Goal: Information Seeking & Learning: Find specific fact

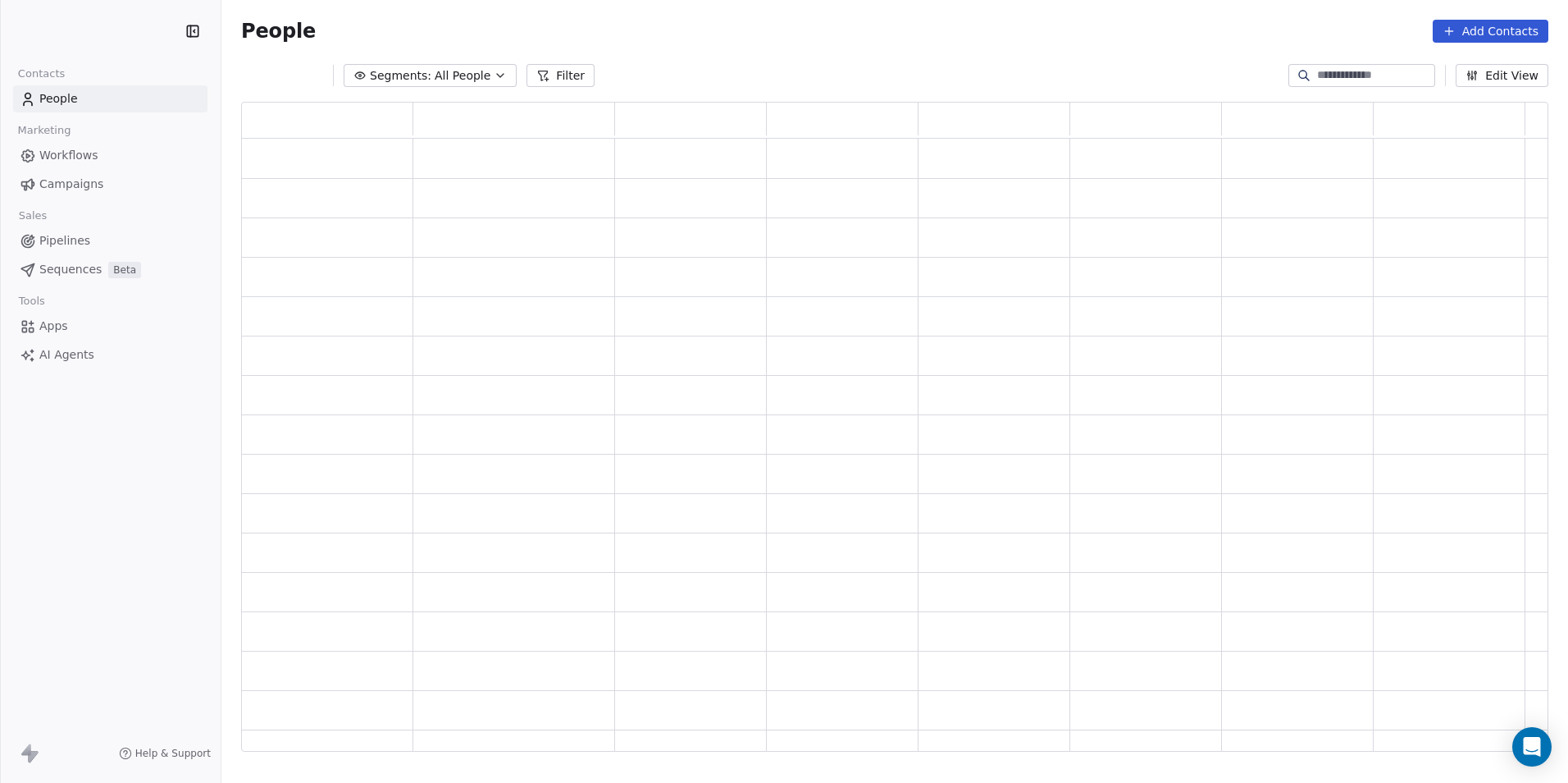
scroll to position [637, 1295]
click at [527, 80] on button "Filter" at bounding box center [560, 75] width 68 height 23
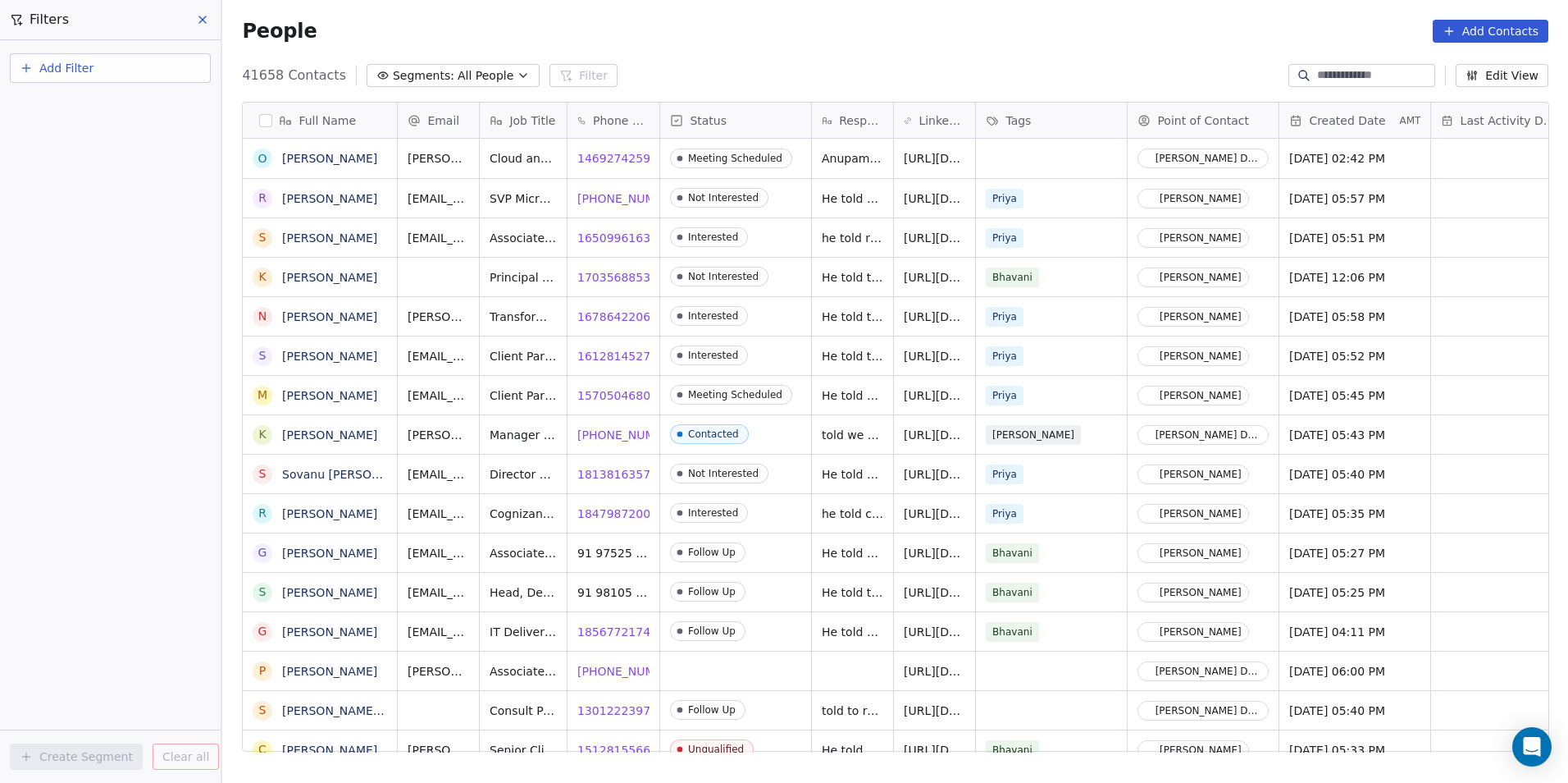
click at [160, 65] on button "Add Filter" at bounding box center [110, 67] width 201 height 29
click at [160, 105] on div "Contact properties" at bounding box center [111, 106] width 166 height 17
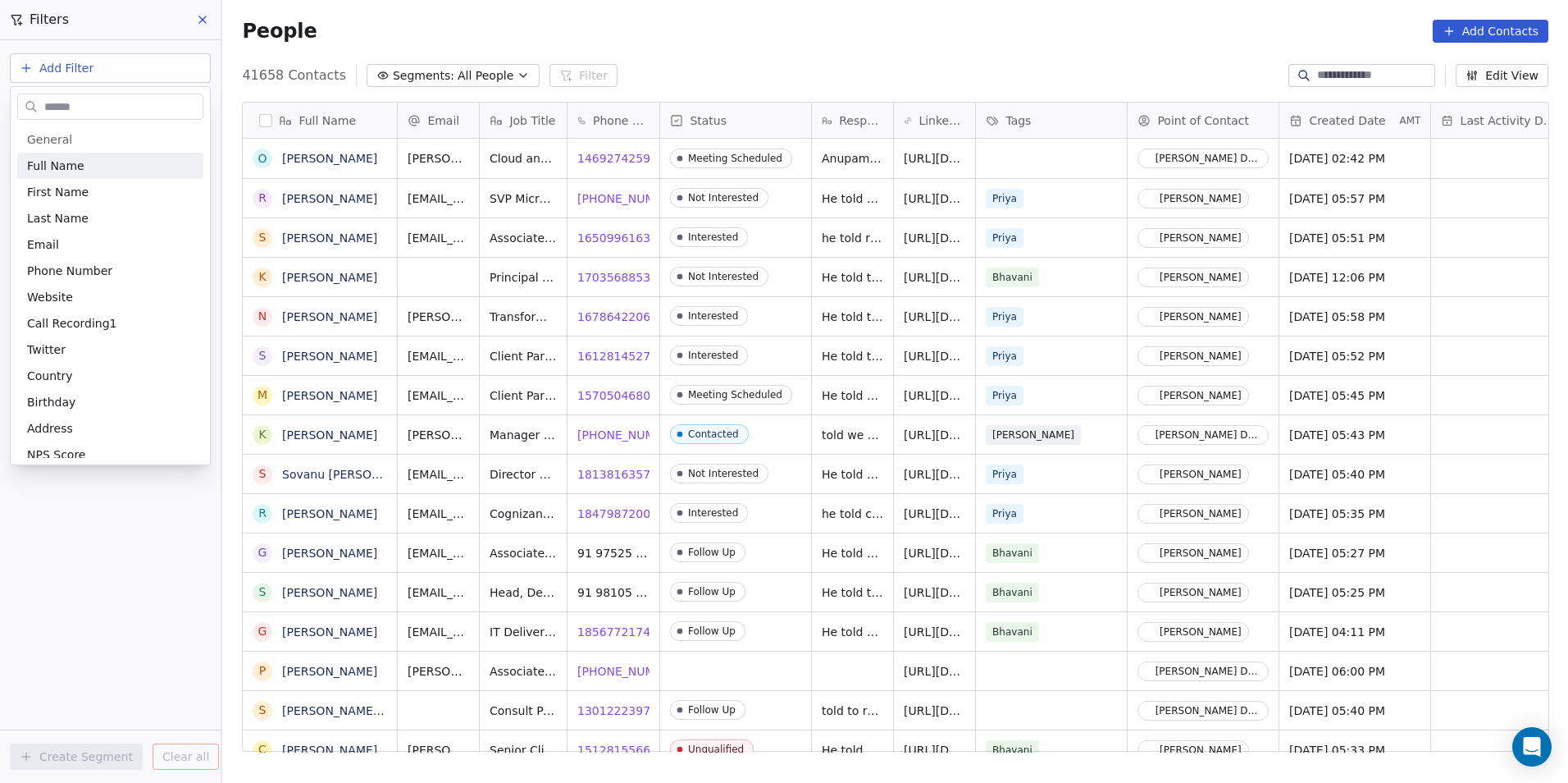
click at [160, 105] on input "text" at bounding box center [121, 106] width 161 height 24
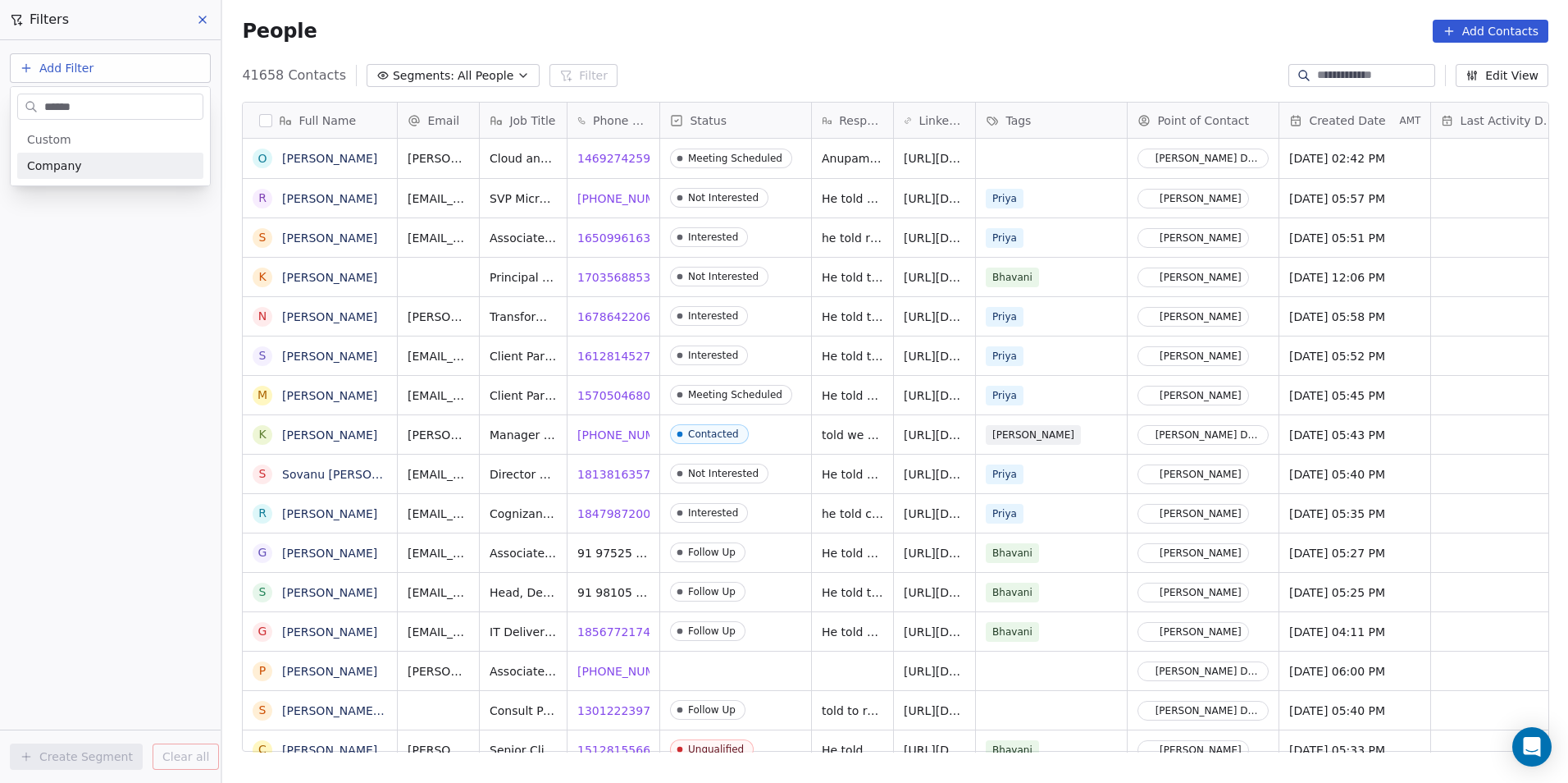
type input "*******"
click at [131, 305] on html "DS Technologies Inc Contacts People Marketing Workflows Campaigns Sales Pipelin…" at bounding box center [784, 392] width 1568 height 783
click at [115, 73] on button "Add Filter" at bounding box center [110, 67] width 201 height 29
click at [135, 110] on div "Contact properties" at bounding box center [111, 106] width 166 height 17
type input "****"
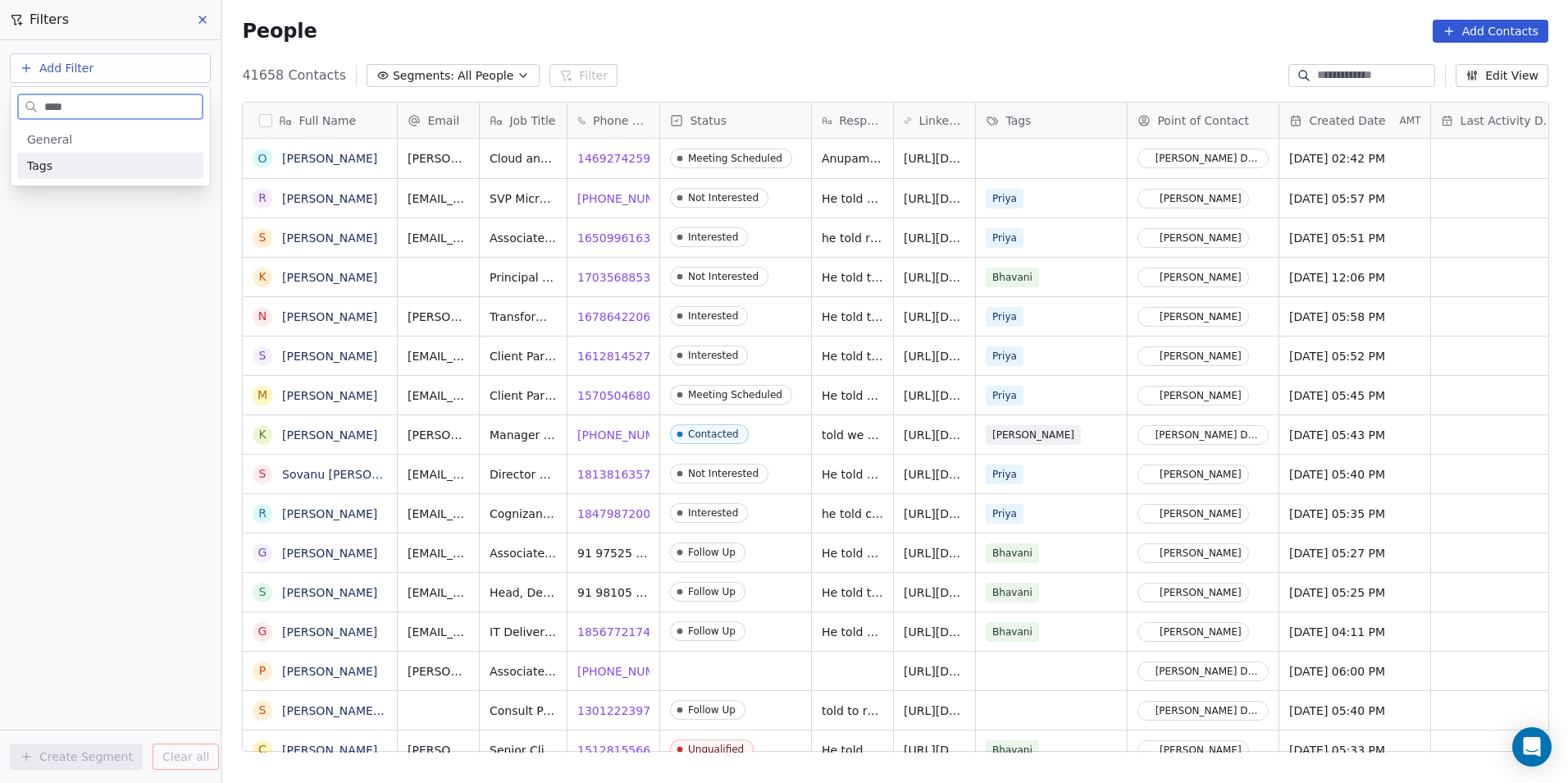
click at [127, 159] on div "Tags" at bounding box center [111, 166] width 166 height 17
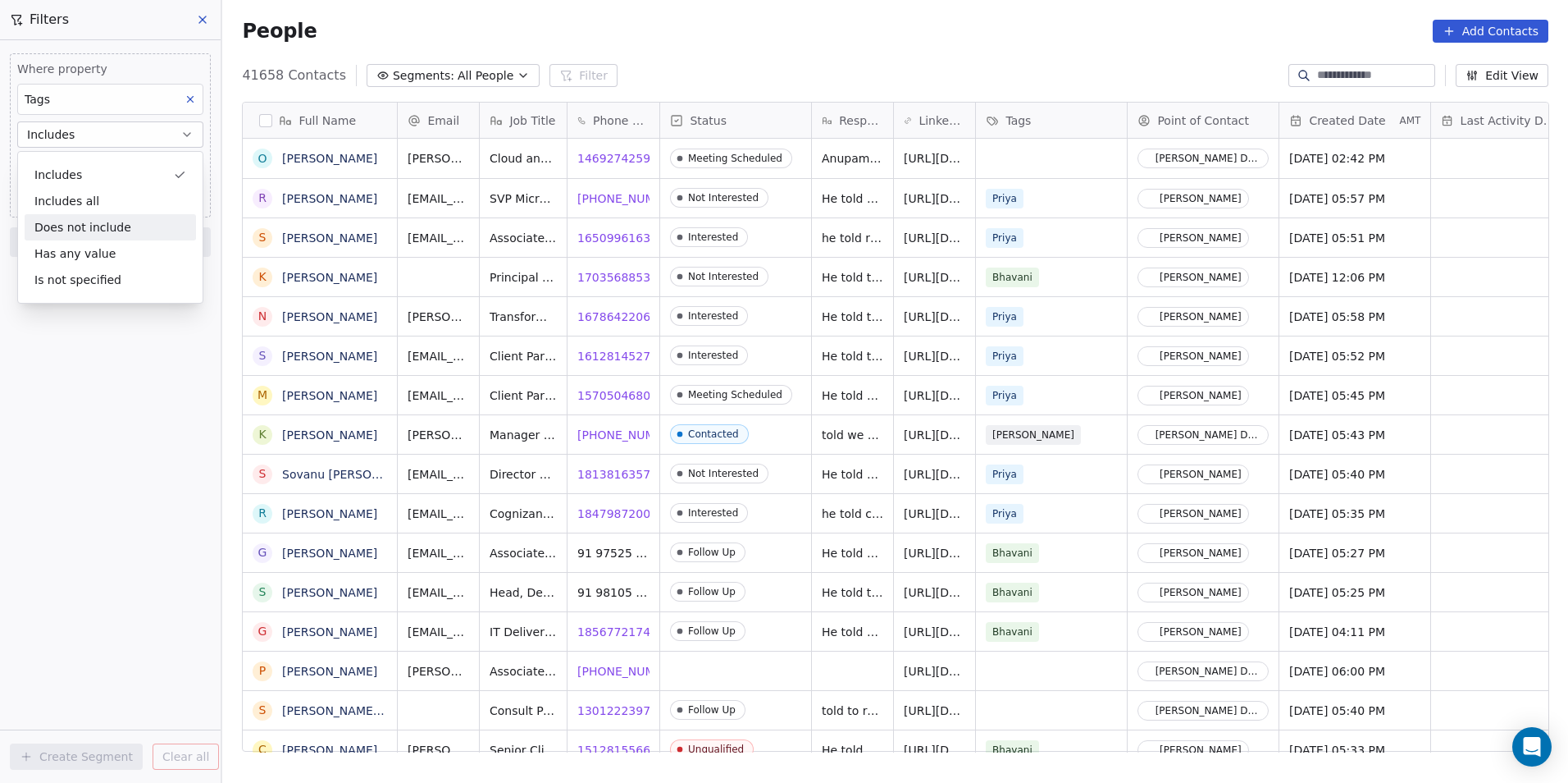
click at [44, 522] on div "Where property Tags Includes Select Tags Add filter to this group Add another f…" at bounding box center [110, 411] width 220 height 742
click at [120, 161] on body "DS Technologies Inc Contacts People Marketing Workflows Campaigns Sales Pipelin…" at bounding box center [784, 392] width 1568 height 783
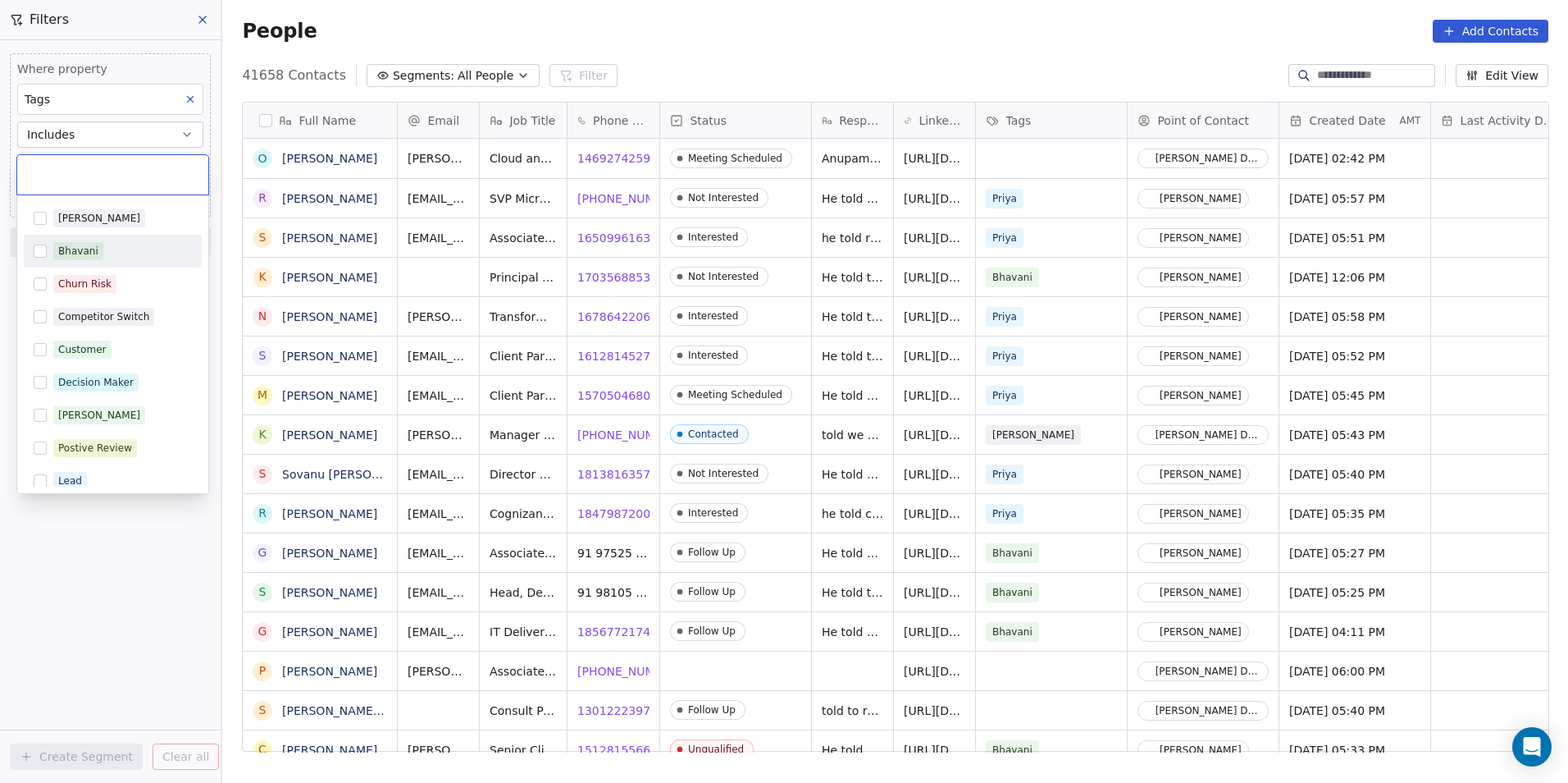
click at [116, 250] on div "Bhavani" at bounding box center [122, 251] width 139 height 18
click at [134, 563] on html "DS Technologies Inc Contacts People Marketing Workflows Campaigns Sales Pipelin…" at bounding box center [784, 392] width 1568 height 783
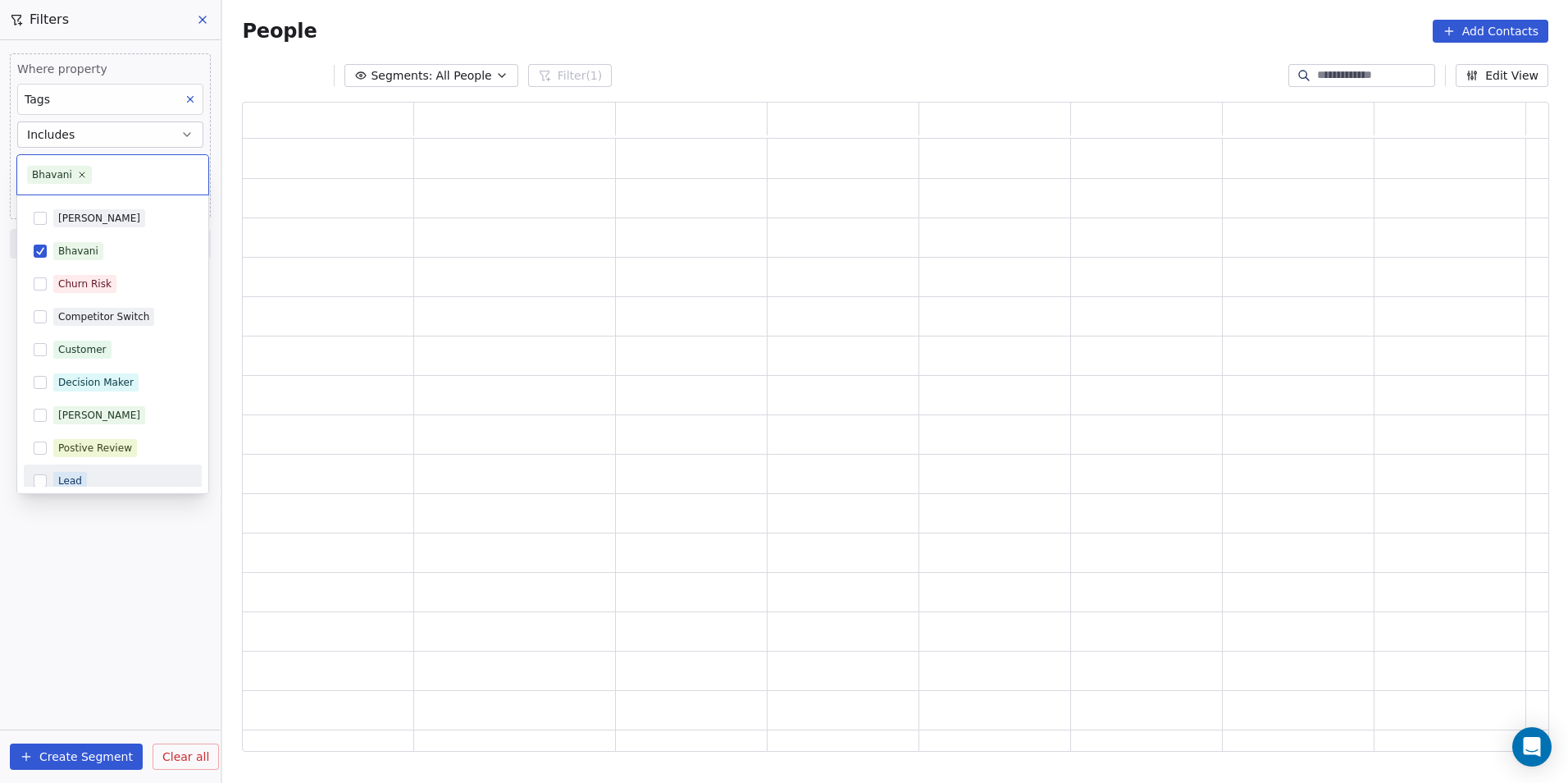
scroll to position [637, 1295]
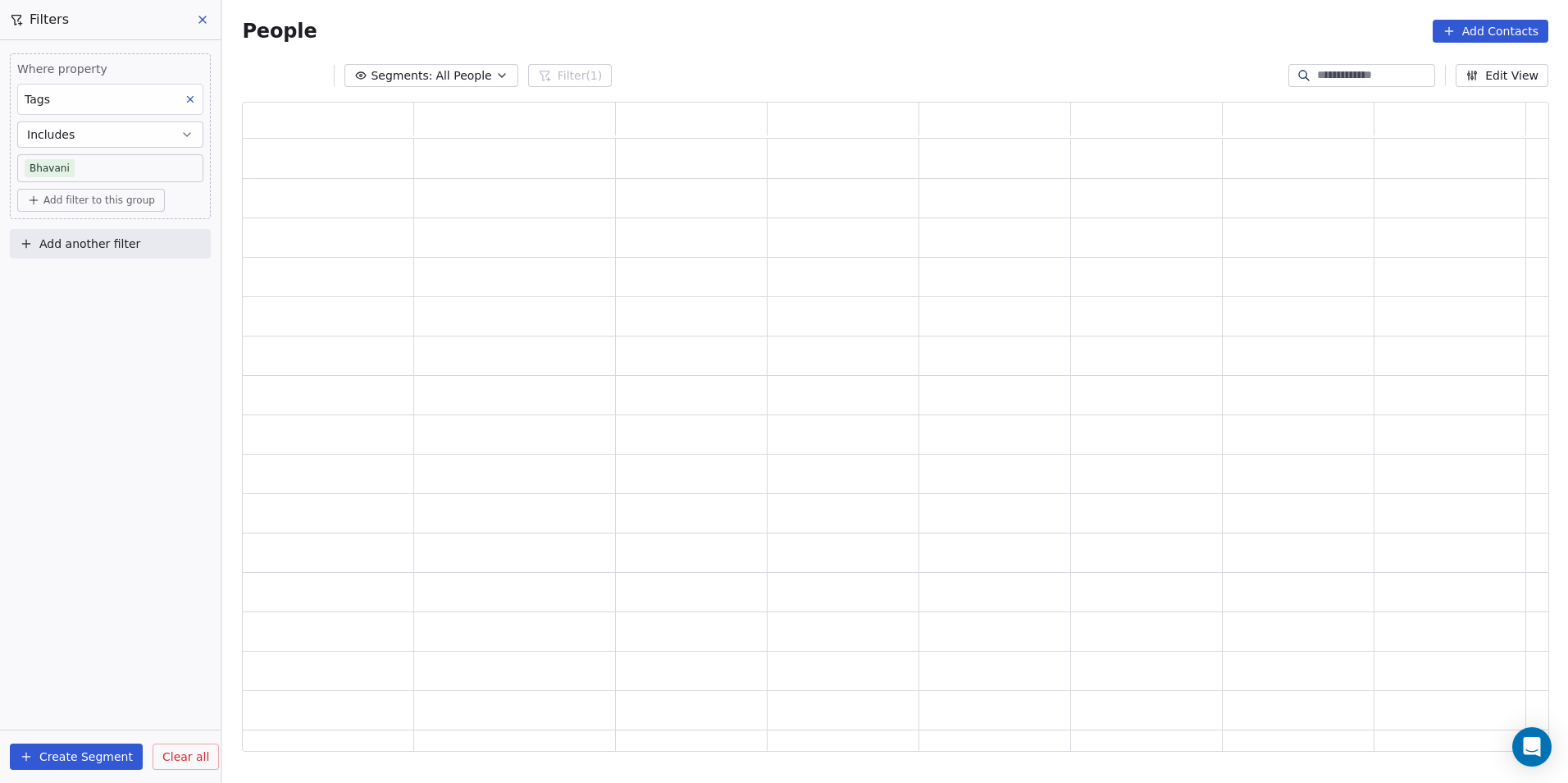
click at [125, 252] on span "Add another filter" at bounding box center [89, 244] width 101 height 17
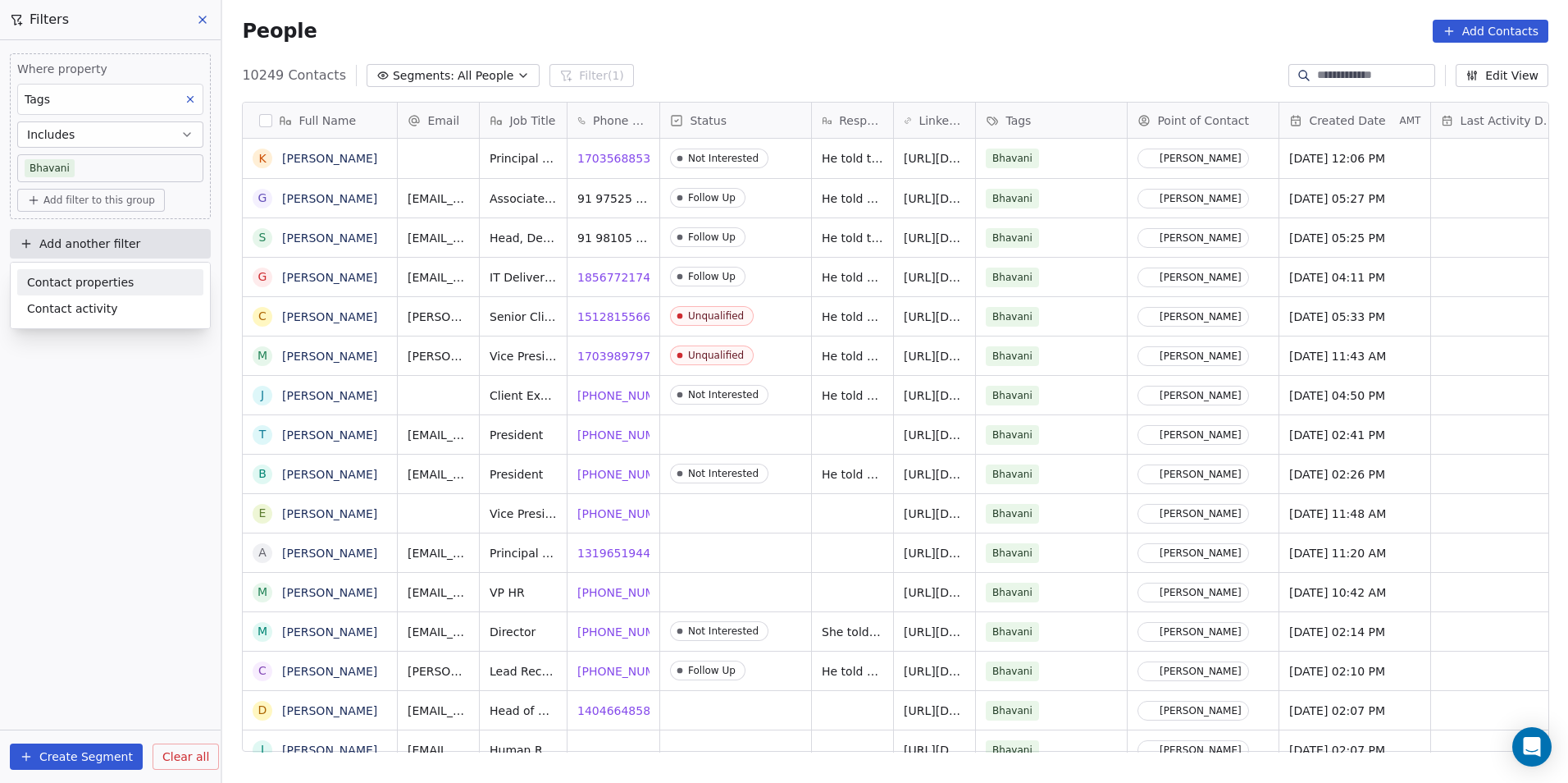
scroll to position [676, 1334]
click at [128, 284] on div "Contact properties" at bounding box center [111, 282] width 166 height 17
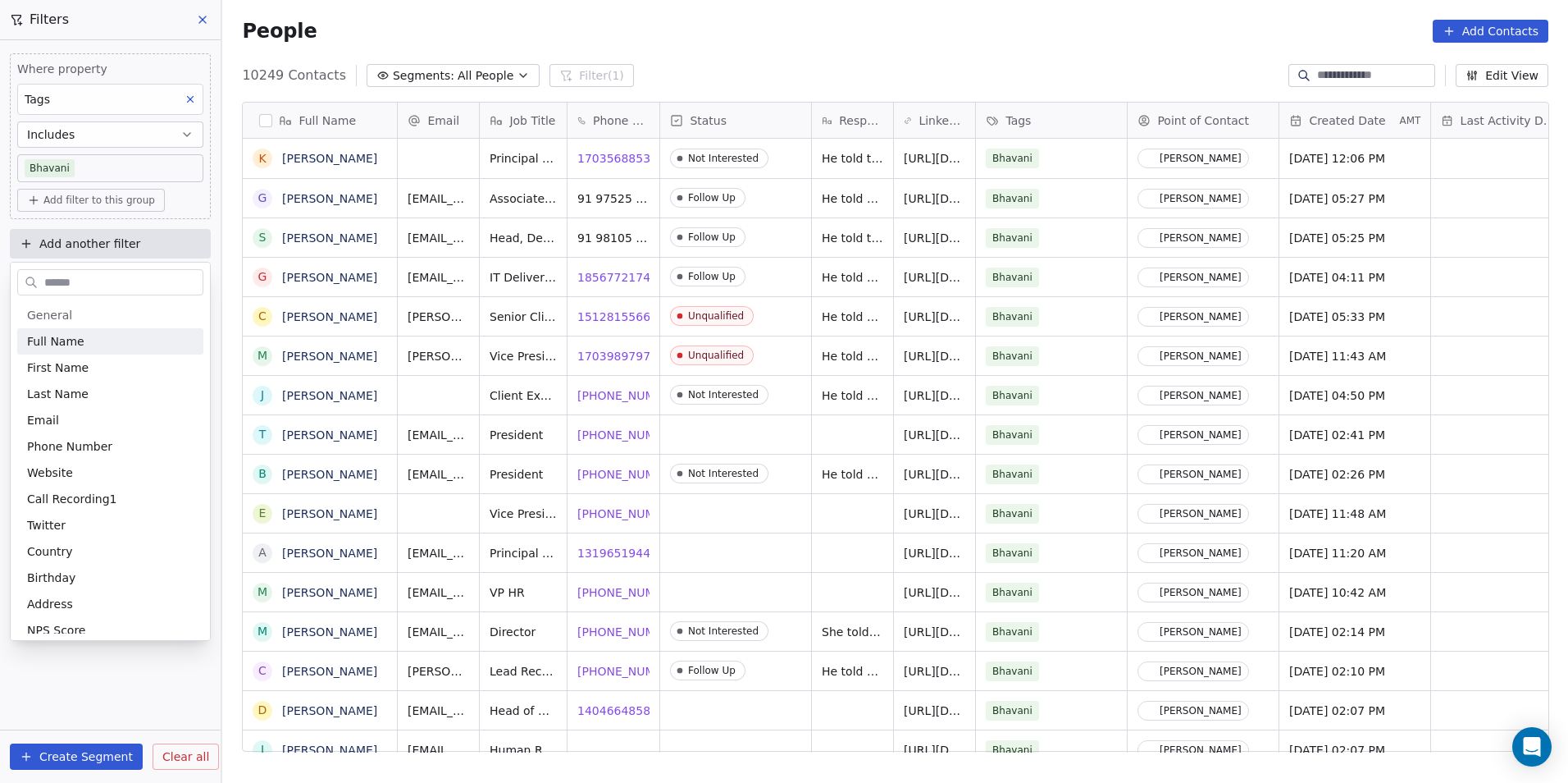
click at [124, 280] on input "text" at bounding box center [121, 283] width 161 height 24
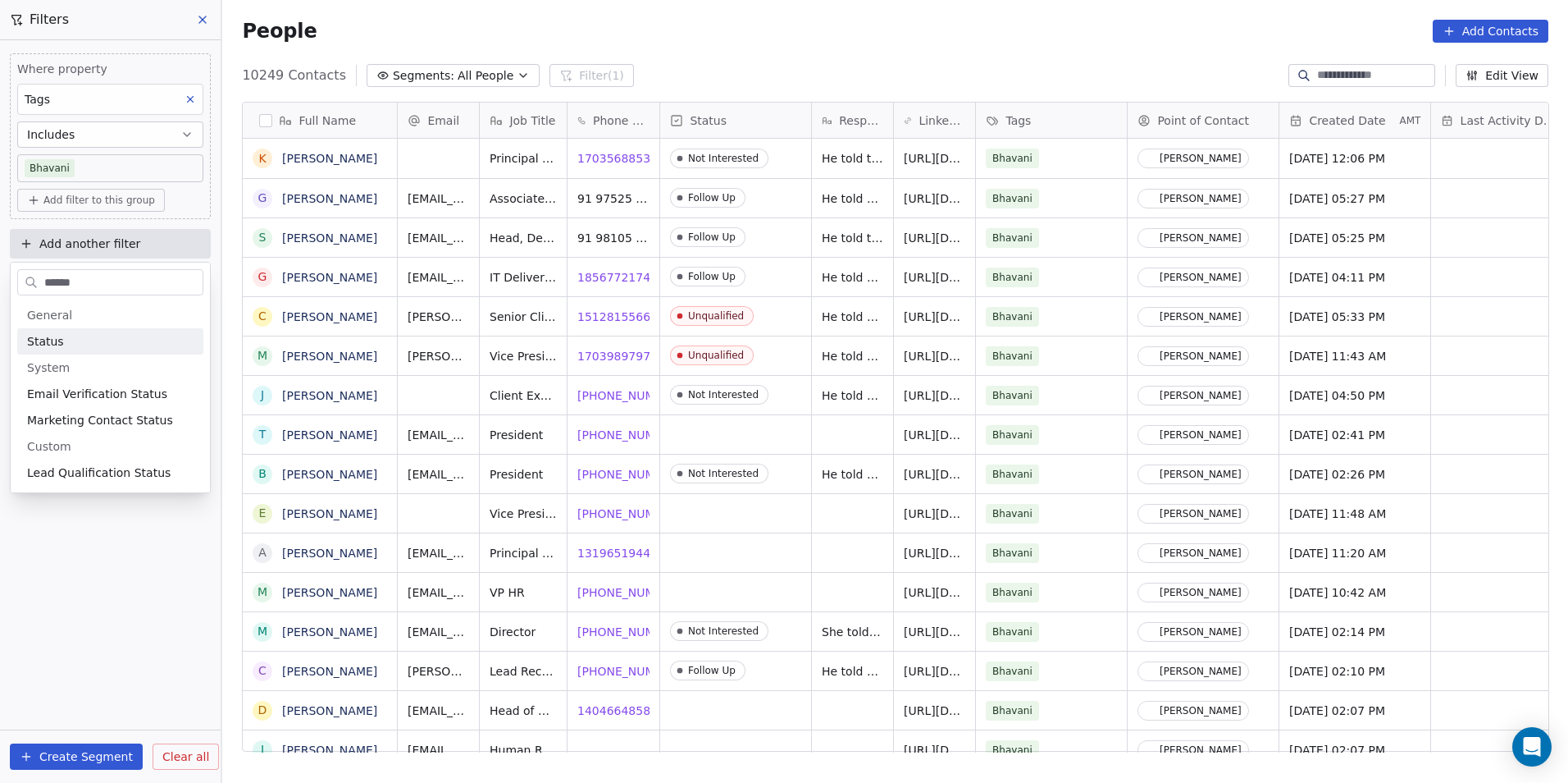
type input "******"
click at [125, 346] on div "Status" at bounding box center [111, 341] width 166 height 17
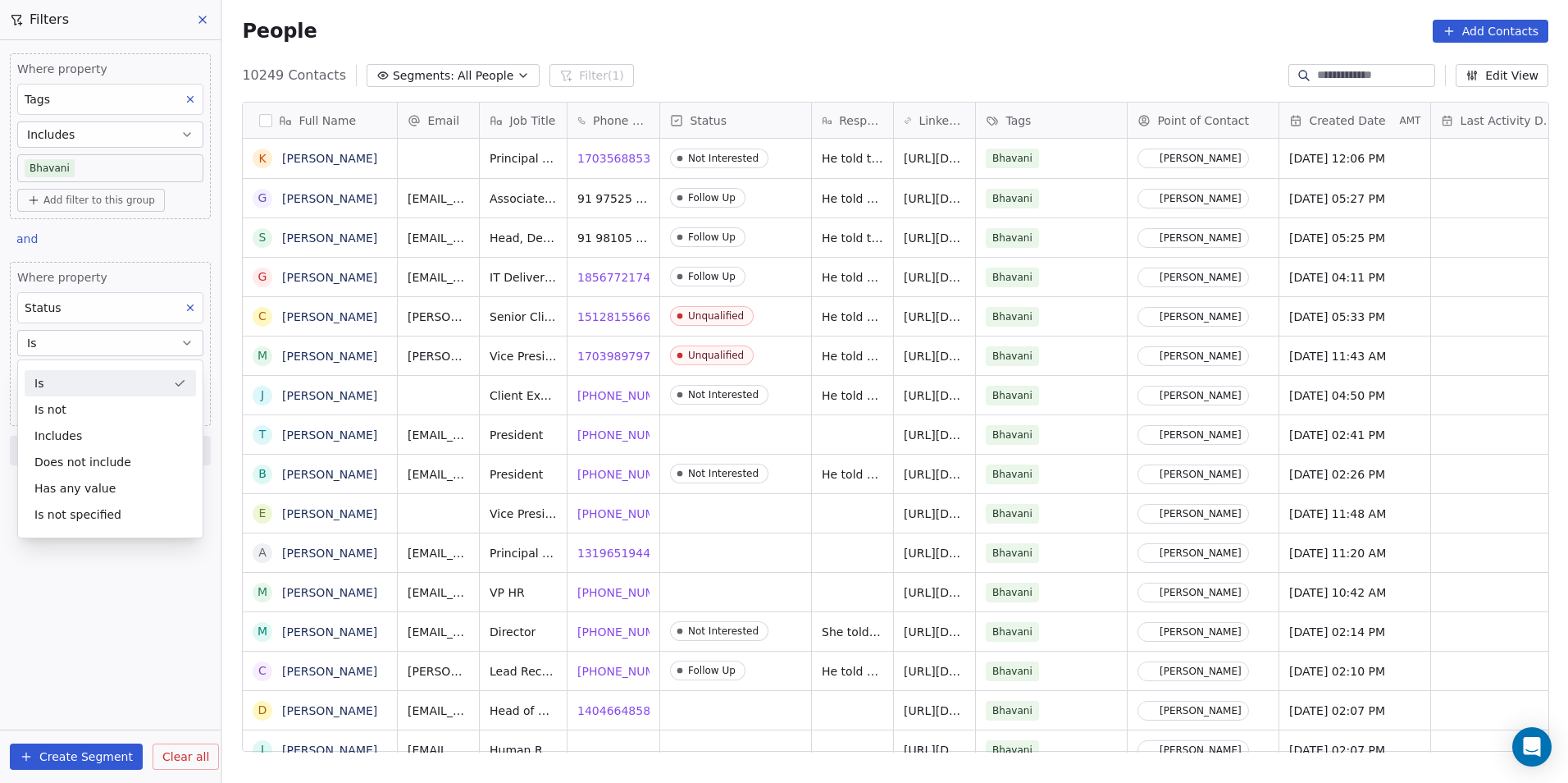
click at [106, 337] on button "Is" at bounding box center [110, 343] width 186 height 27
click at [118, 379] on body "DS Technologies Inc Contacts People Marketing Workflows Campaigns Sales Pipelin…" at bounding box center [784, 392] width 1568 height 783
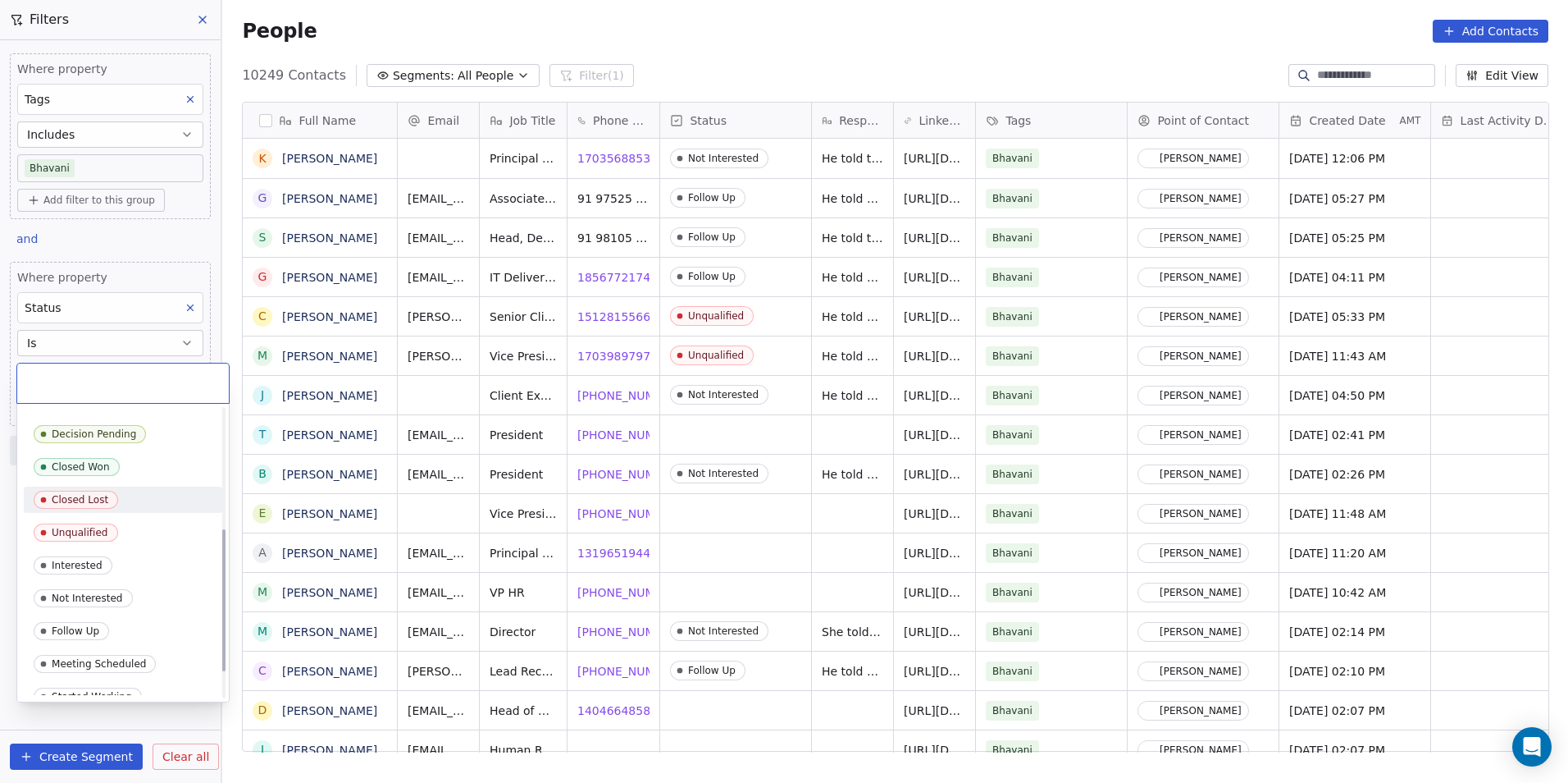
scroll to position [246, 0]
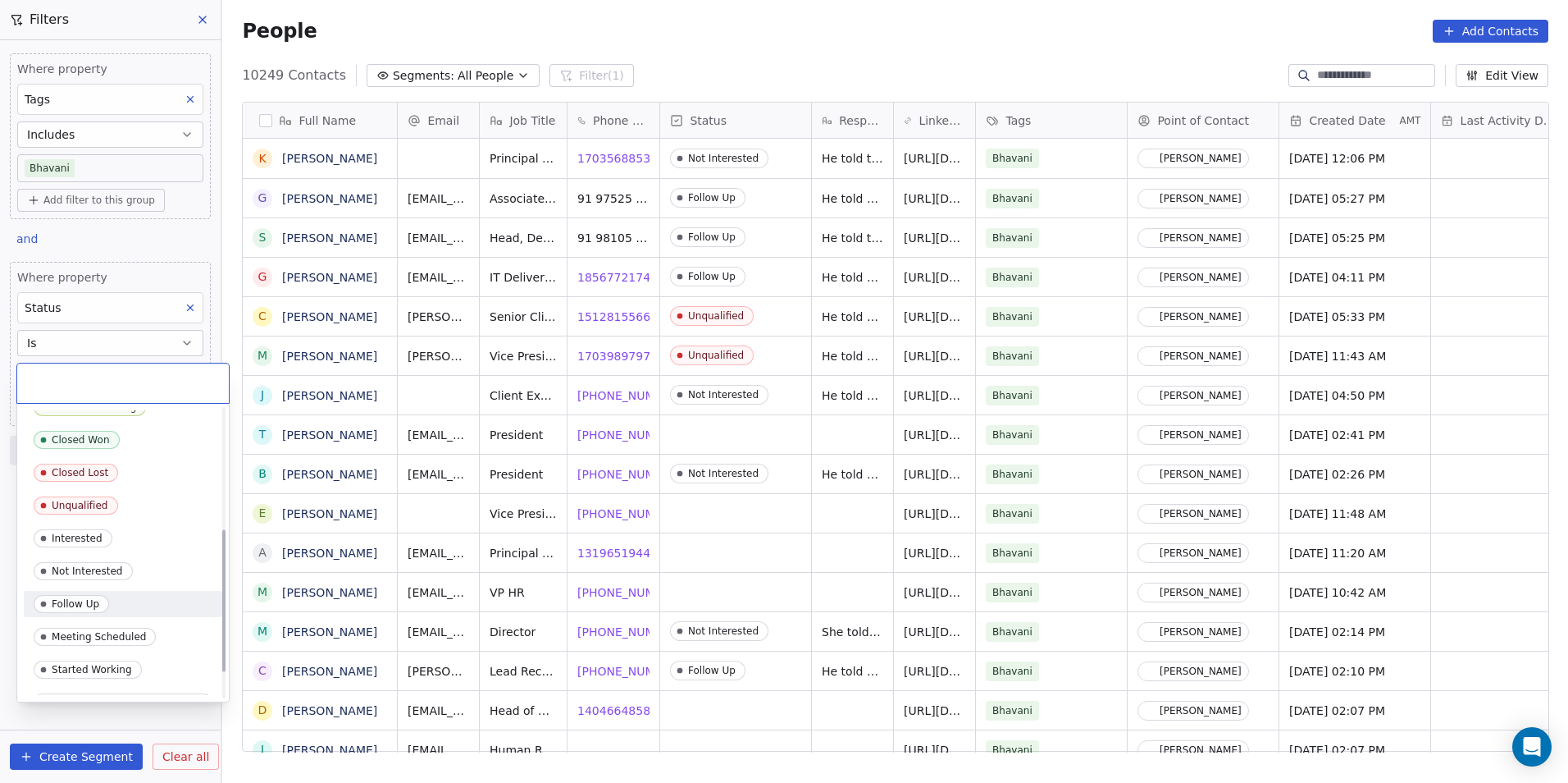
click at [91, 605] on div "Follow Up" at bounding box center [75, 603] width 48 height 12
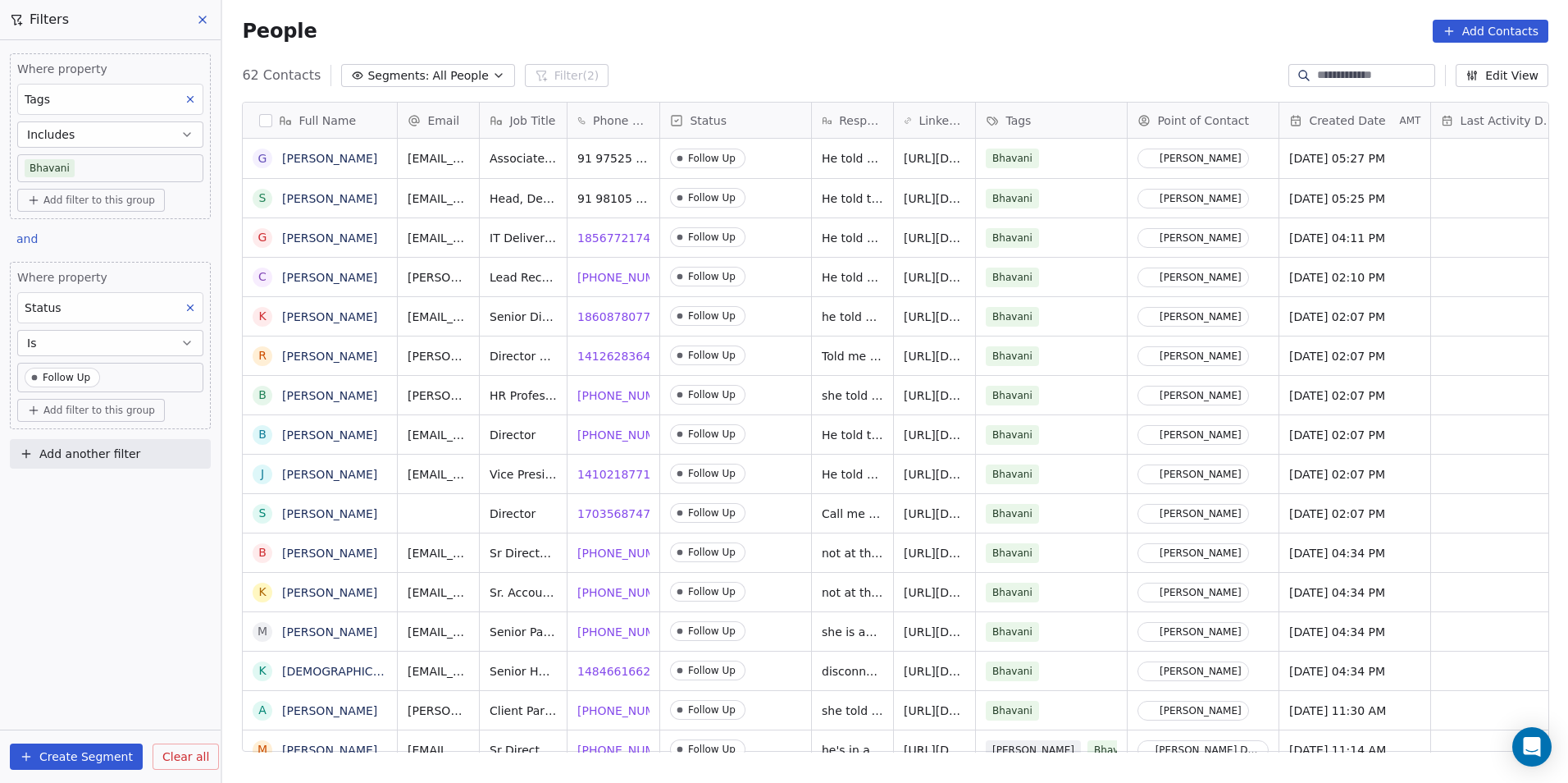
scroll to position [13, 13]
click at [627, 238] on span "18567721740" at bounding box center [618, 237] width 81 height 17
click at [598, 355] on span "14126283644" at bounding box center [618, 356] width 81 height 17
click at [190, 243] on div "Where property Tags Includes Bhavani Add filter to this group and Where propert…" at bounding box center [110, 257] width 220 height 435
click at [605, 389] on span "1 404-922-1223" at bounding box center [630, 395] width 105 height 17
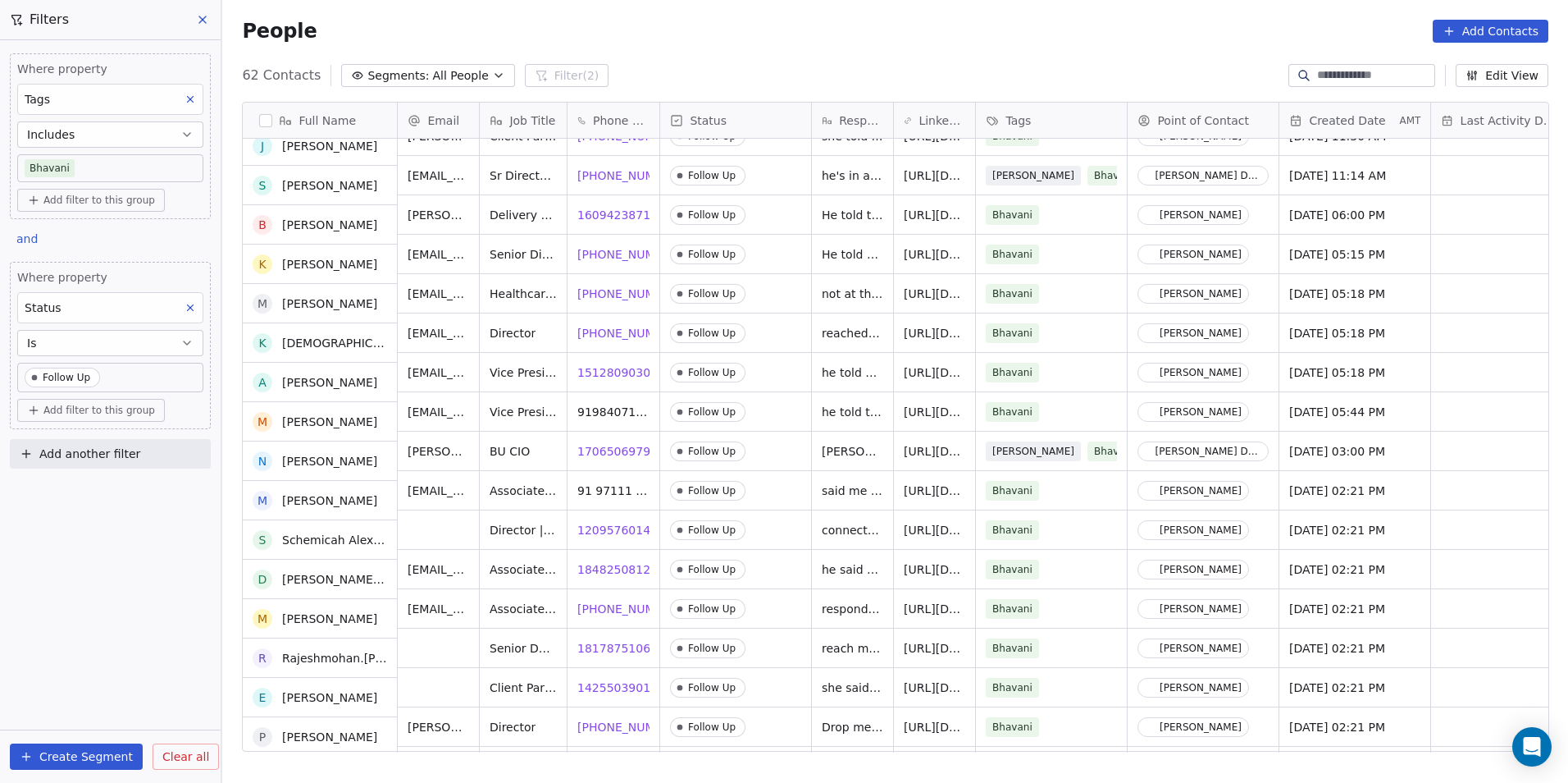
scroll to position [574, 0]
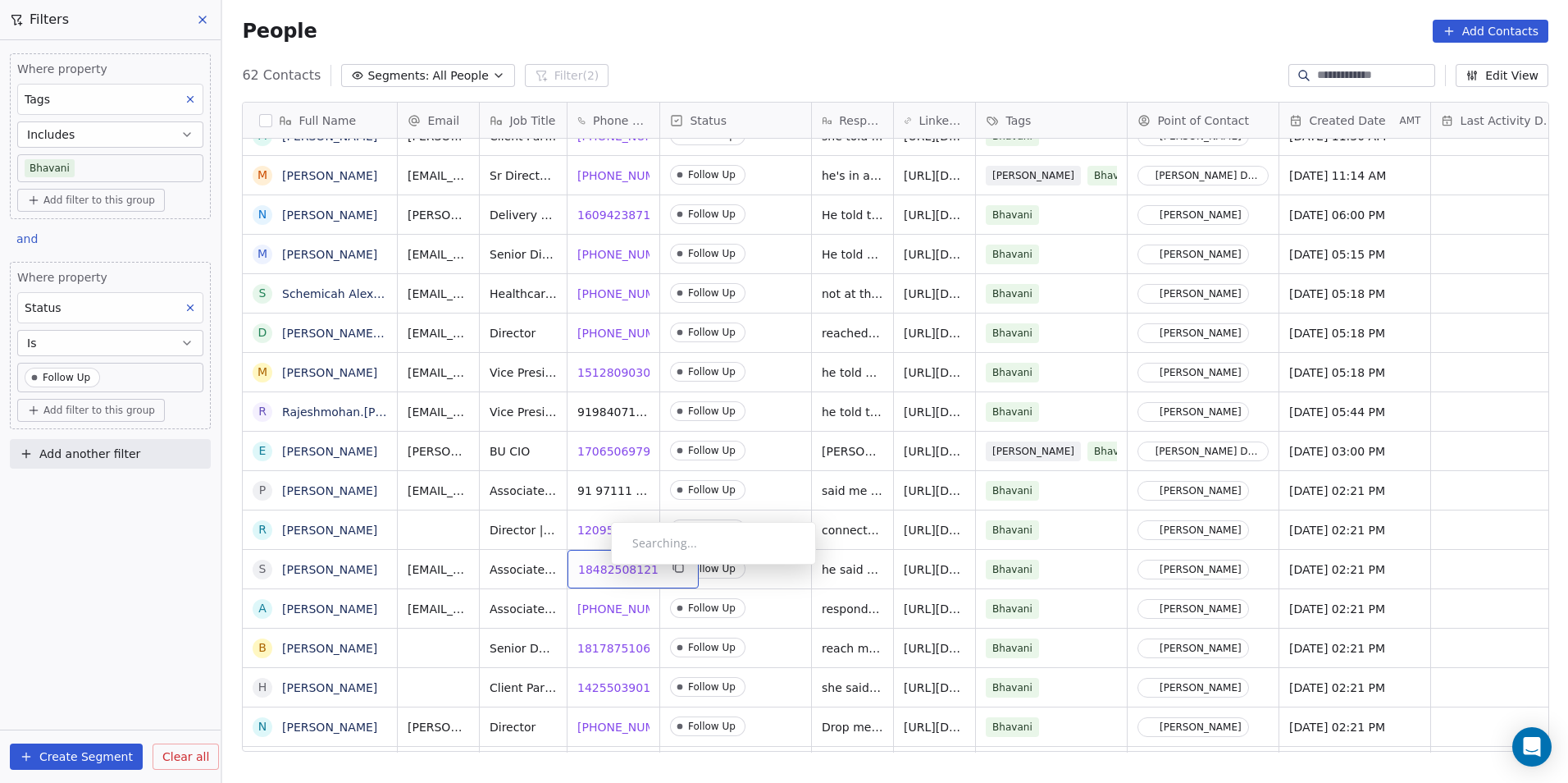
click at [599, 569] on span "18482508121" at bounding box center [618, 570] width 81 height 17
click at [537, 688] on html "DS Technologies Inc Contacts People Marketing Workflows Campaigns Sales Pipelin…" at bounding box center [784, 392] width 1568 height 783
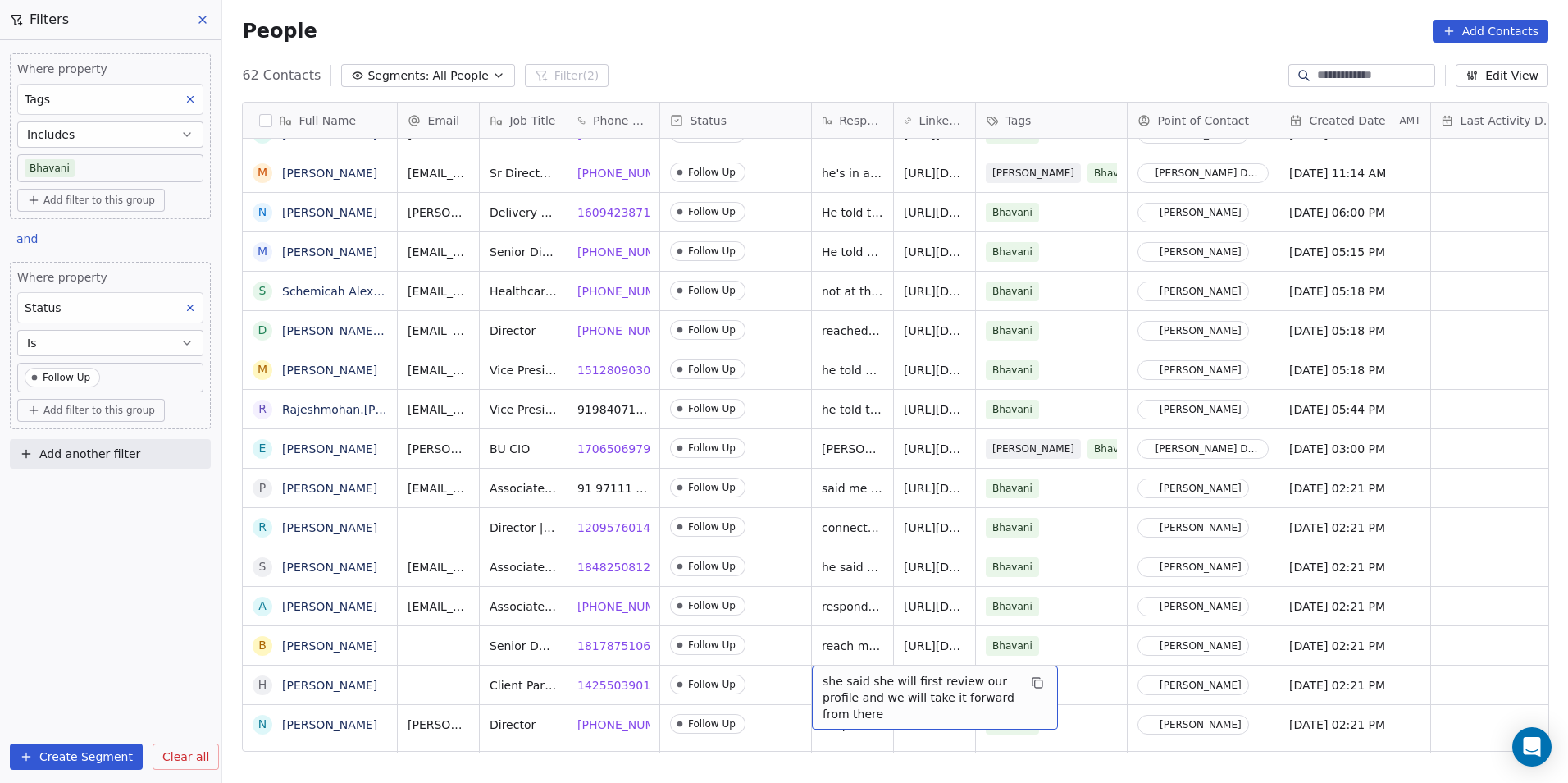
click at [861, 687] on span "she said she will first review our profile and we will take it forward from the…" at bounding box center [920, 698] width 195 height 50
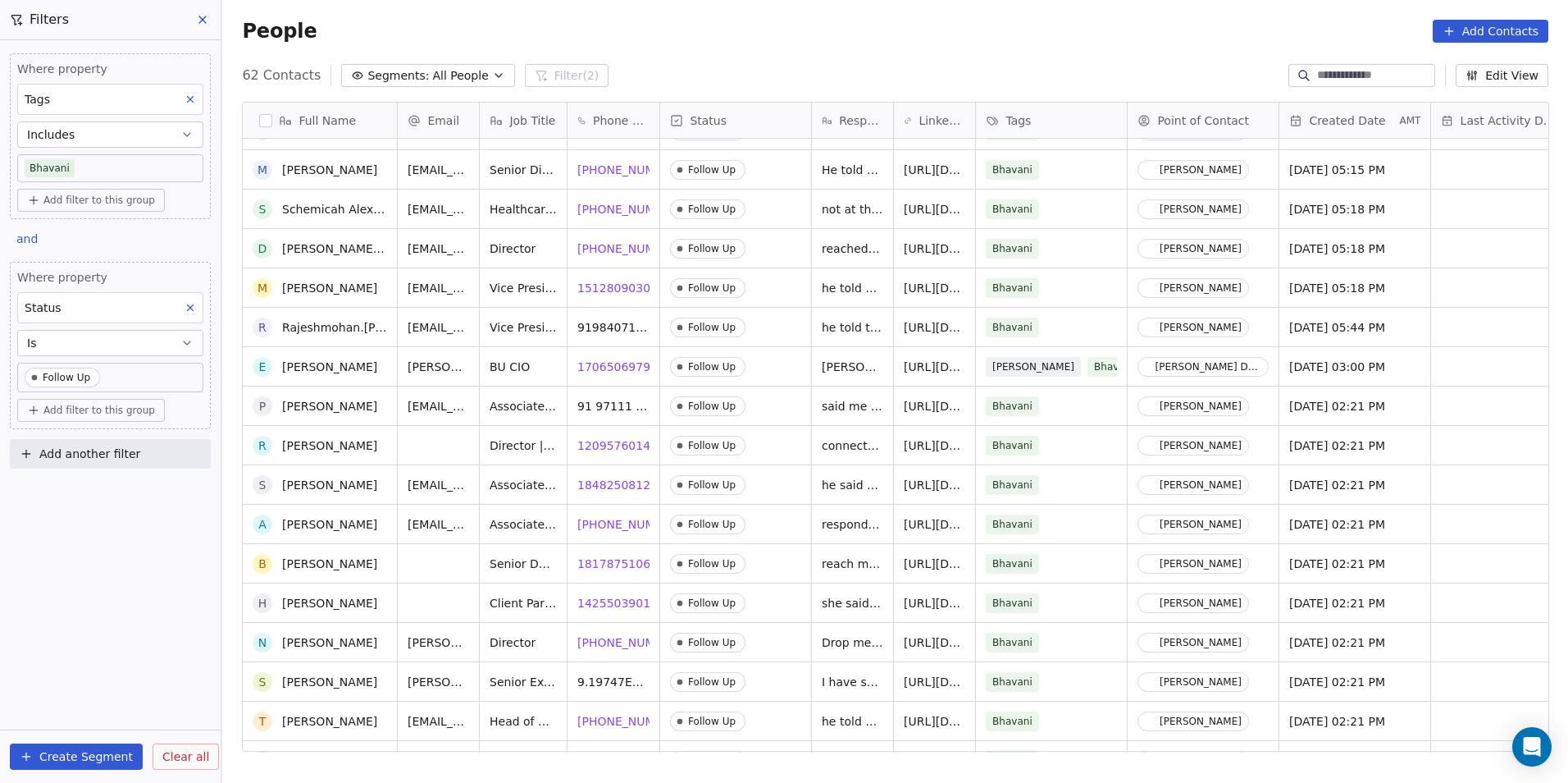
scroll to position [741, 0]
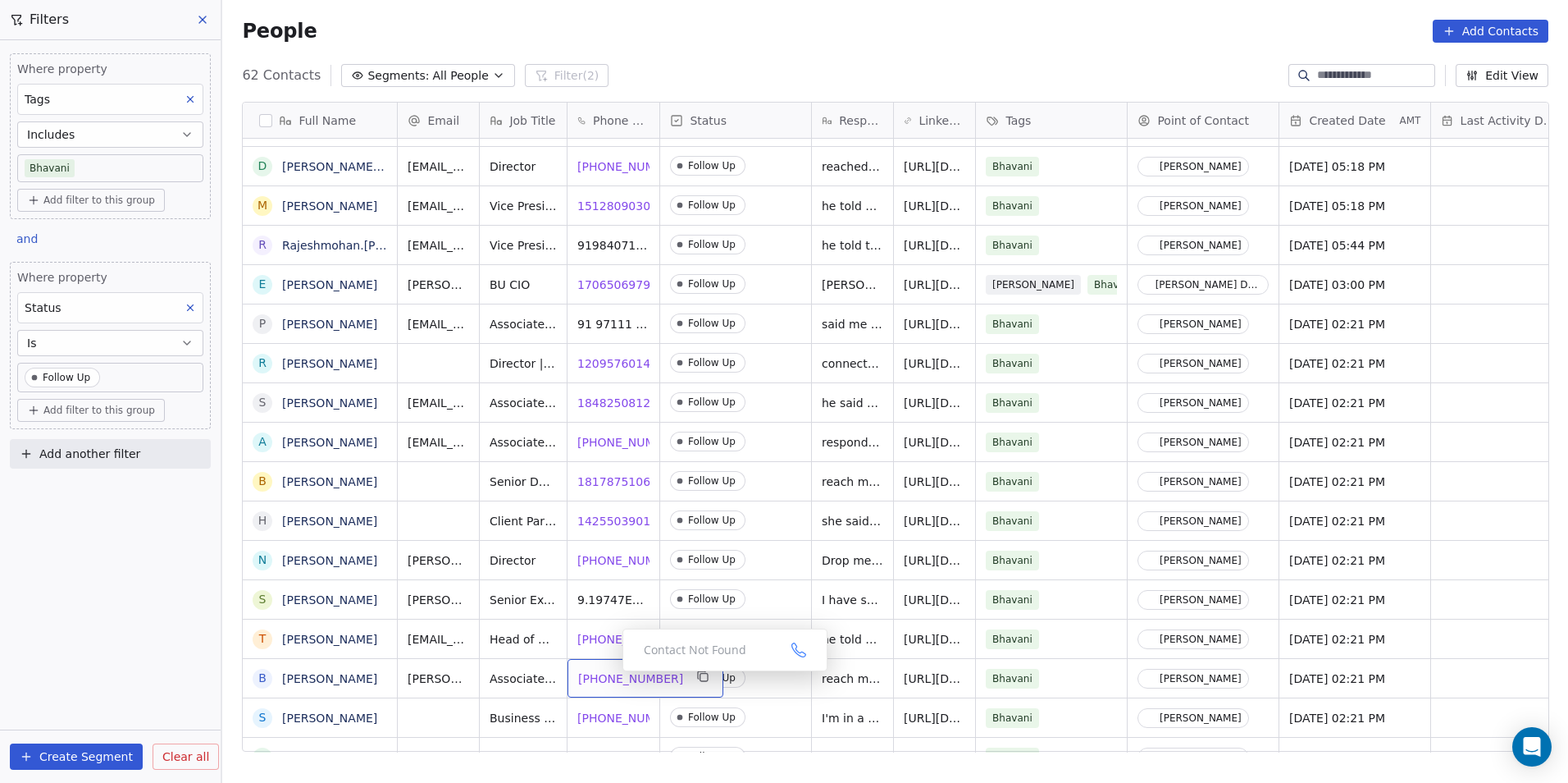
click at [609, 675] on span "1 908-692-6792" at bounding box center [630, 678] width 105 height 17
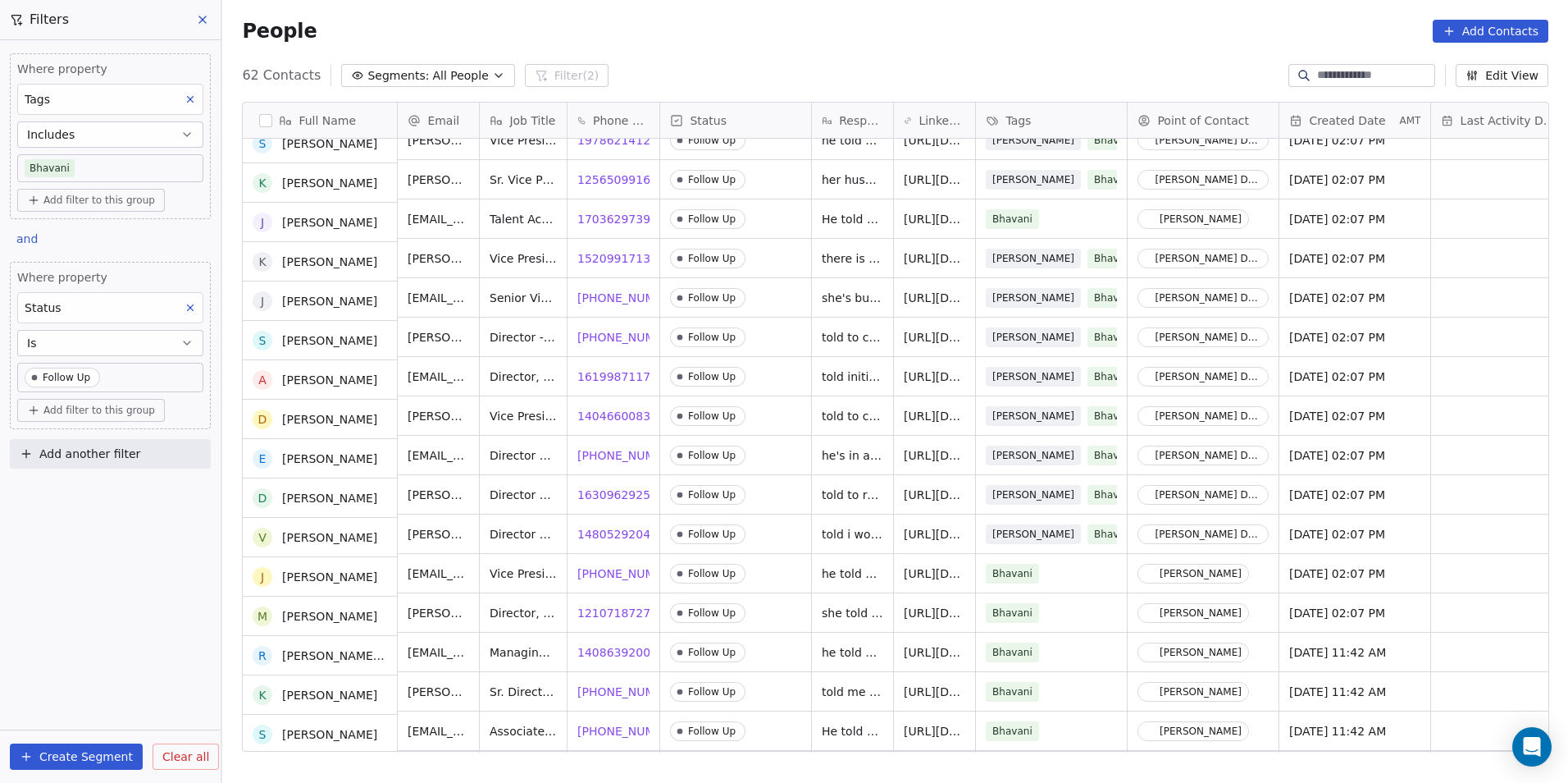
scroll to position [1398, 0]
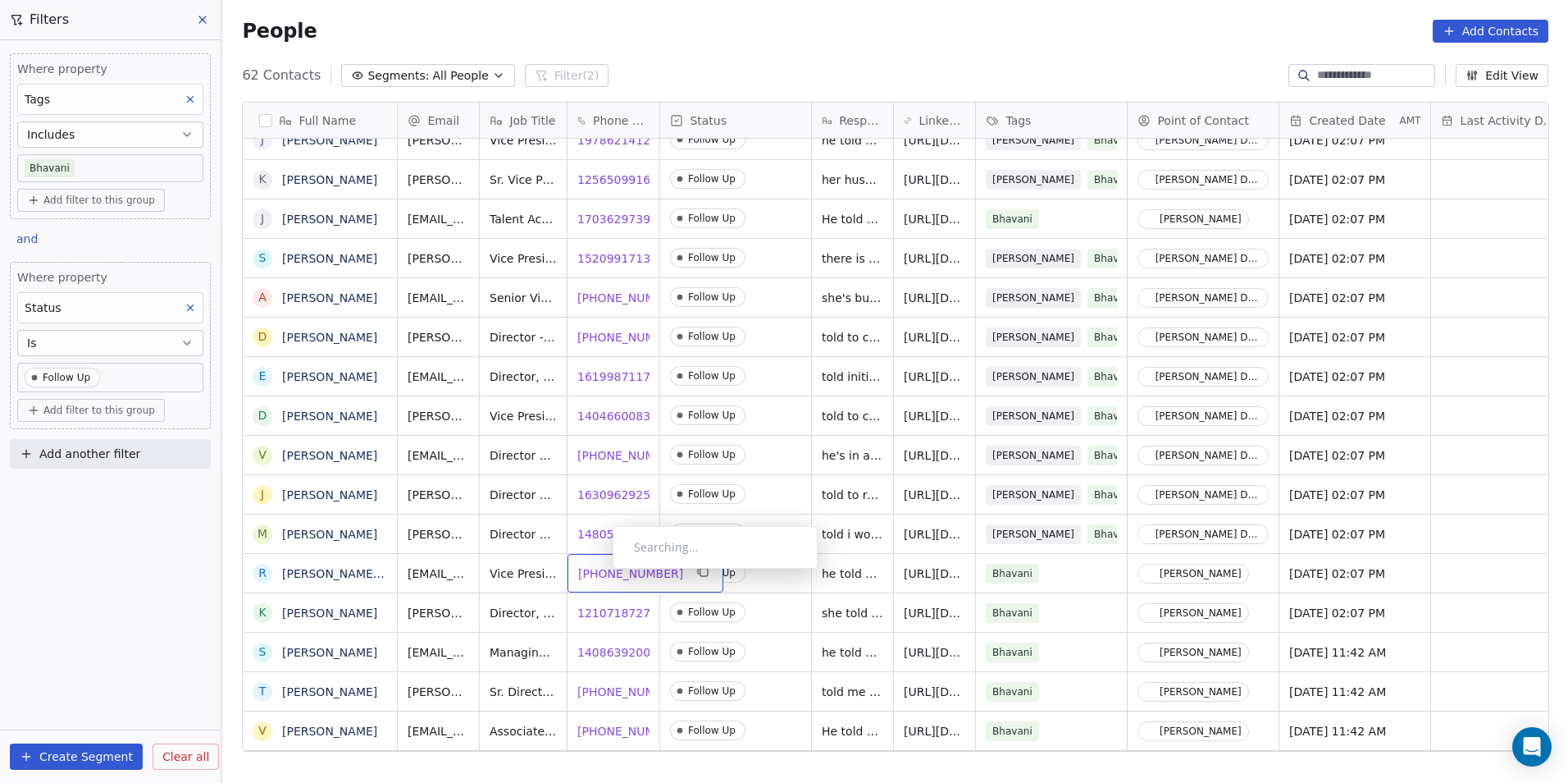
click at [599, 573] on span "+18483916853" at bounding box center [630, 573] width 105 height 17
click at [795, 672] on html "DS Technologies Inc Contacts People Marketing Workflows Campaigns Sales Pipelin…" at bounding box center [784, 392] width 1568 height 783
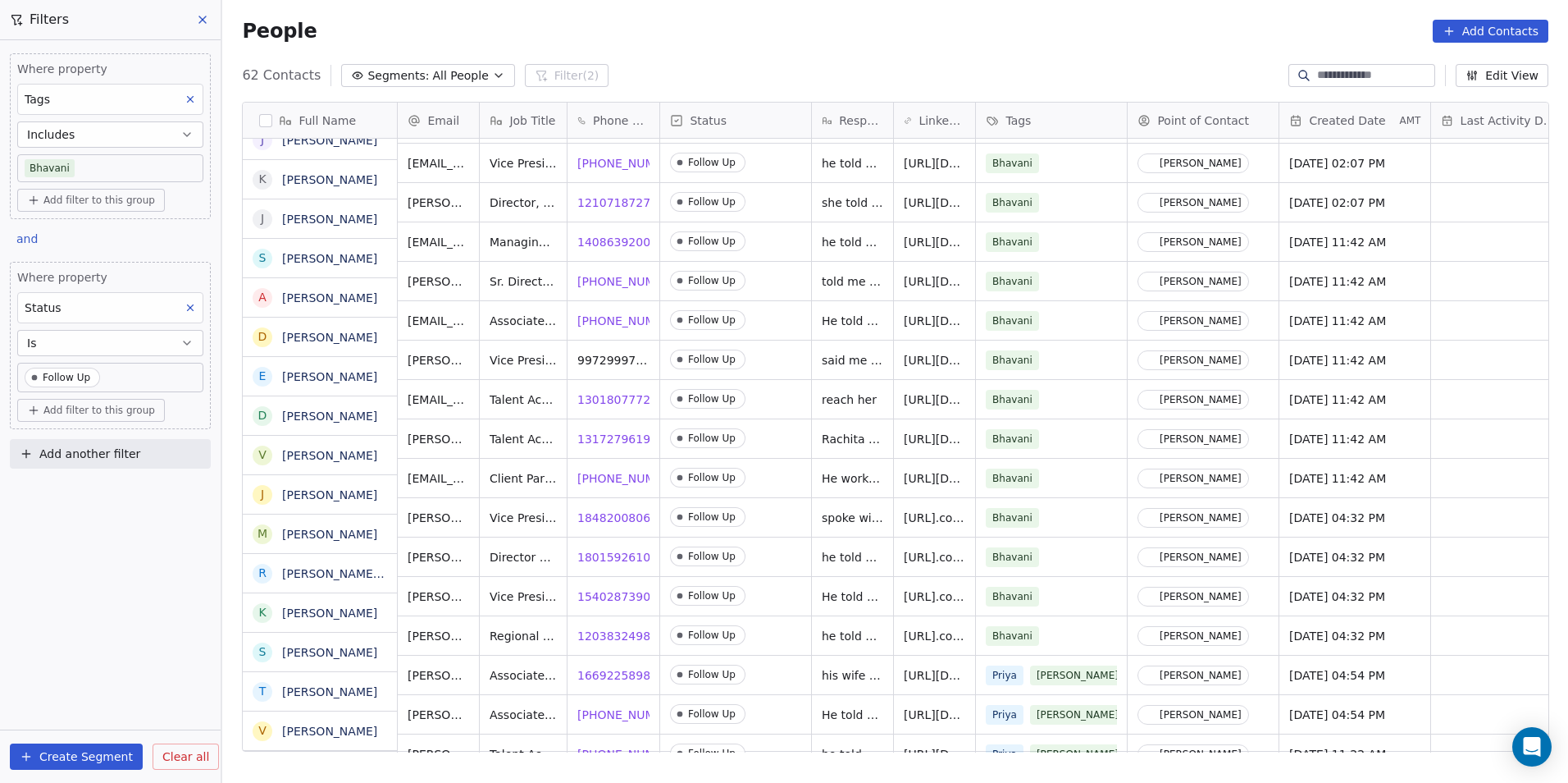
scroll to position [1808, 0]
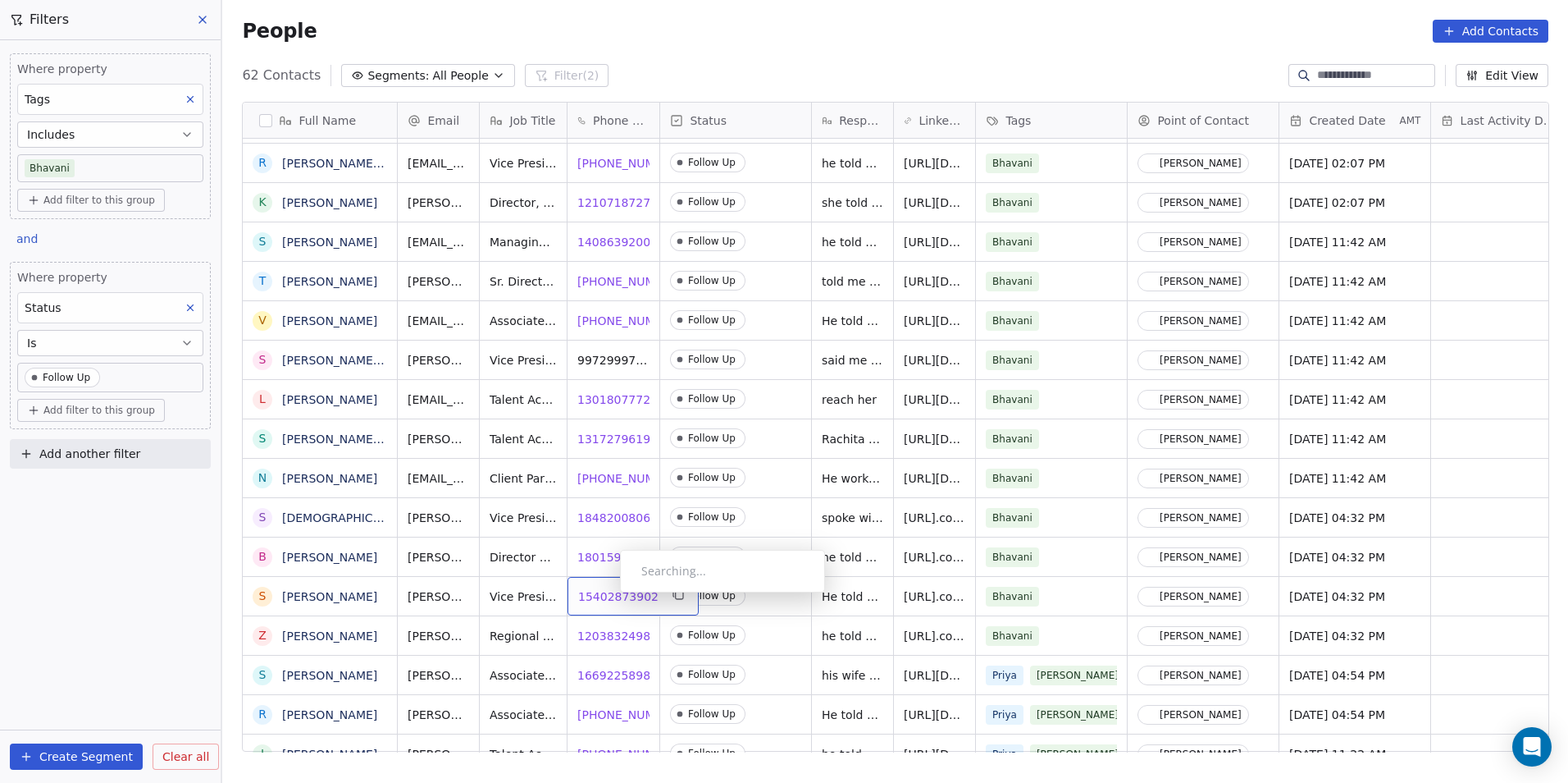
click at [608, 596] on span "15402873902" at bounding box center [618, 596] width 81 height 17
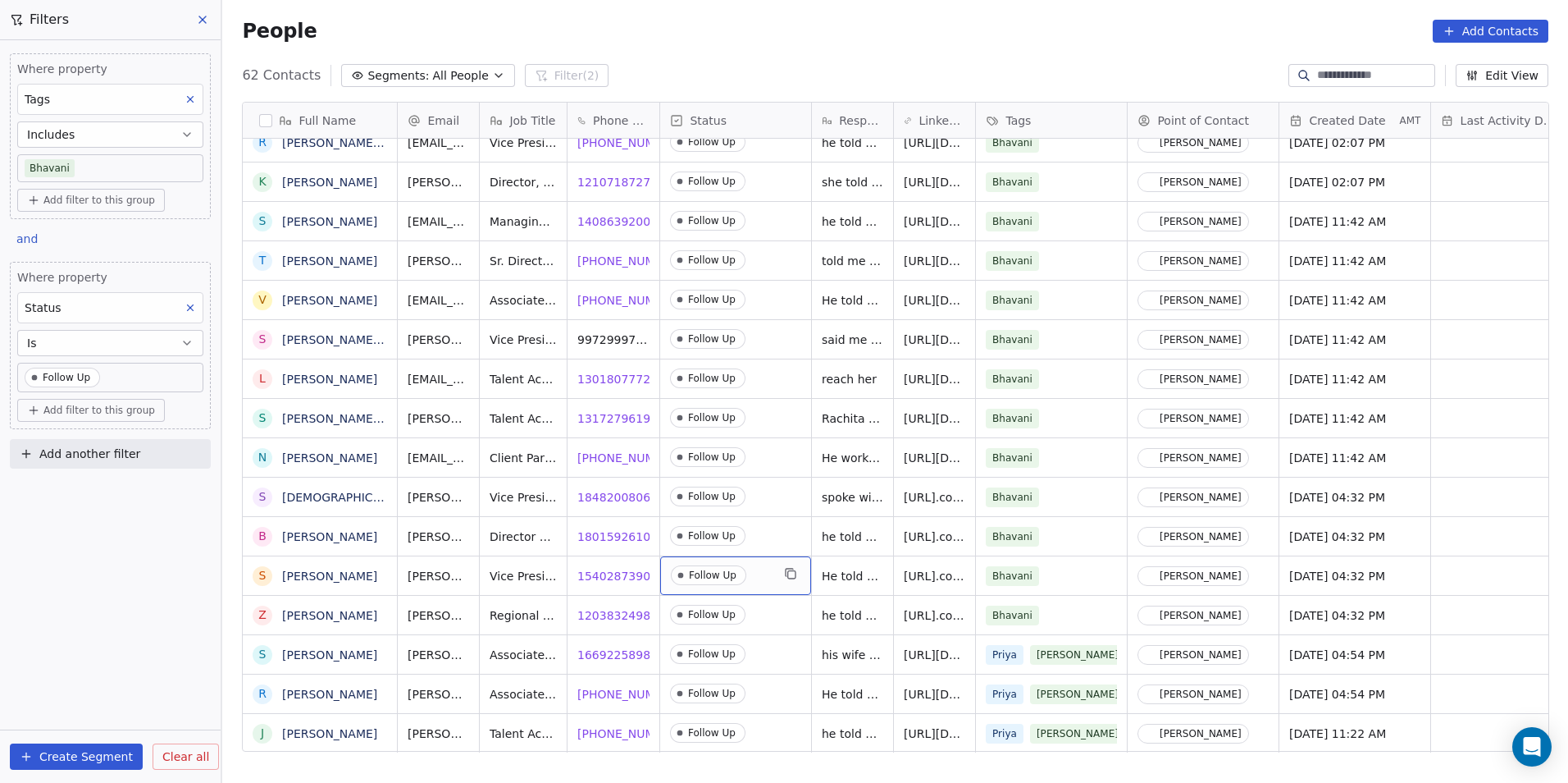
scroll to position [12, 0]
click at [189, 310] on icon at bounding box center [189, 307] width 12 height 12
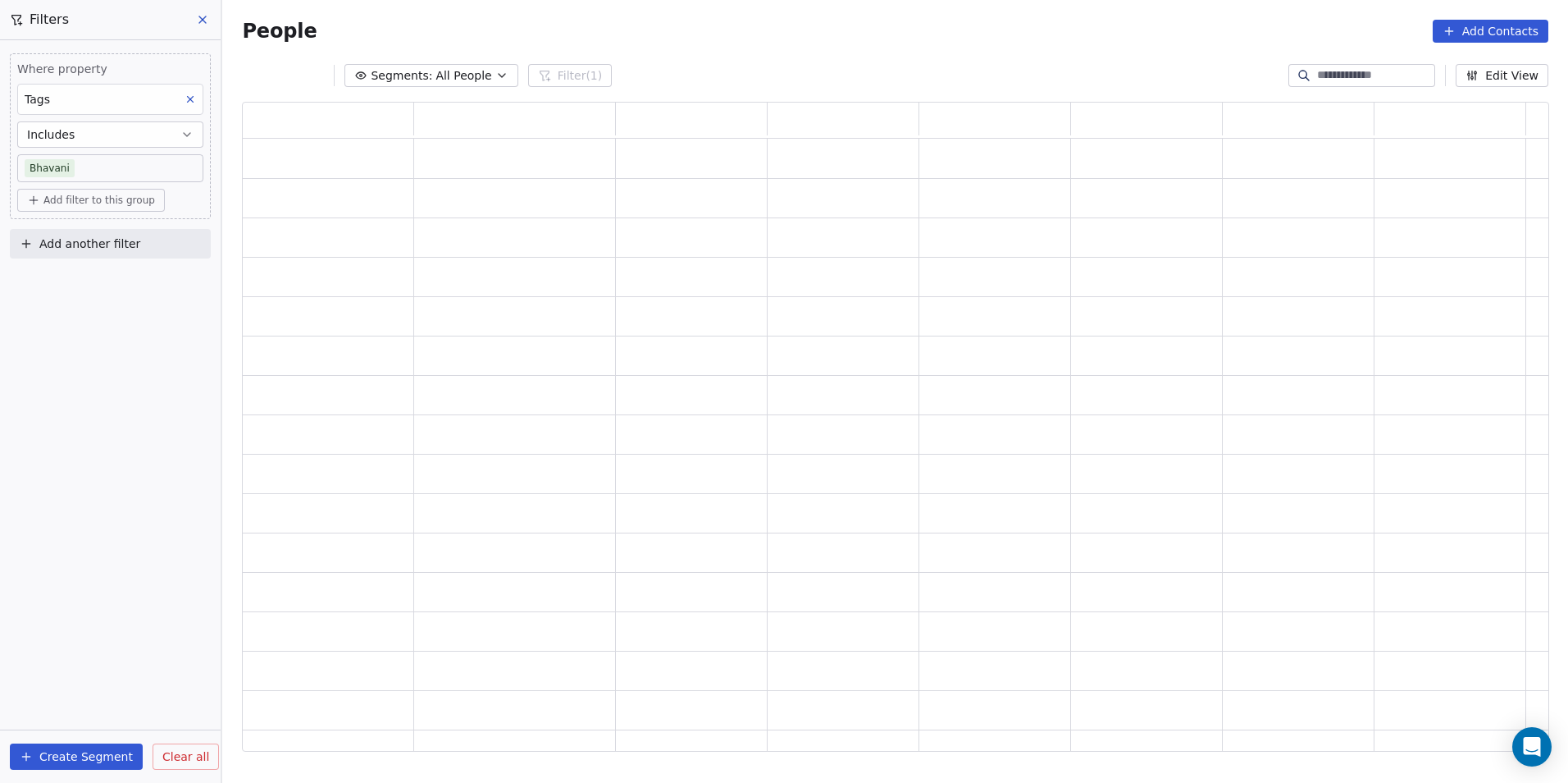
scroll to position [637, 1295]
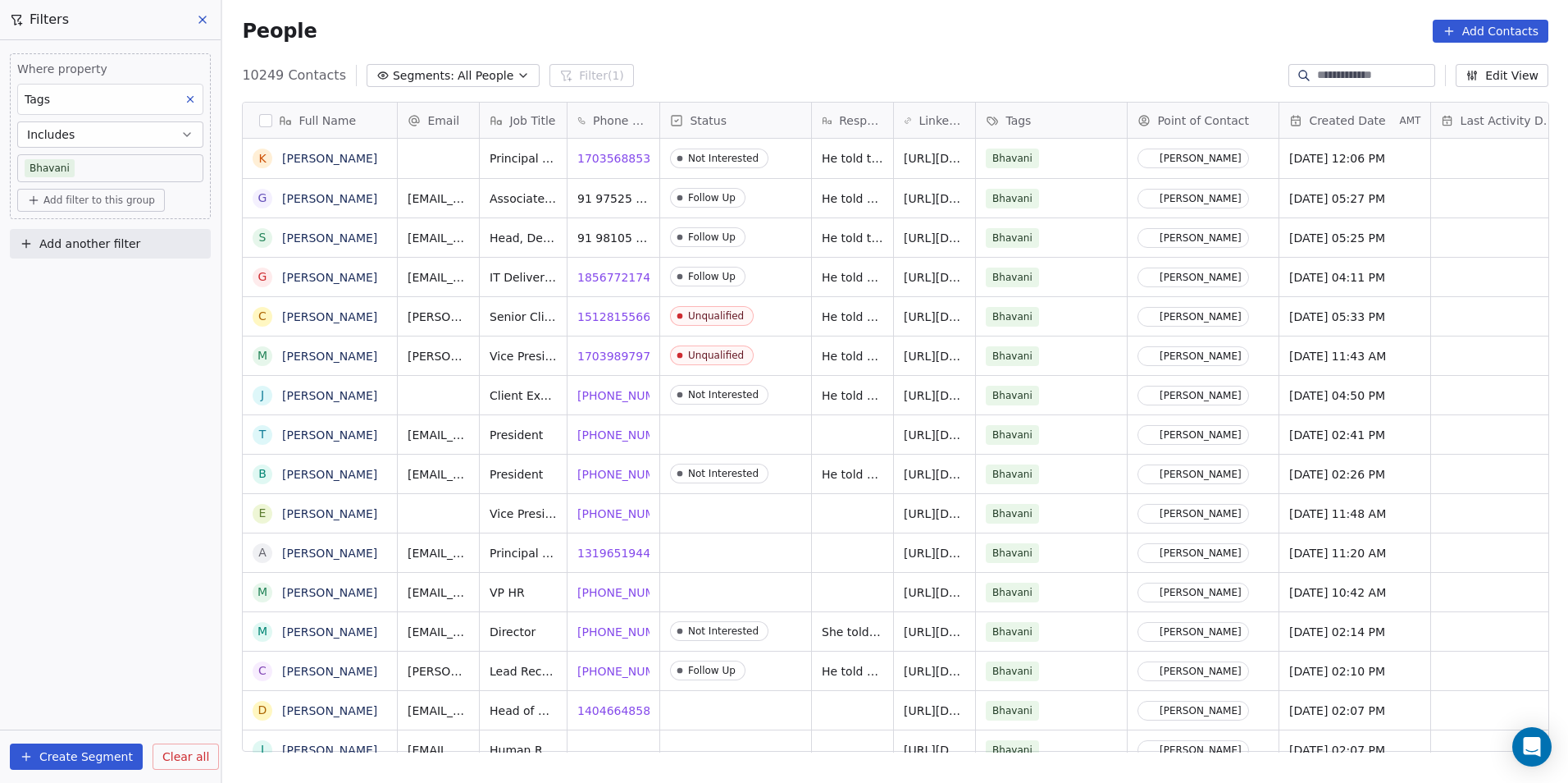
click at [120, 238] on span "Add another filter" at bounding box center [89, 244] width 101 height 17
click at [125, 282] on div "Contact properties" at bounding box center [111, 282] width 166 height 17
click at [125, 282] on input "text" at bounding box center [121, 283] width 161 height 24
type input "*******"
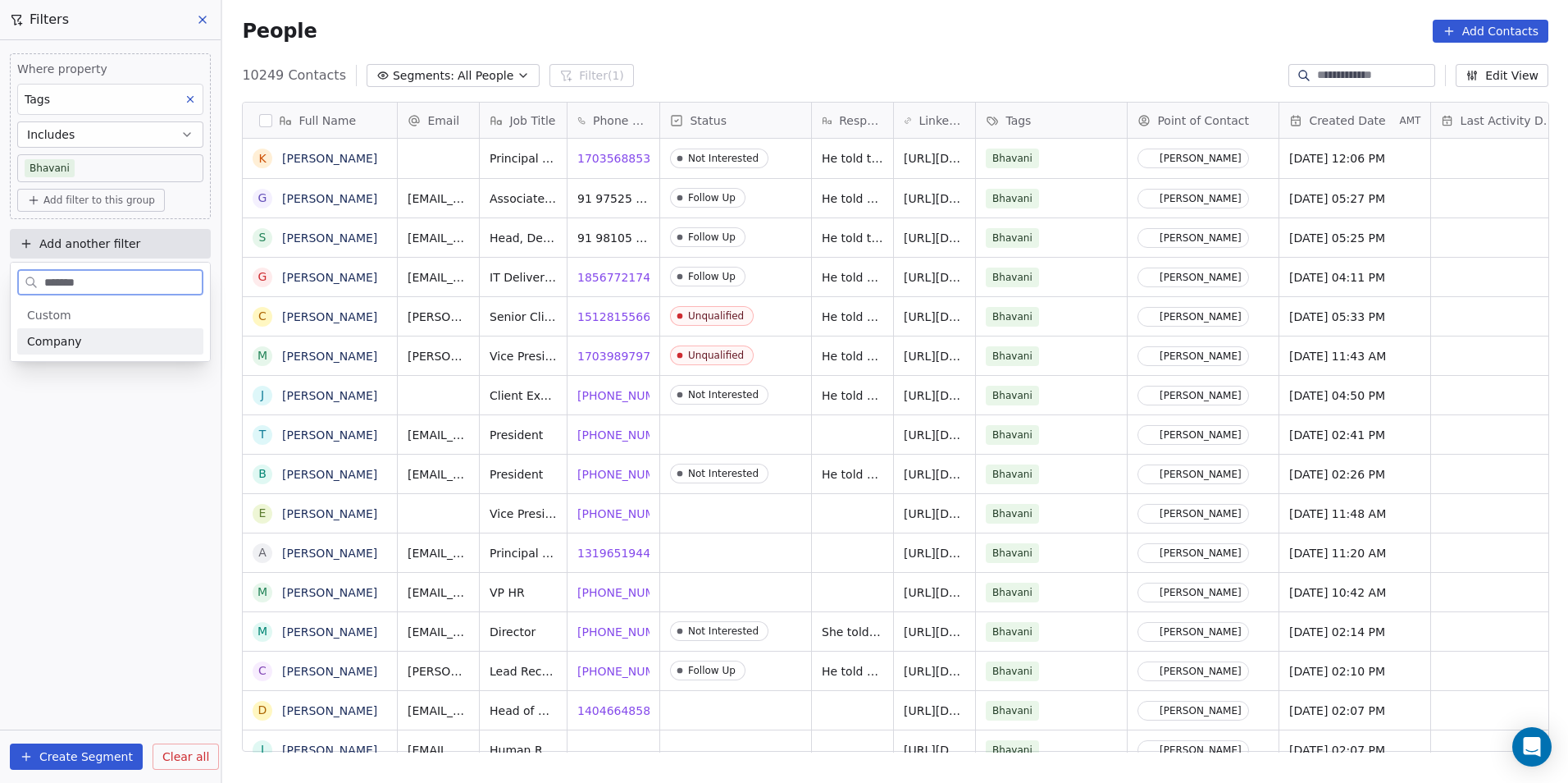
click at [121, 350] on div "Company" at bounding box center [110, 342] width 186 height 27
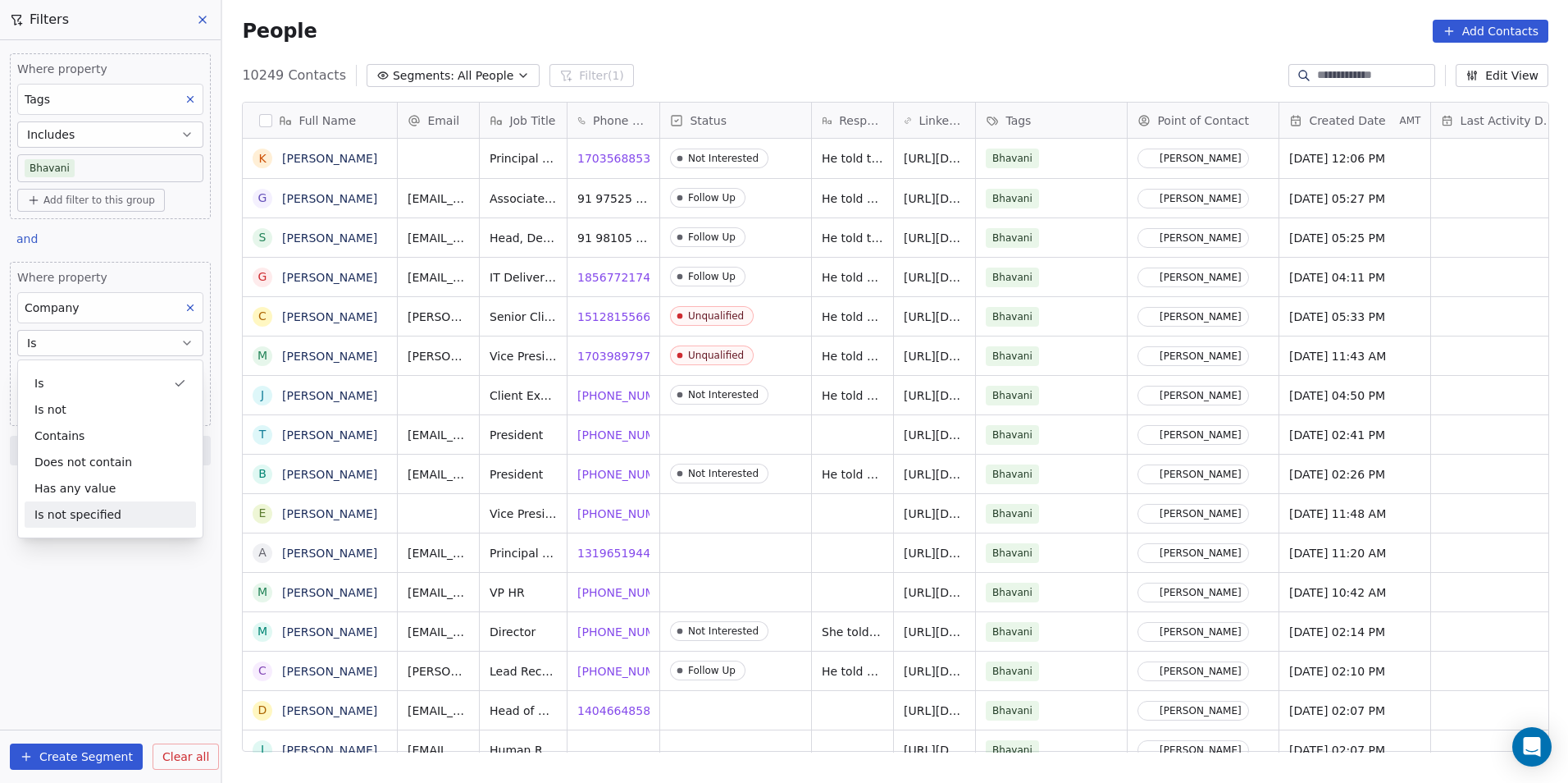
click at [182, 616] on div "Where property Tags Includes Bhavani Add filter to this group and Where propert…" at bounding box center [110, 411] width 220 height 742
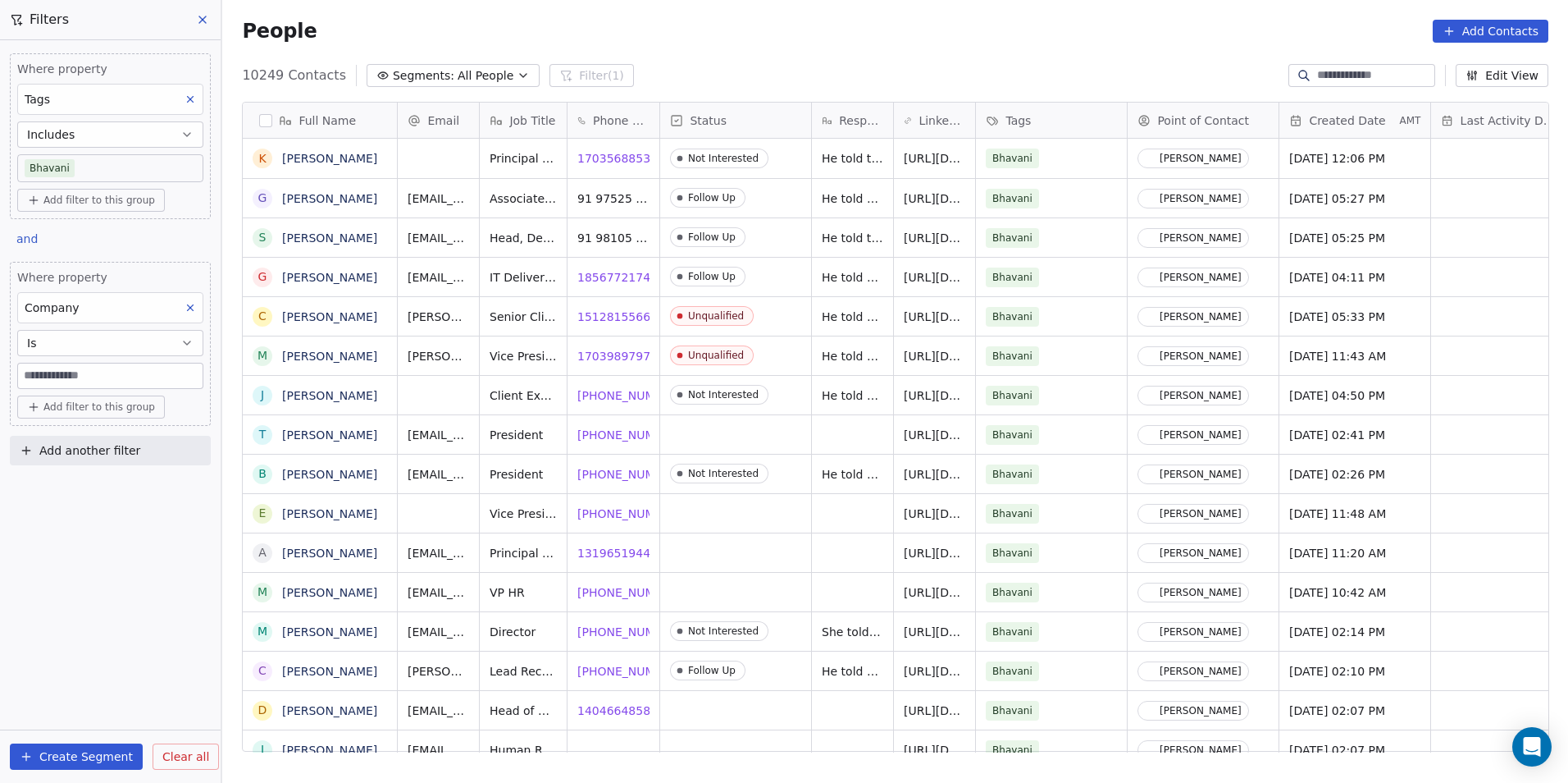
click at [121, 367] on input at bounding box center [110, 376] width 184 height 25
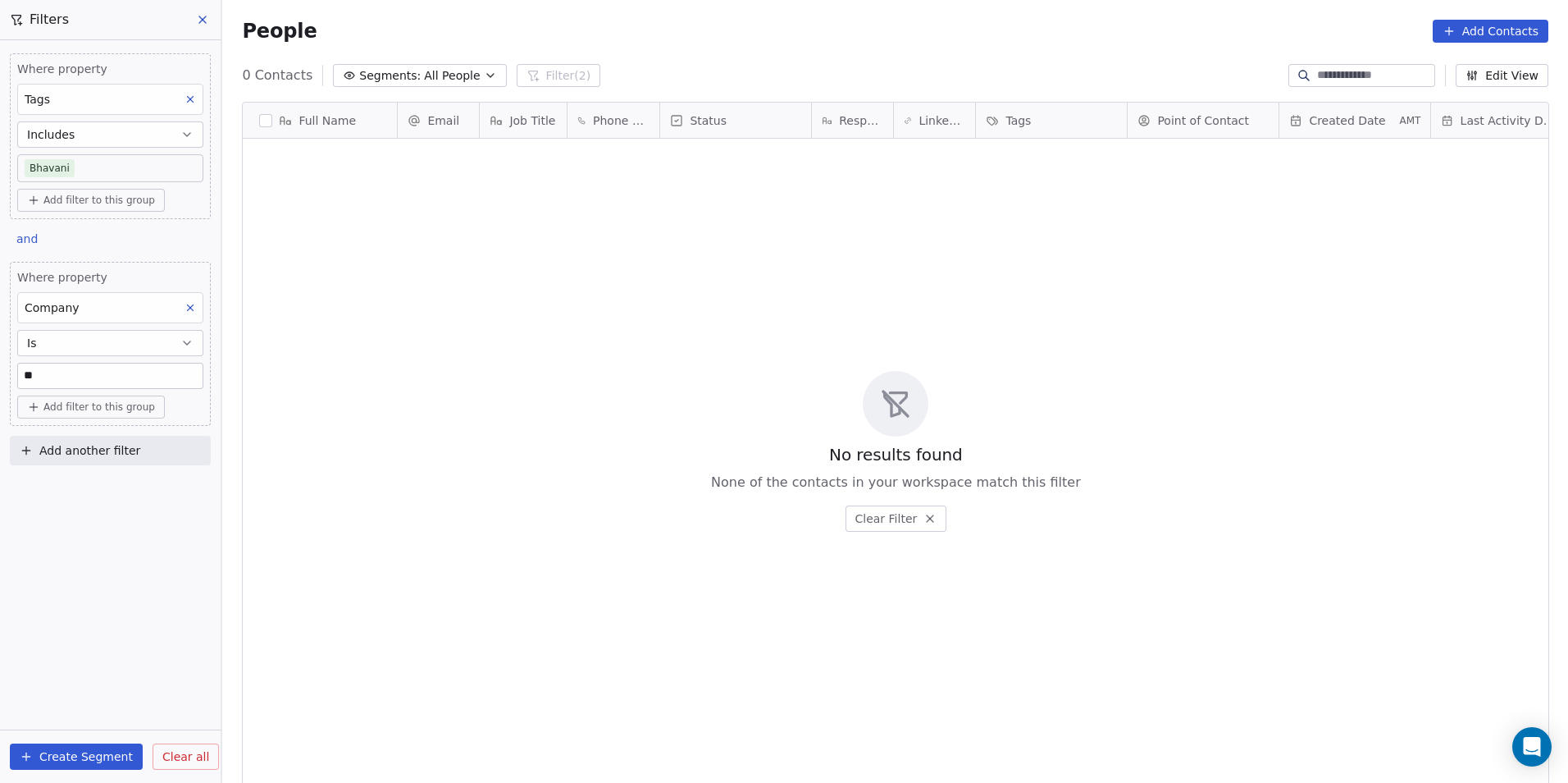
type input "*"
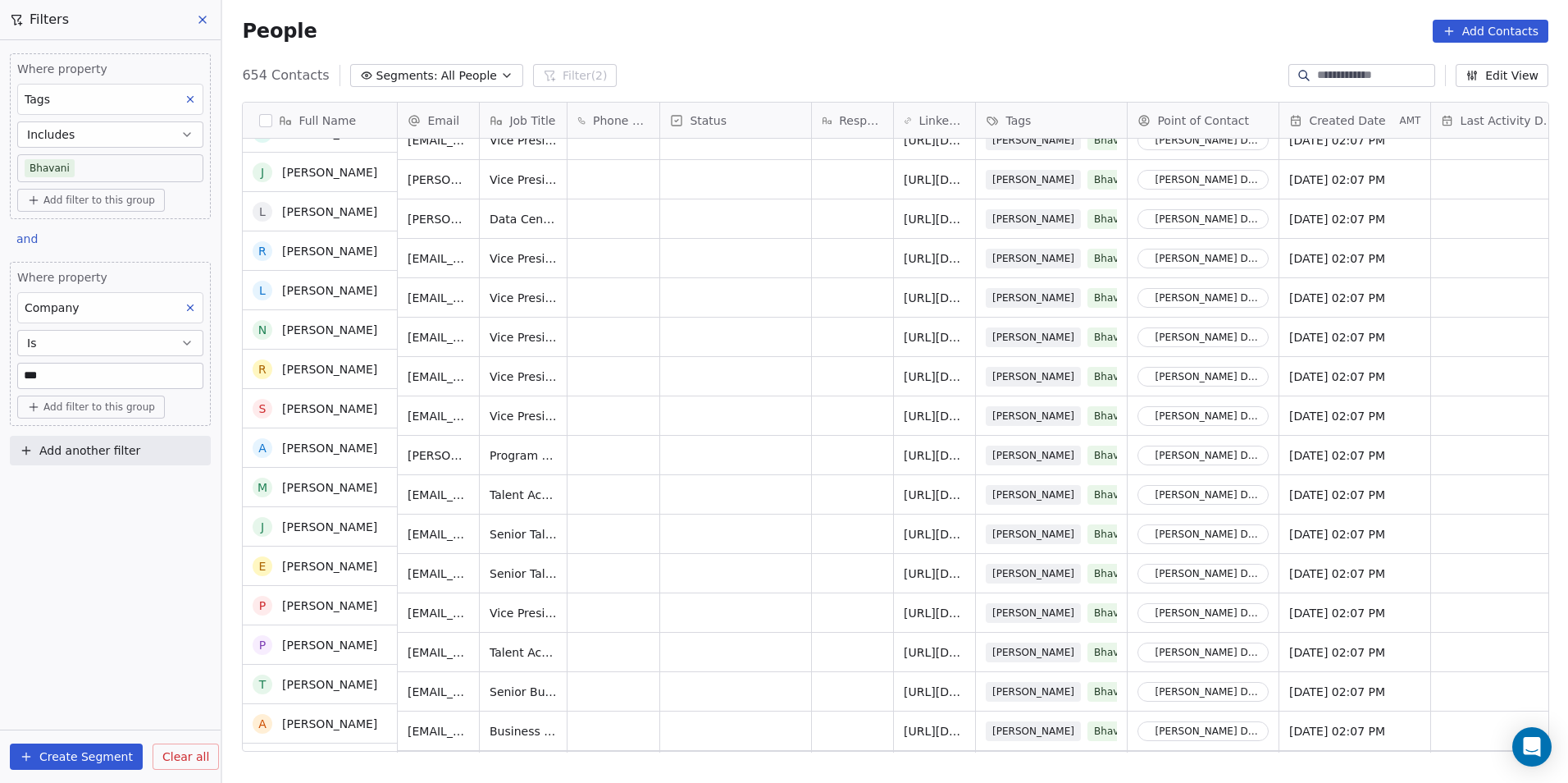
scroll to position [0, 0]
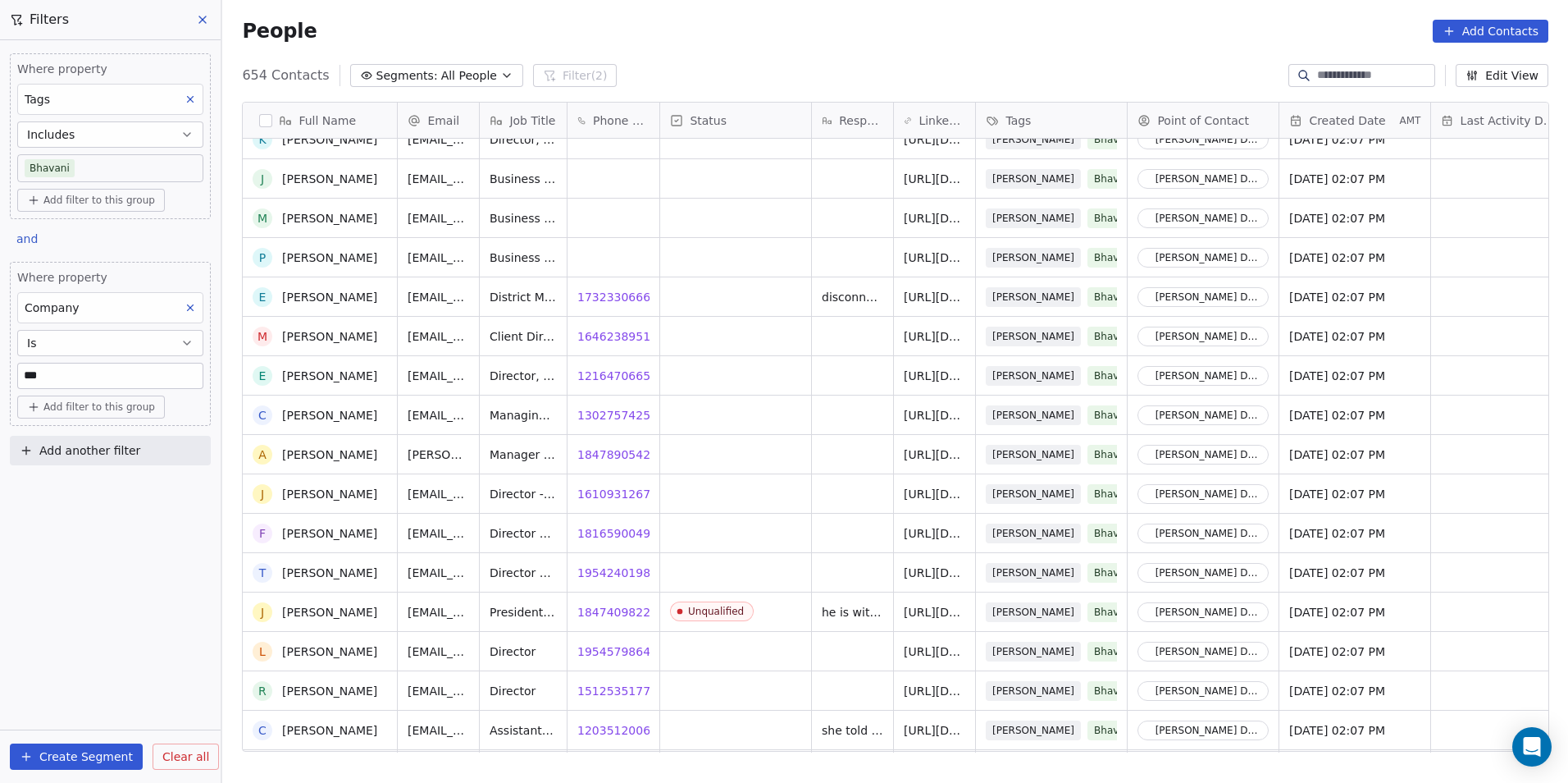
click at [98, 373] on input "***" at bounding box center [110, 376] width 184 height 25
type input "*"
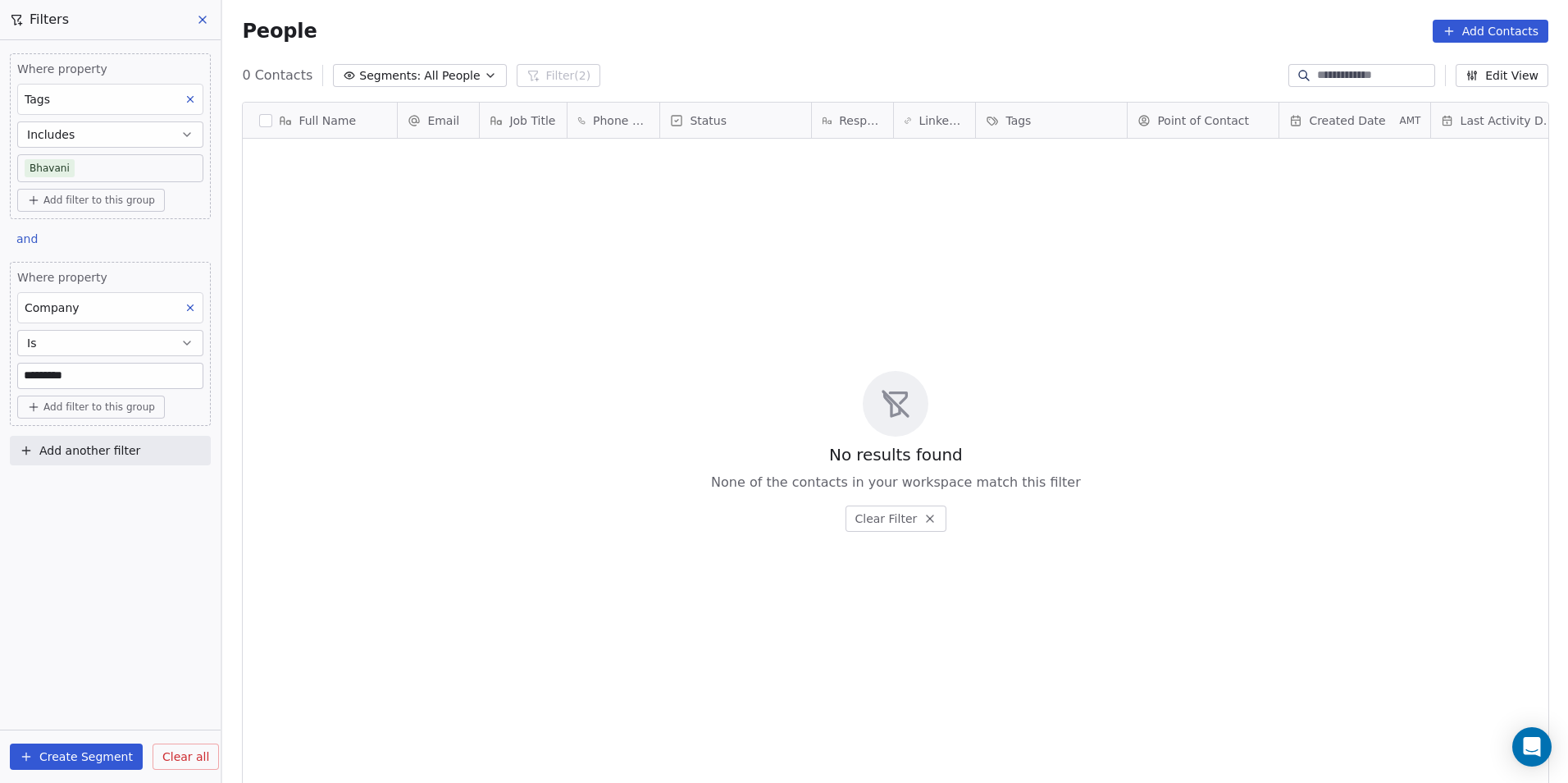
drag, startPoint x: 102, startPoint y: 373, endPoint x: -2, endPoint y: 373, distance: 104.0
click at [0, 373] on html "DS Technologies Inc Contacts People Marketing Workflows Campaigns Sales Pipelin…" at bounding box center [784, 392] width 1568 height 783
drag, startPoint x: 85, startPoint y: 368, endPoint x: 8, endPoint y: 357, distance: 77.8
click at [8, 357] on div "Where property Tags Includes Bhavani Add filter to this group and Where propert…" at bounding box center [110, 255] width 220 height 431
paste input "**********"
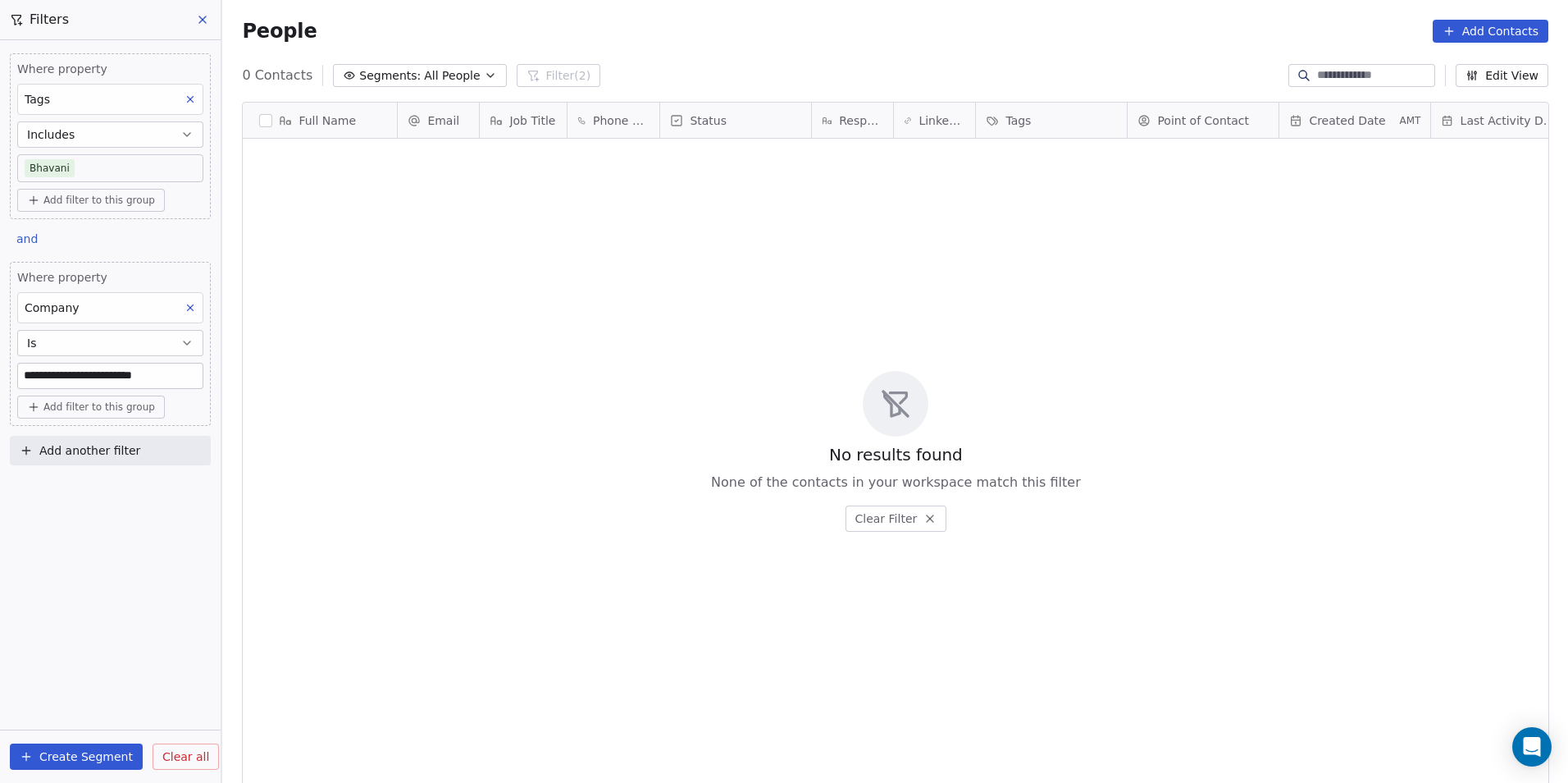
type input "**********"
drag, startPoint x: 182, startPoint y: 378, endPoint x: -4, endPoint y: 366, distance: 186.4
click at [0, 366] on html "**********" at bounding box center [784, 392] width 1568 height 783
drag, startPoint x: 185, startPoint y: 386, endPoint x: -4, endPoint y: 358, distance: 191.1
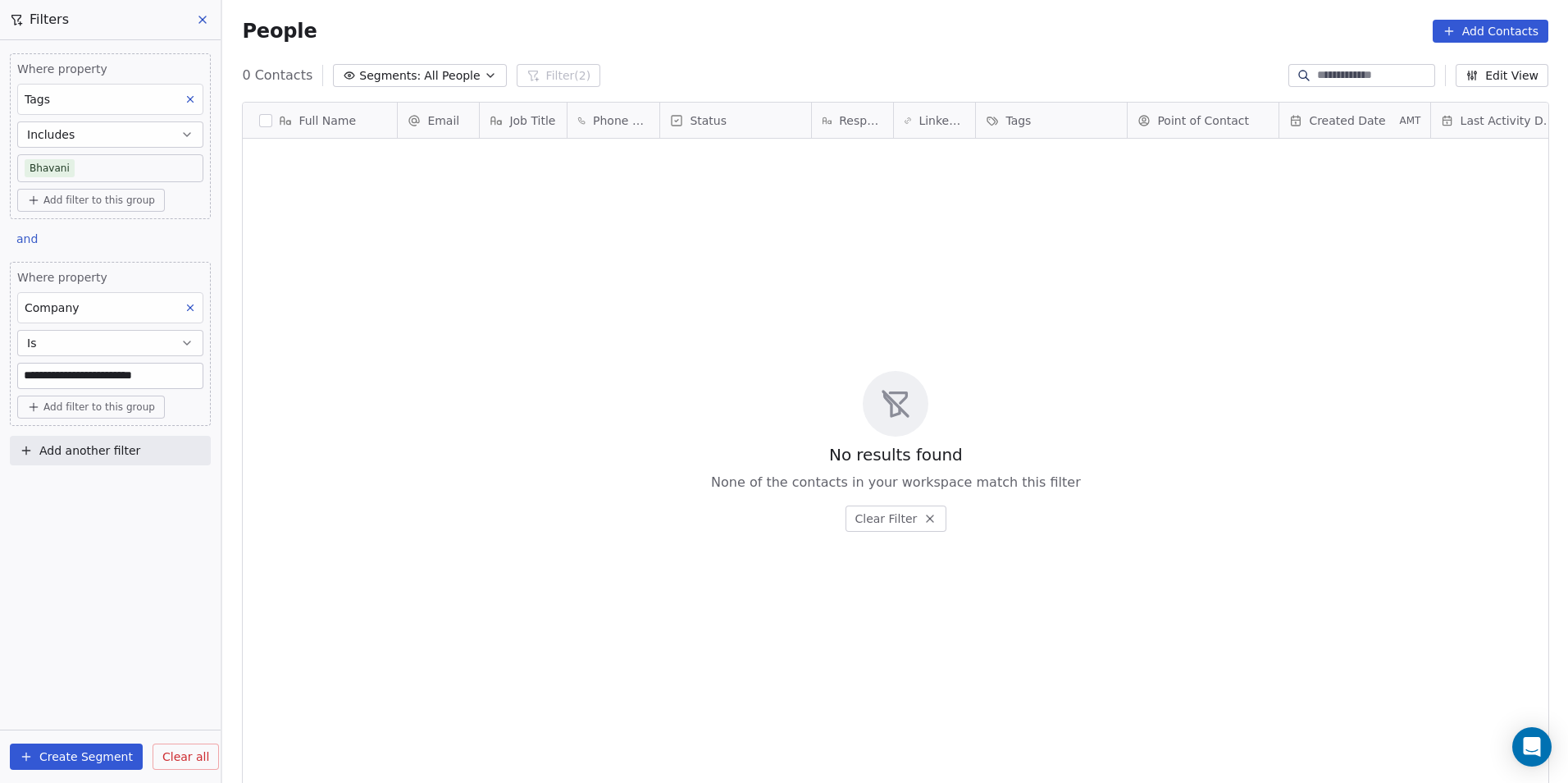
click at [0, 358] on html "**********" at bounding box center [784, 392] width 1568 height 783
paste input
drag, startPoint x: 92, startPoint y: 369, endPoint x: -4, endPoint y: 364, distance: 96.1
click at [0, 364] on html "DS Technologies Inc Contacts People Marketing Workflows Campaigns Sales Pipelin…" at bounding box center [784, 392] width 1568 height 783
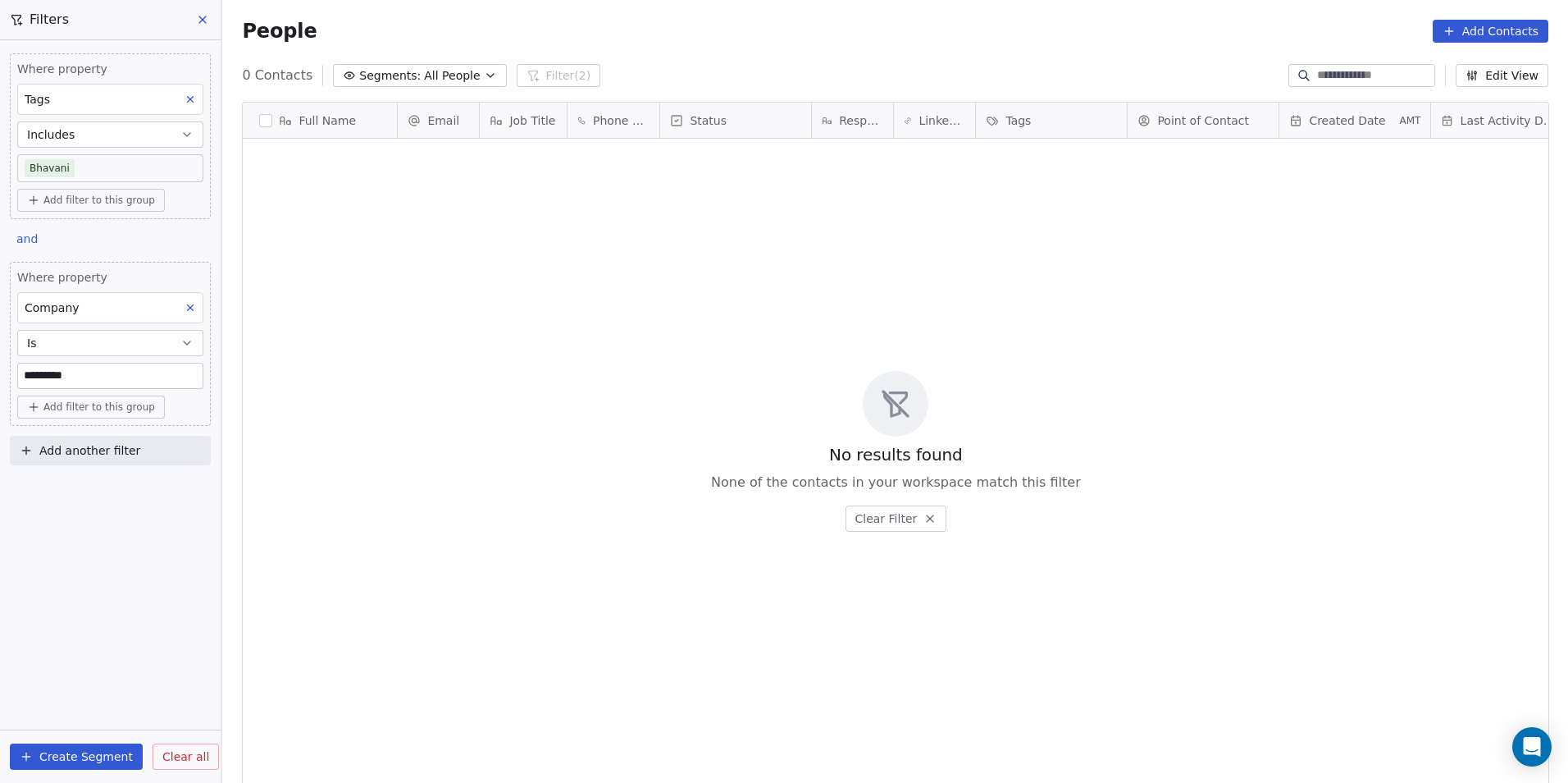
paste input "**"
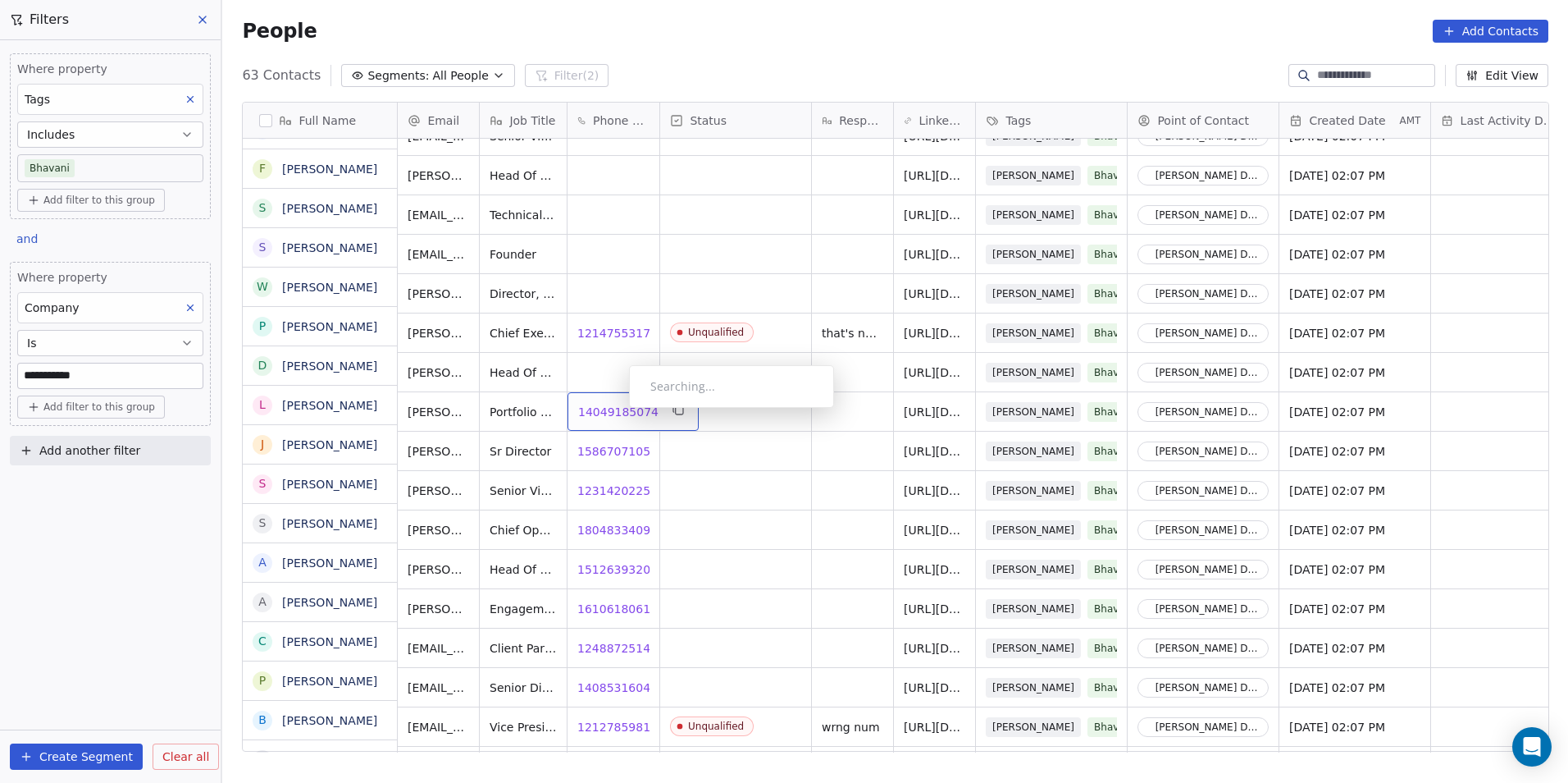
scroll to position [574, 0]
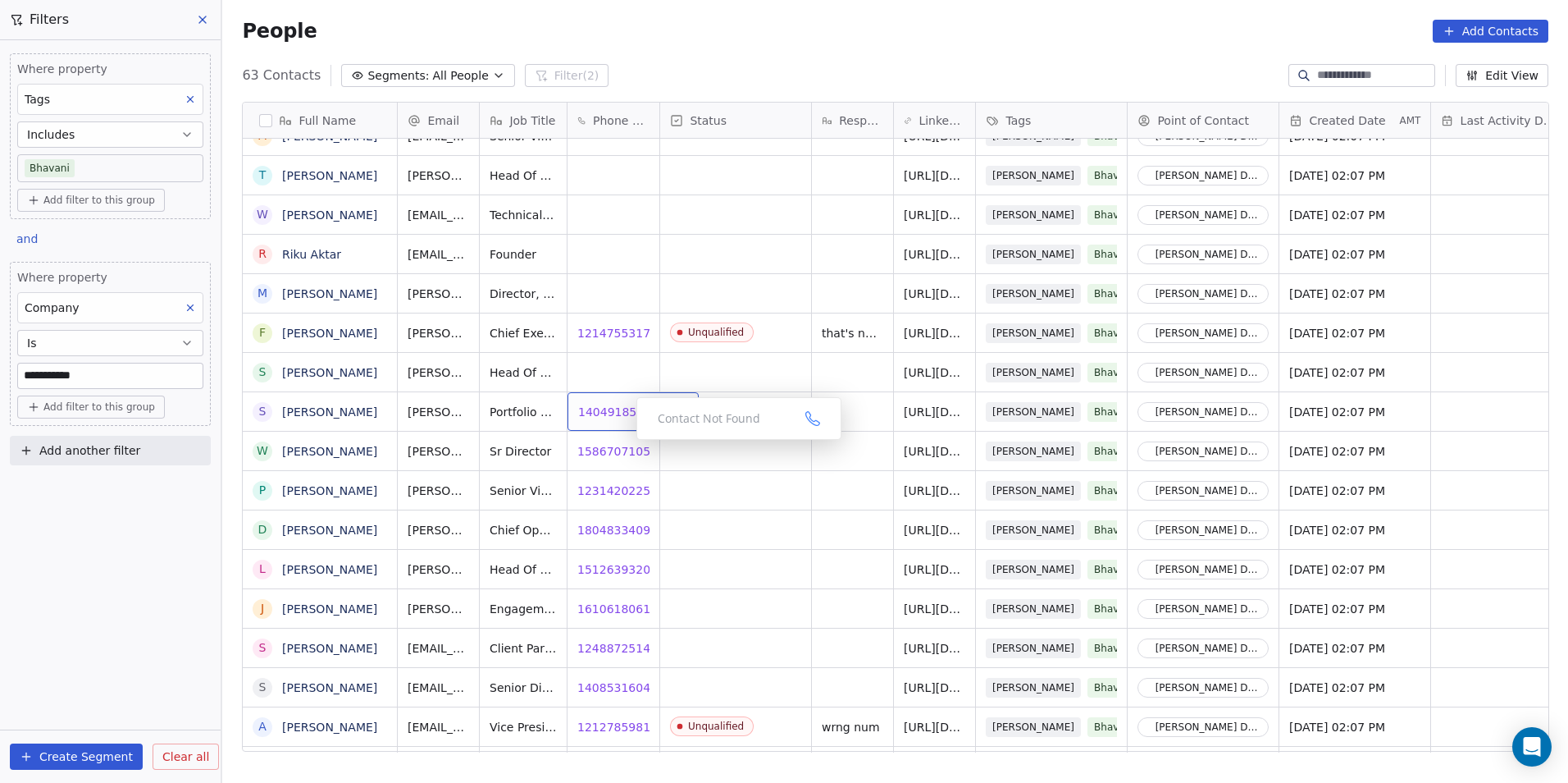
click at [622, 413] on span "14049185074" at bounding box center [618, 412] width 81 height 17
drag, startPoint x: 762, startPoint y: 531, endPoint x: 792, endPoint y: 523, distance: 31.0
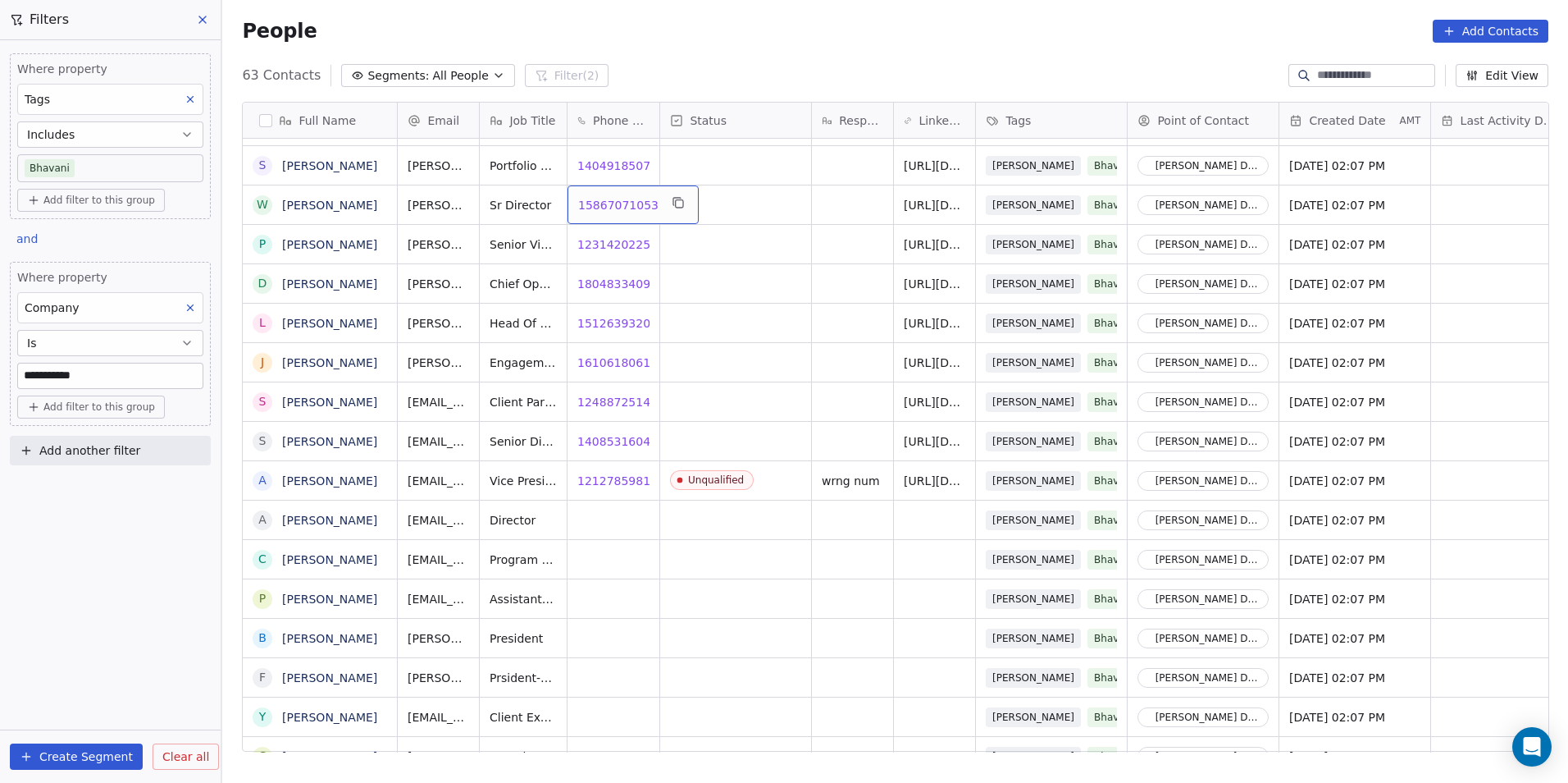
scroll to position [656, 0]
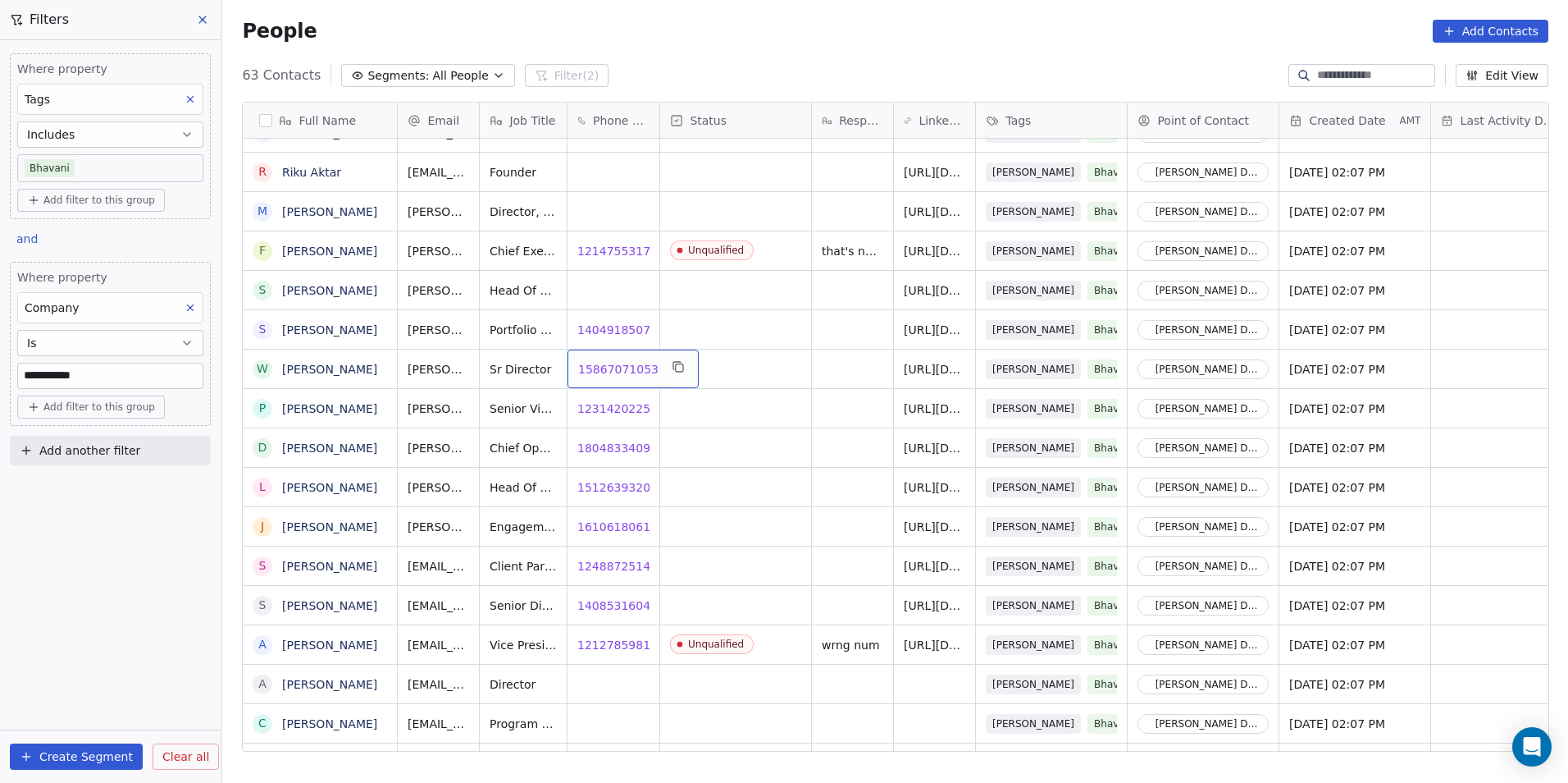
click at [607, 369] on span "15867071053" at bounding box center [618, 369] width 81 height 17
click at [124, 379] on html "**********" at bounding box center [784, 392] width 1568 height 783
click at [119, 375] on input "**********" at bounding box center [110, 376] width 184 height 25
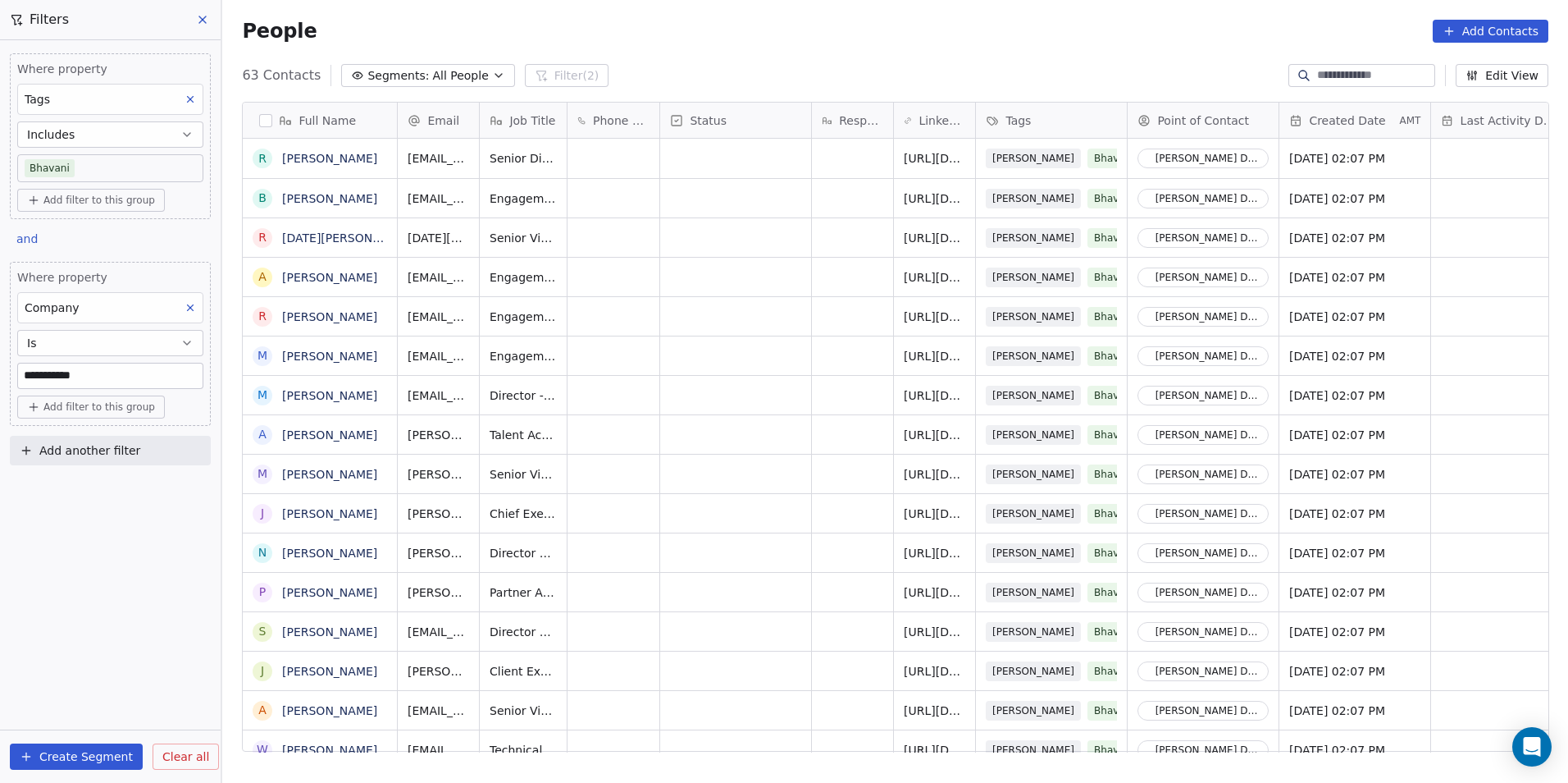
drag, startPoint x: 115, startPoint y: 373, endPoint x: 3, endPoint y: 365, distance: 112.3
click at [3, 365] on div "**********" at bounding box center [110, 255] width 220 height 431
paste input "*****"
drag, startPoint x: 108, startPoint y: 376, endPoint x: 17, endPoint y: 373, distance: 91.0
click at [17, 373] on div "**********" at bounding box center [110, 344] width 201 height 164
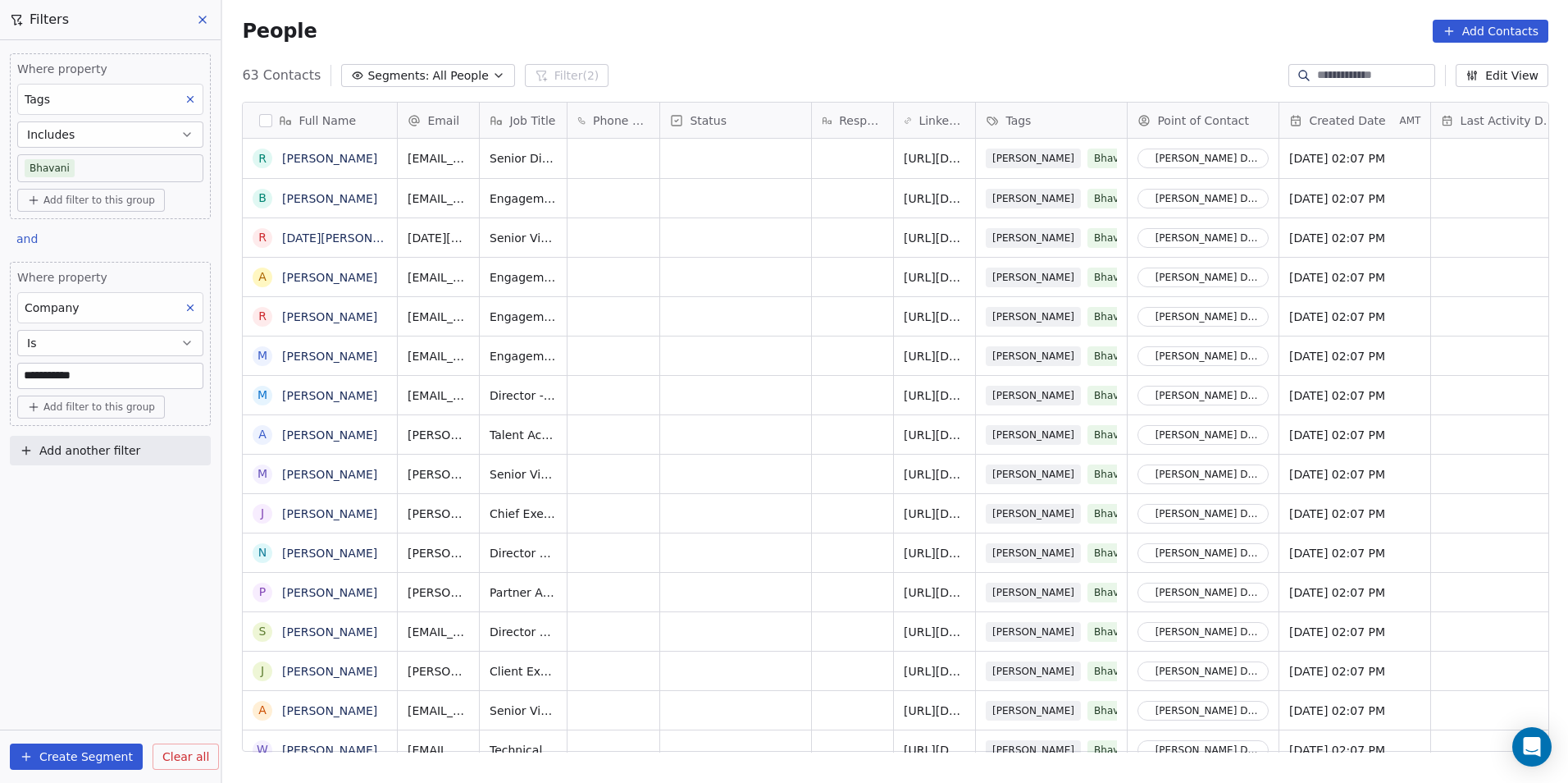
paste input "*****"
type input "**********"
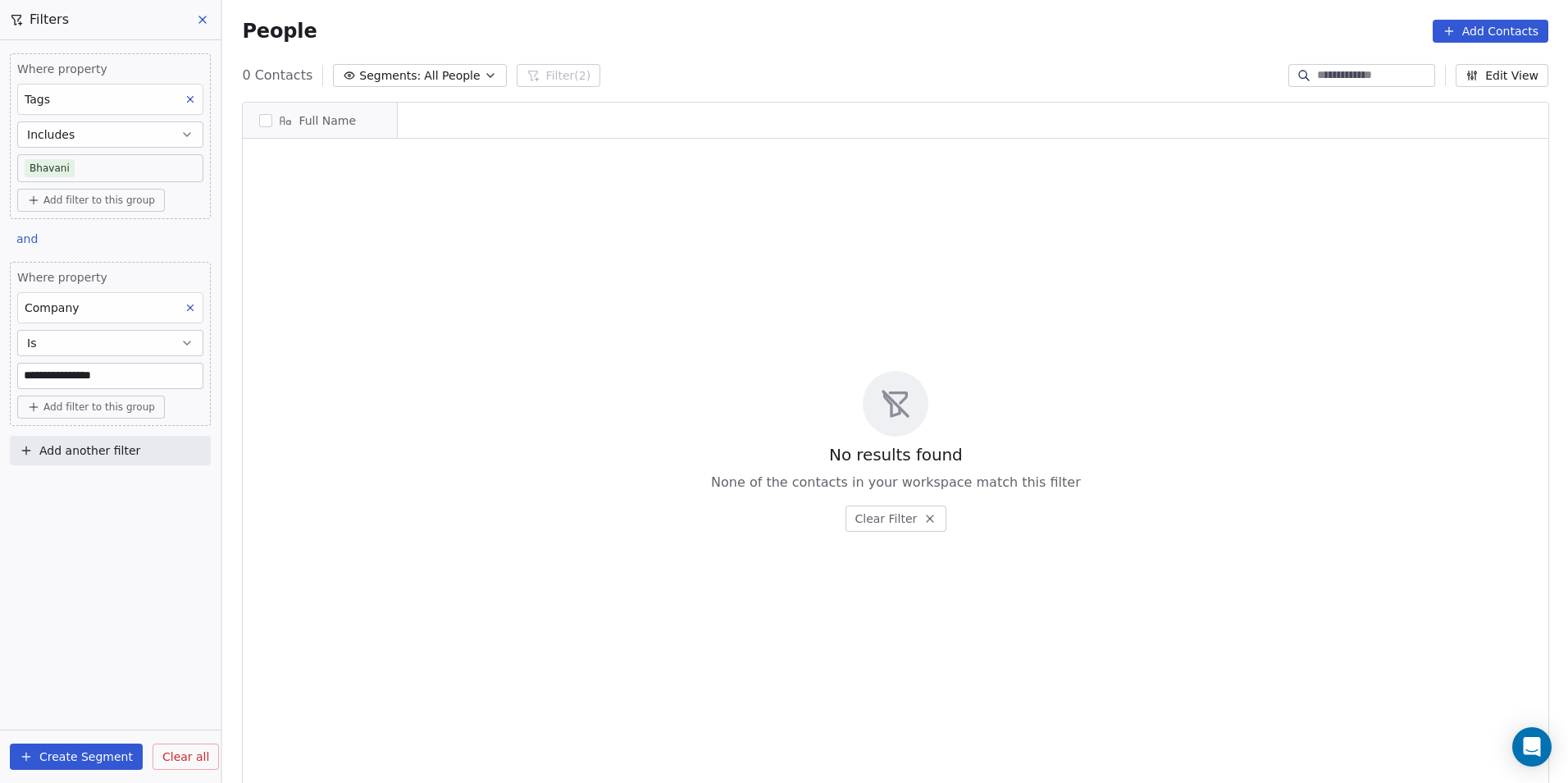
scroll to position [676, 1334]
click at [757, 663] on div "No results found None of the contacts in your workspace match this filter Clear…" at bounding box center [895, 451] width 1306 height 618
click at [190, 104] on icon at bounding box center [189, 99] width 12 height 12
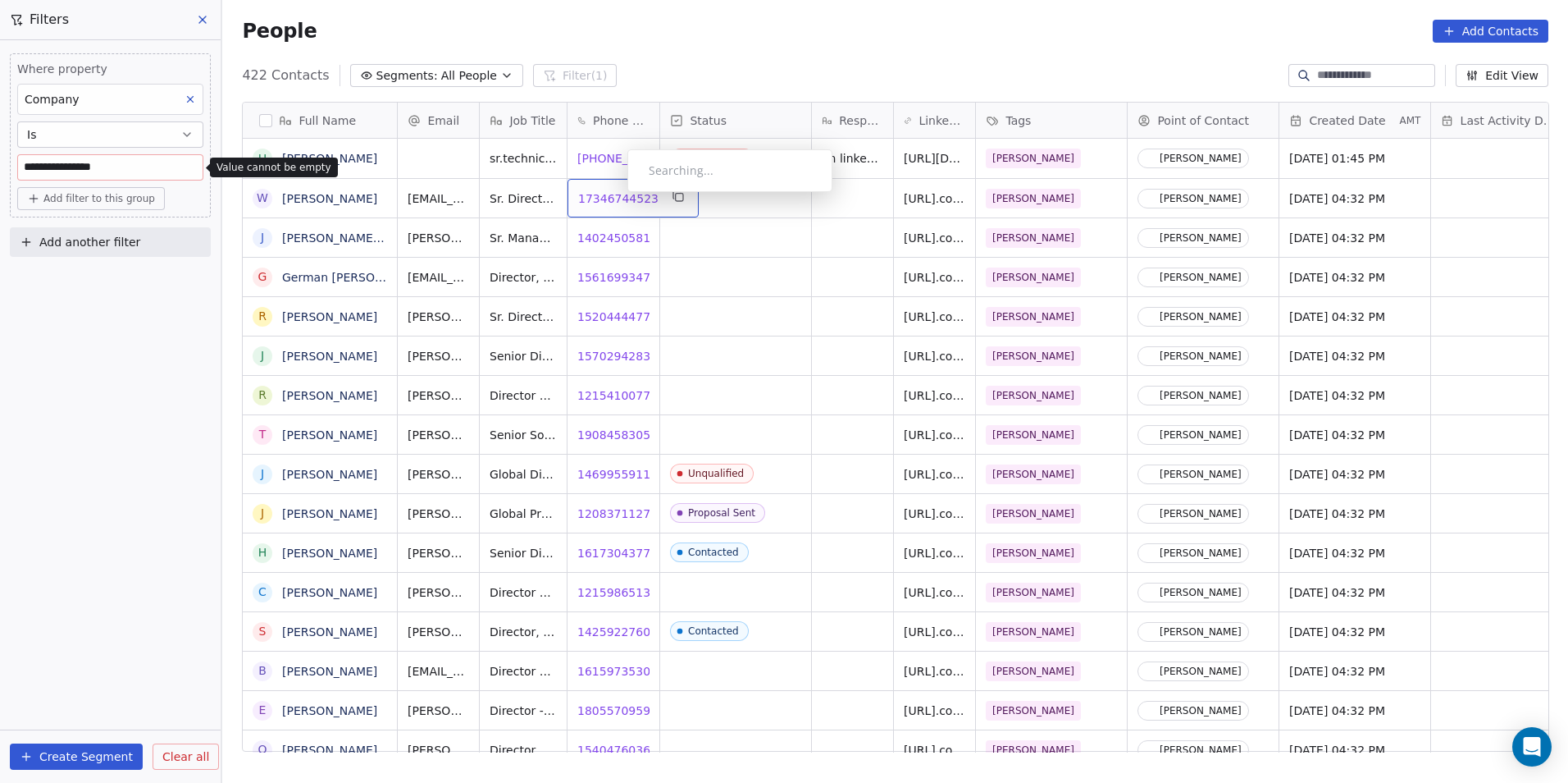
drag, startPoint x: 607, startPoint y: 195, endPoint x: 616, endPoint y: 196, distance: 9.1
drag, startPoint x: 730, startPoint y: 318, endPoint x: 654, endPoint y: 270, distance: 89.9
click at [601, 199] on span "17346744523" at bounding box center [618, 198] width 81 height 17
click at [601, 238] on span "14024505819" at bounding box center [618, 237] width 81 height 17
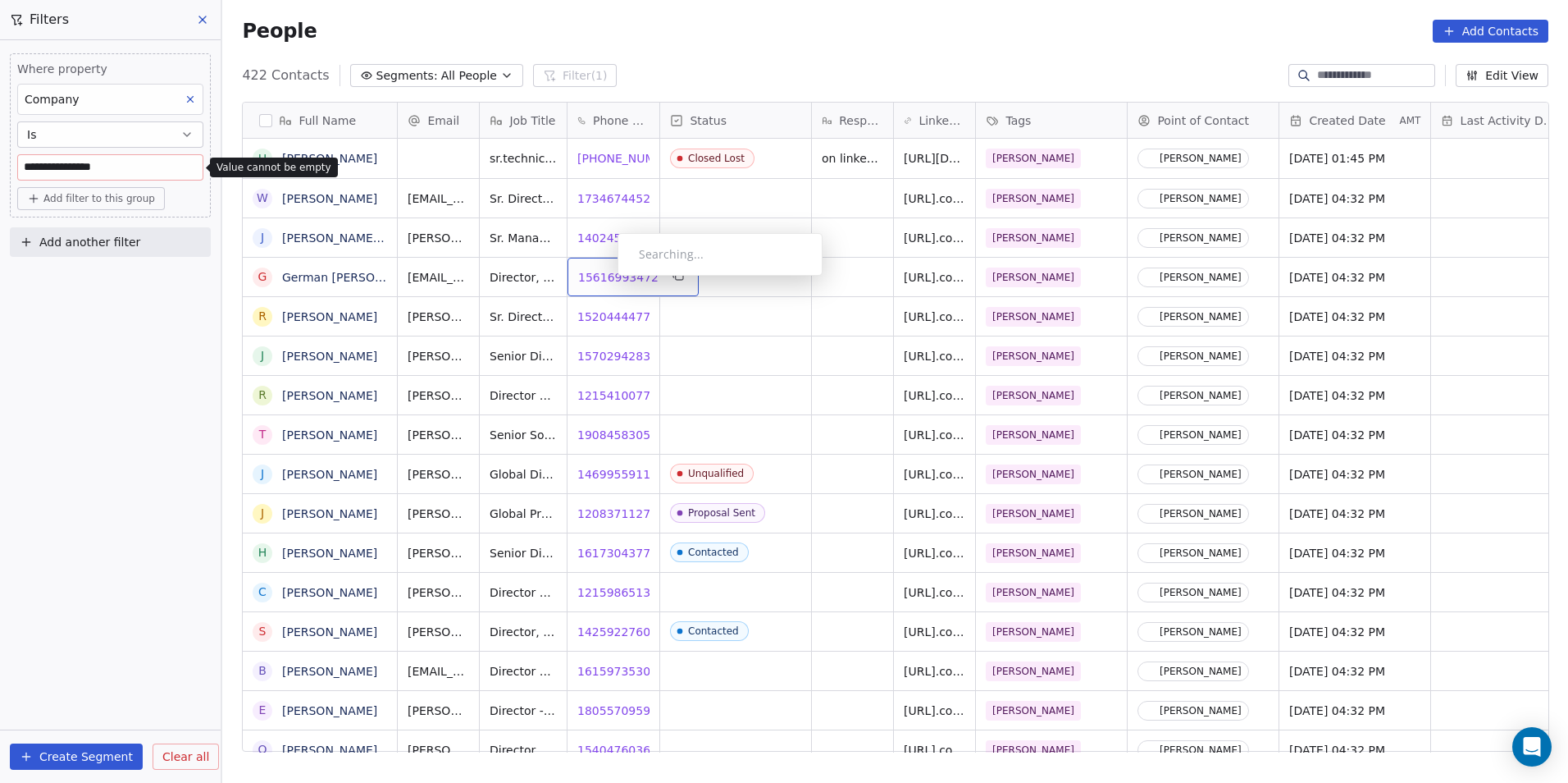
click at [600, 278] on span "15616993472" at bounding box center [618, 277] width 81 height 17
click at [610, 318] on span "15204444779" at bounding box center [618, 316] width 81 height 17
click at [614, 360] on span "15702942839" at bounding box center [618, 356] width 81 height 17
click at [605, 396] on span "12154100777" at bounding box center [618, 395] width 81 height 17
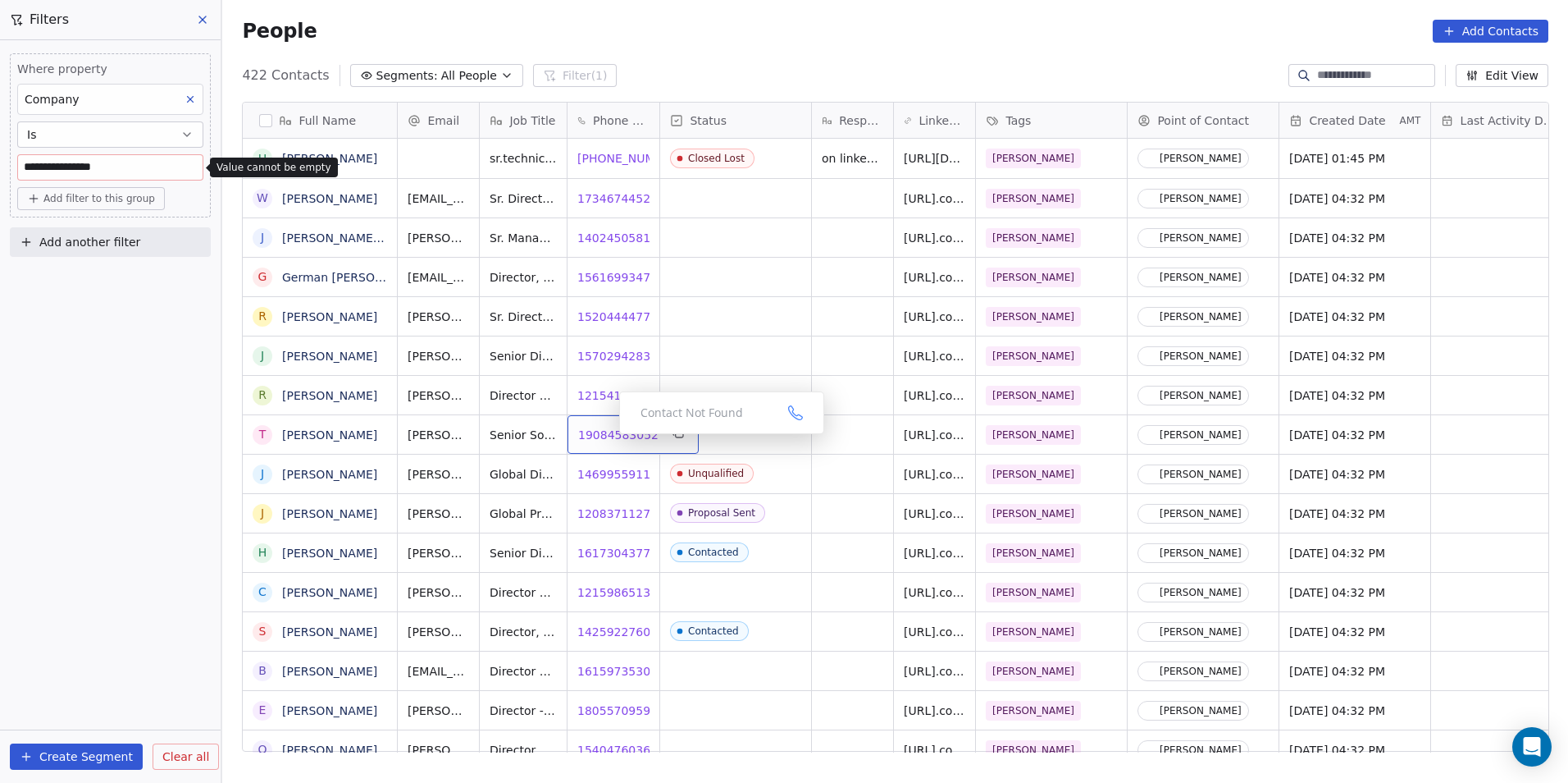
click at [606, 438] on span "19084583052" at bounding box center [618, 435] width 81 height 17
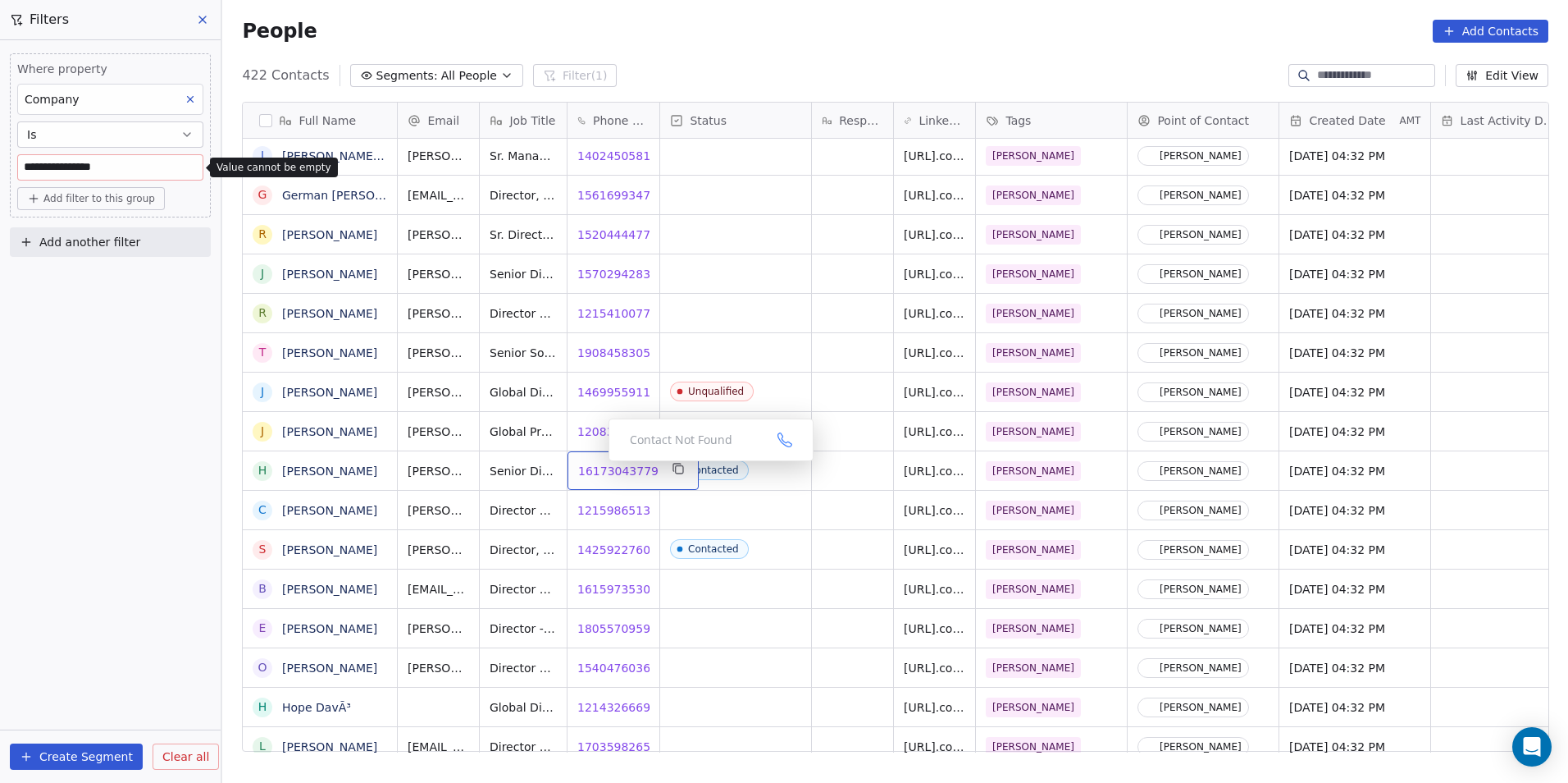
click at [596, 465] on span "16173043779" at bounding box center [618, 470] width 81 height 17
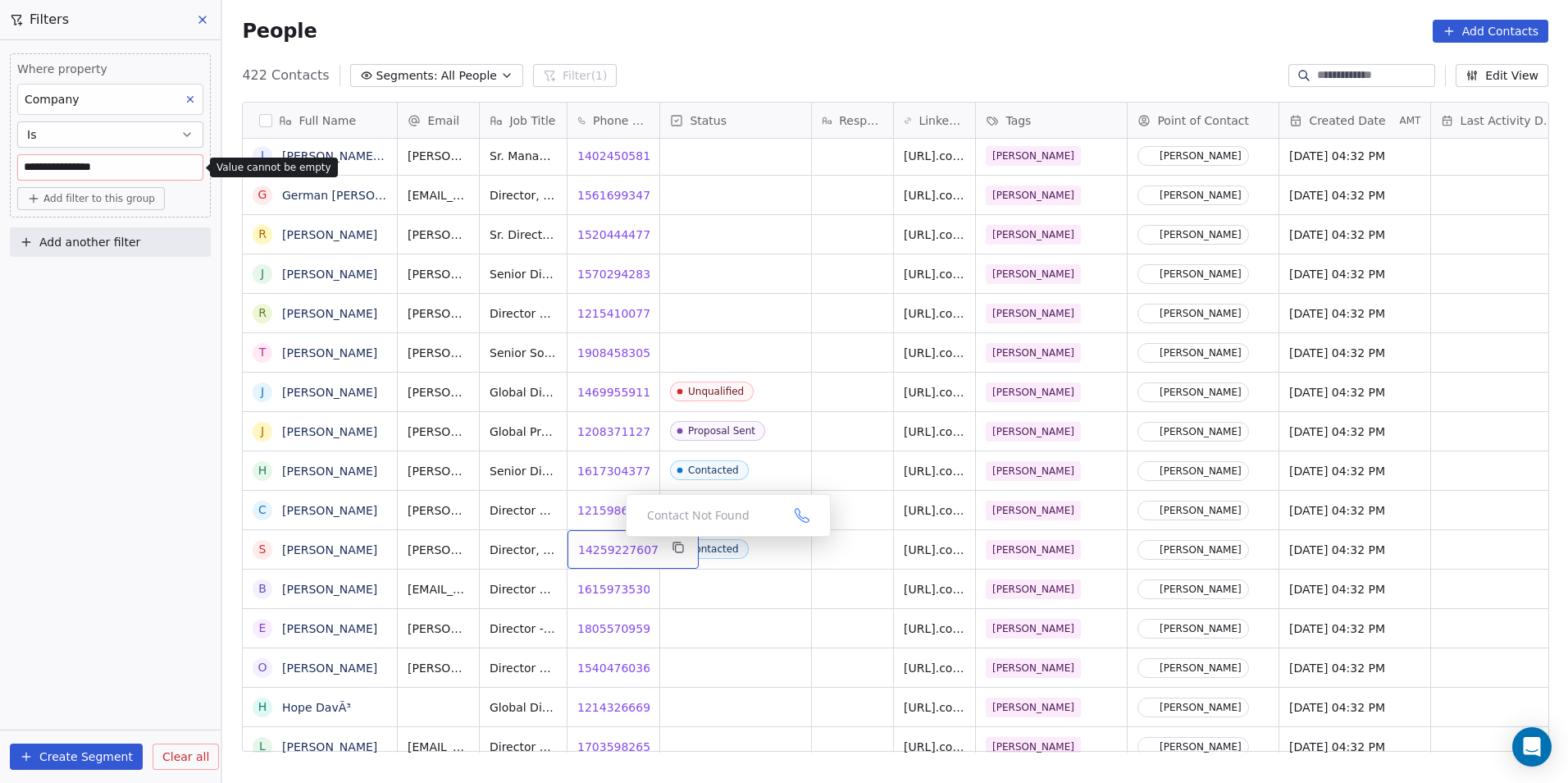
click at [606, 551] on span "14259227607" at bounding box center [618, 549] width 81 height 17
click at [609, 586] on span "16159735300" at bounding box center [618, 589] width 81 height 17
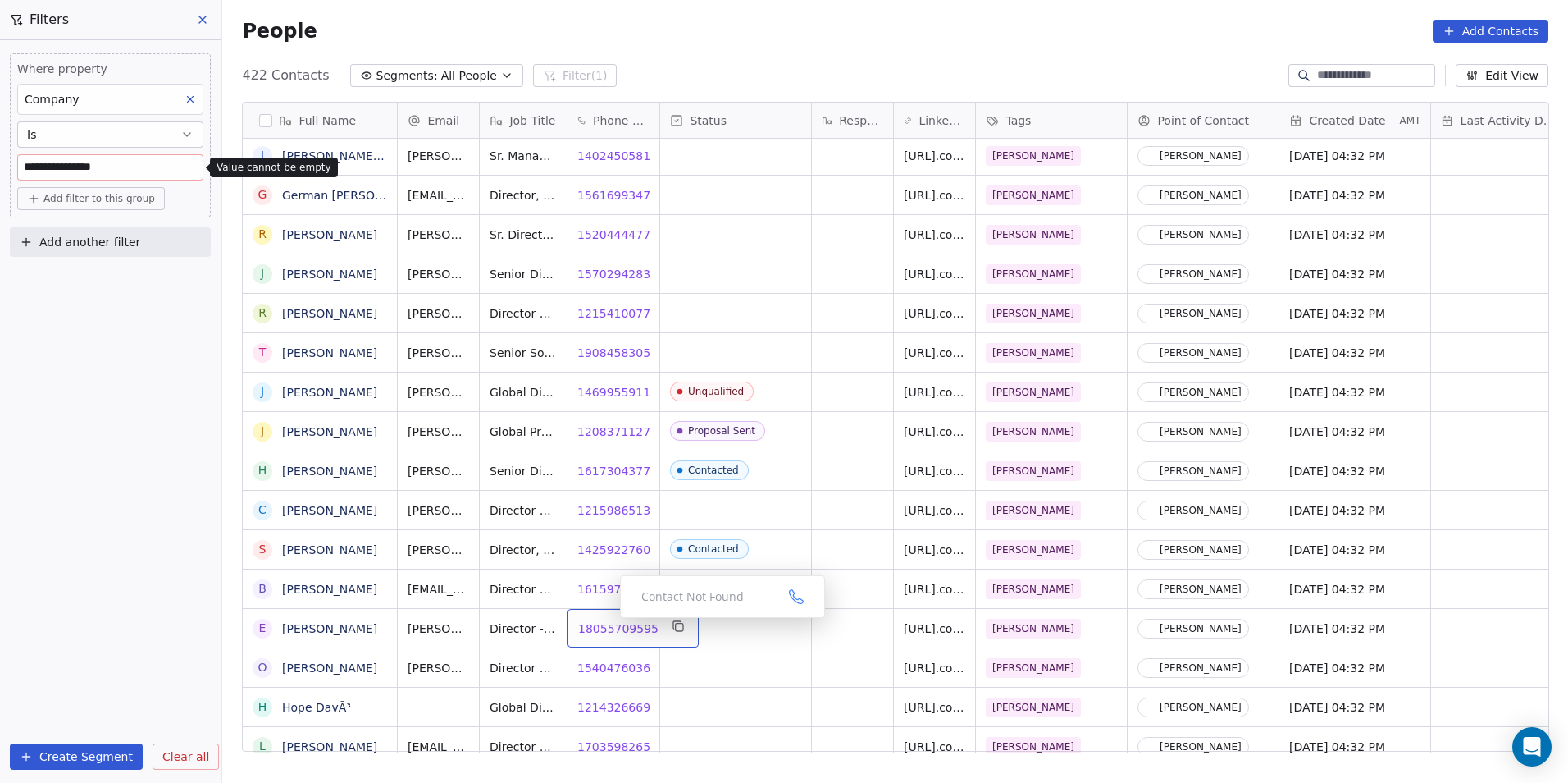
click at [607, 622] on span "18055709595" at bounding box center [618, 628] width 81 height 17
click at [621, 672] on span "15404760363" at bounding box center [618, 668] width 81 height 17
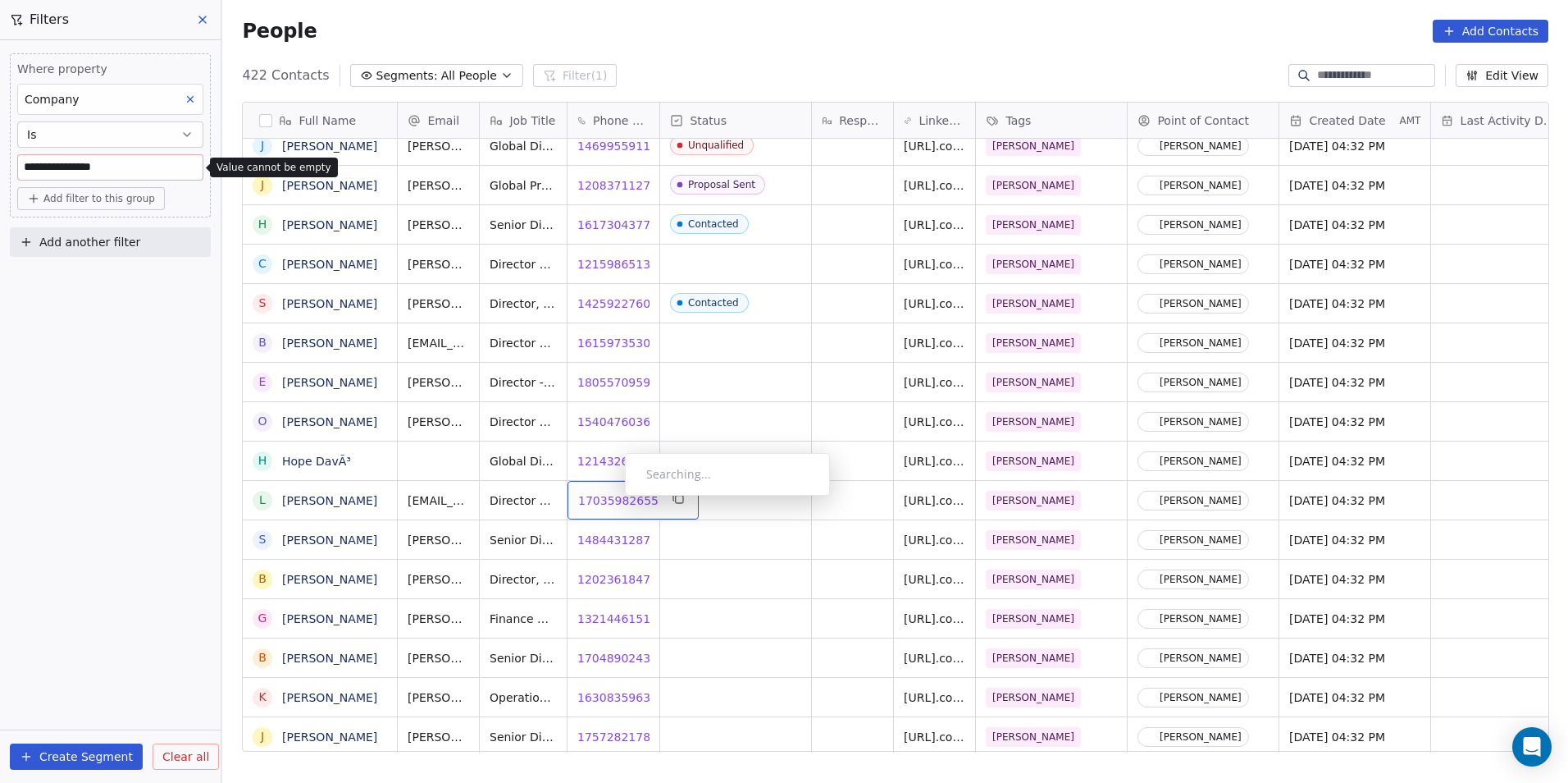
click at [612, 500] on span "17035982655" at bounding box center [618, 500] width 81 height 17
click at [613, 541] on span "14844312879" at bounding box center [618, 539] width 81 height 17
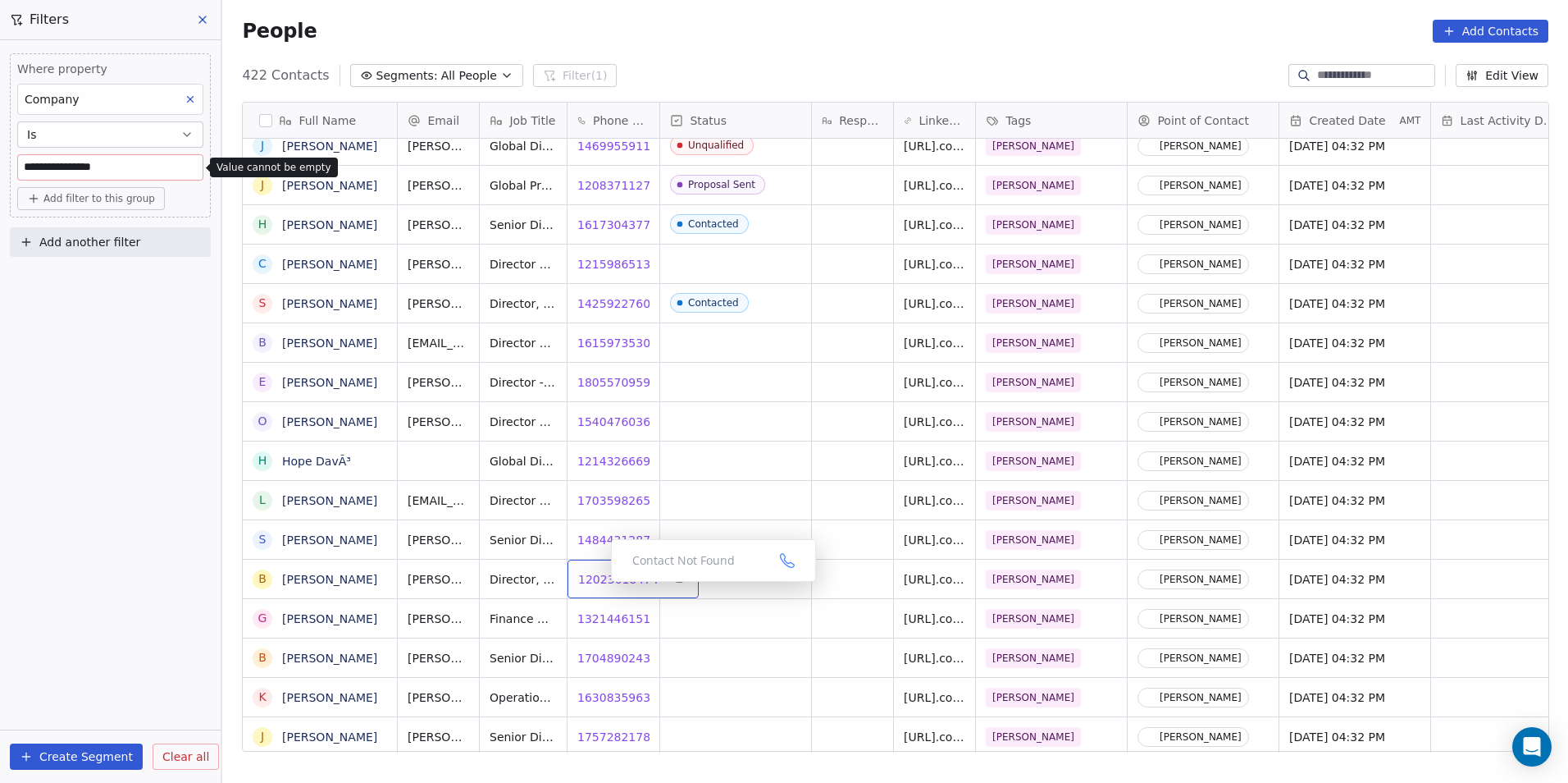
click at [598, 577] on span "12023618474" at bounding box center [618, 579] width 81 height 17
click at [603, 613] on body "**********" at bounding box center [784, 392] width 1568 height 783
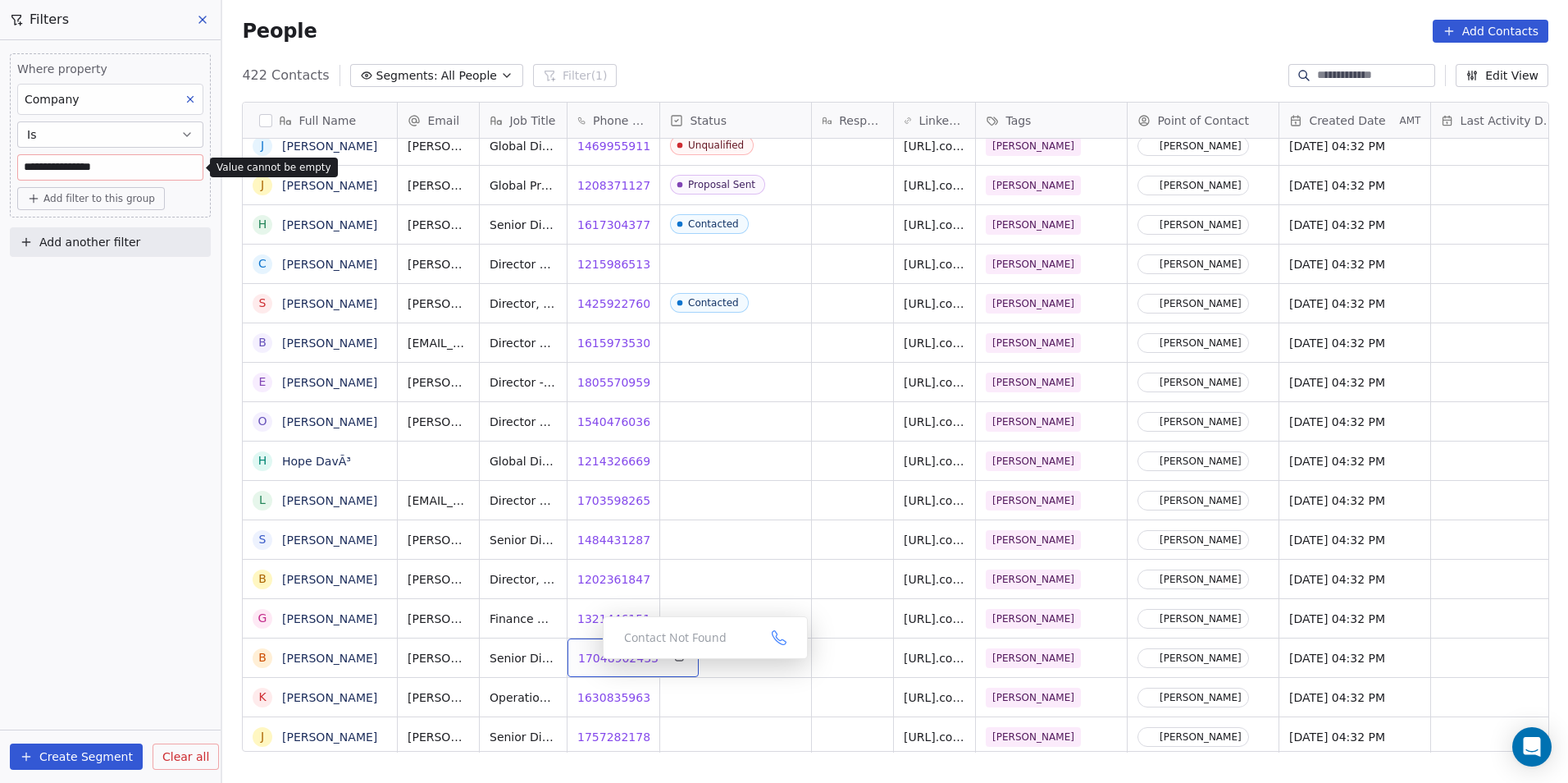
click at [597, 650] on span "17048902433" at bounding box center [618, 658] width 81 height 17
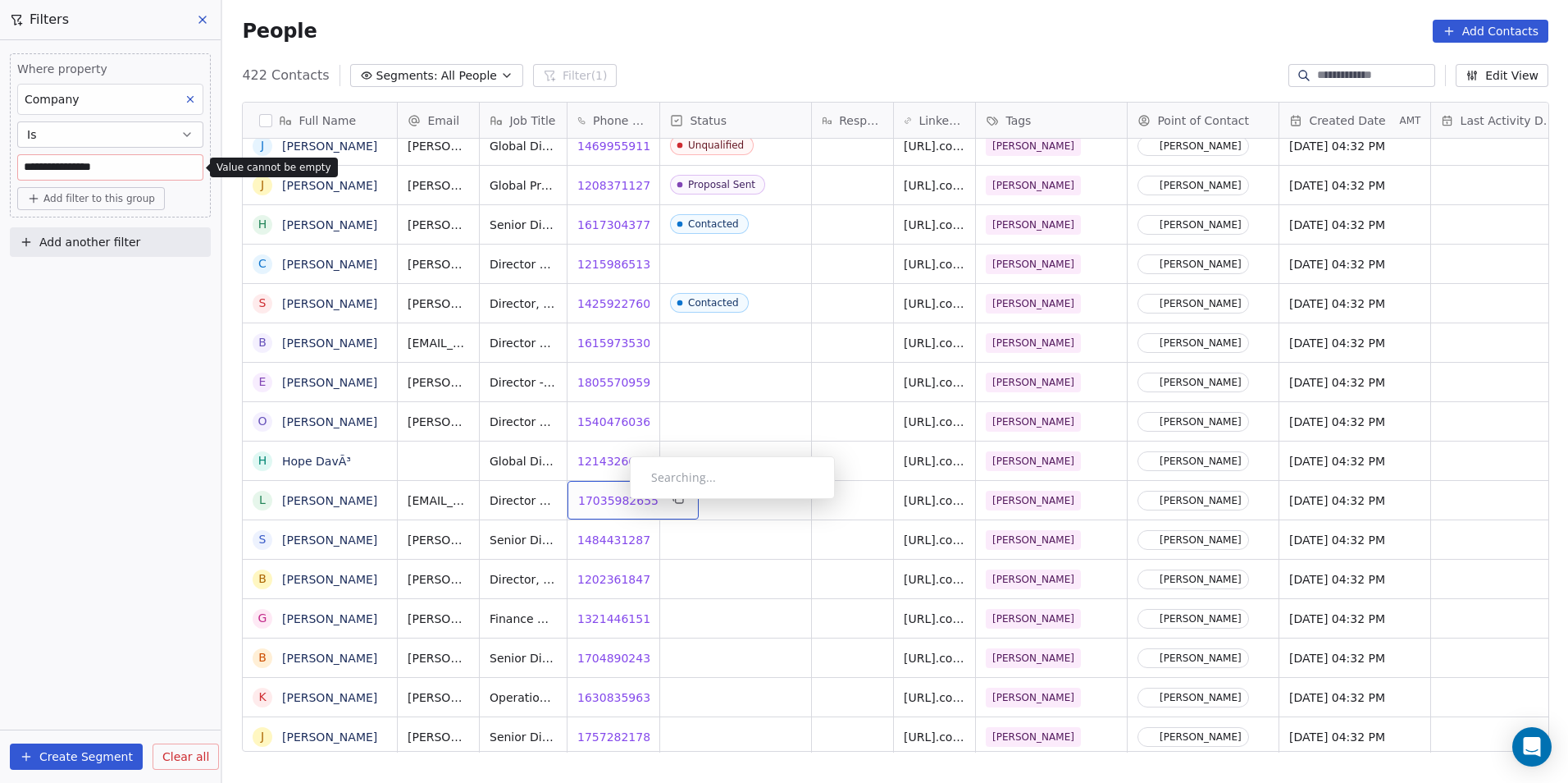
click at [617, 503] on span "17035982655" at bounding box center [618, 500] width 81 height 17
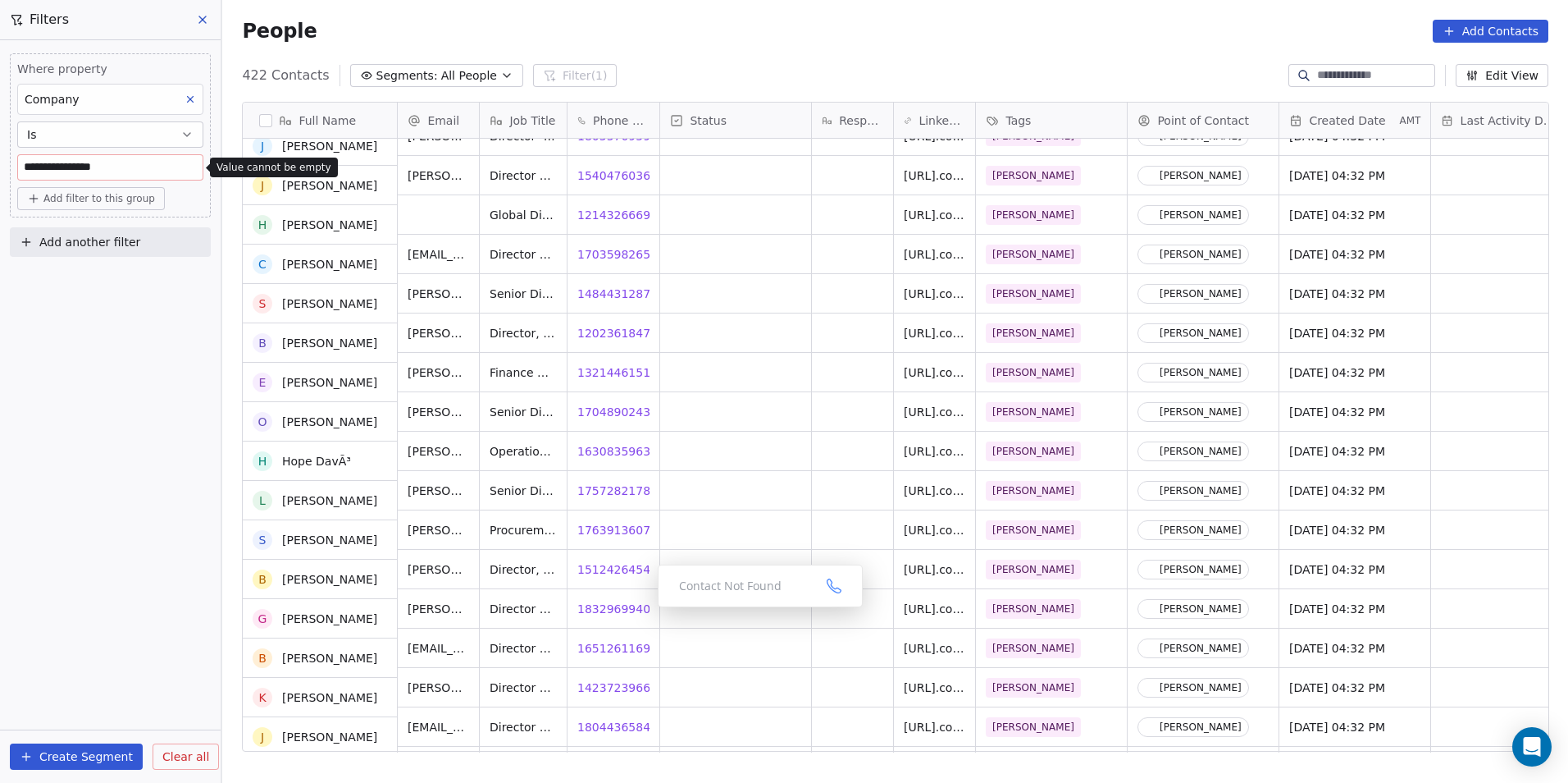
scroll to position [574, 0]
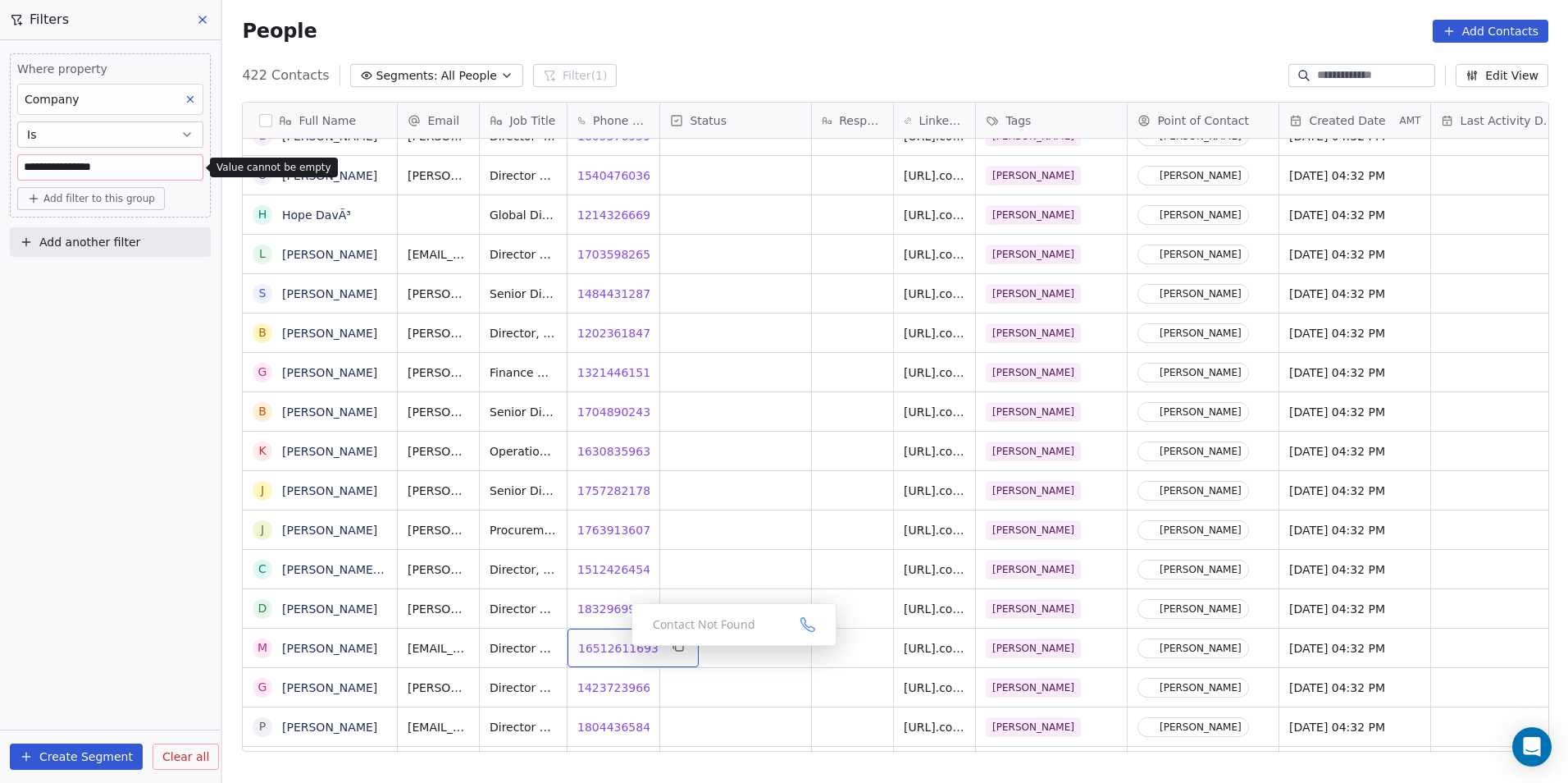
click at [618, 650] on span "16512611693" at bounding box center [618, 648] width 81 height 17
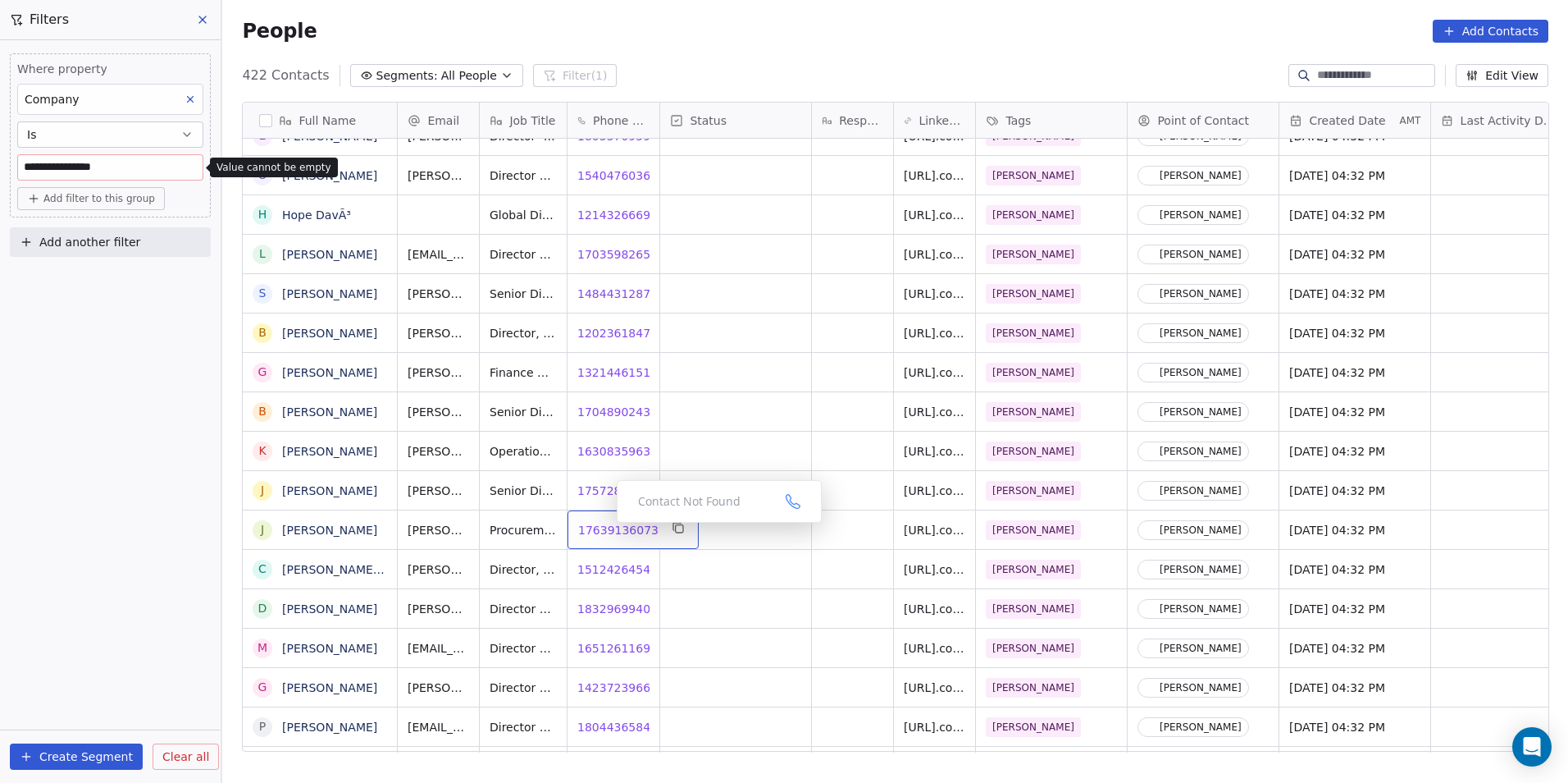
click at [604, 527] on span "17639136073" at bounding box center [618, 530] width 81 height 17
click at [630, 557] on div "Searching..." at bounding box center [732, 536] width 205 height 43
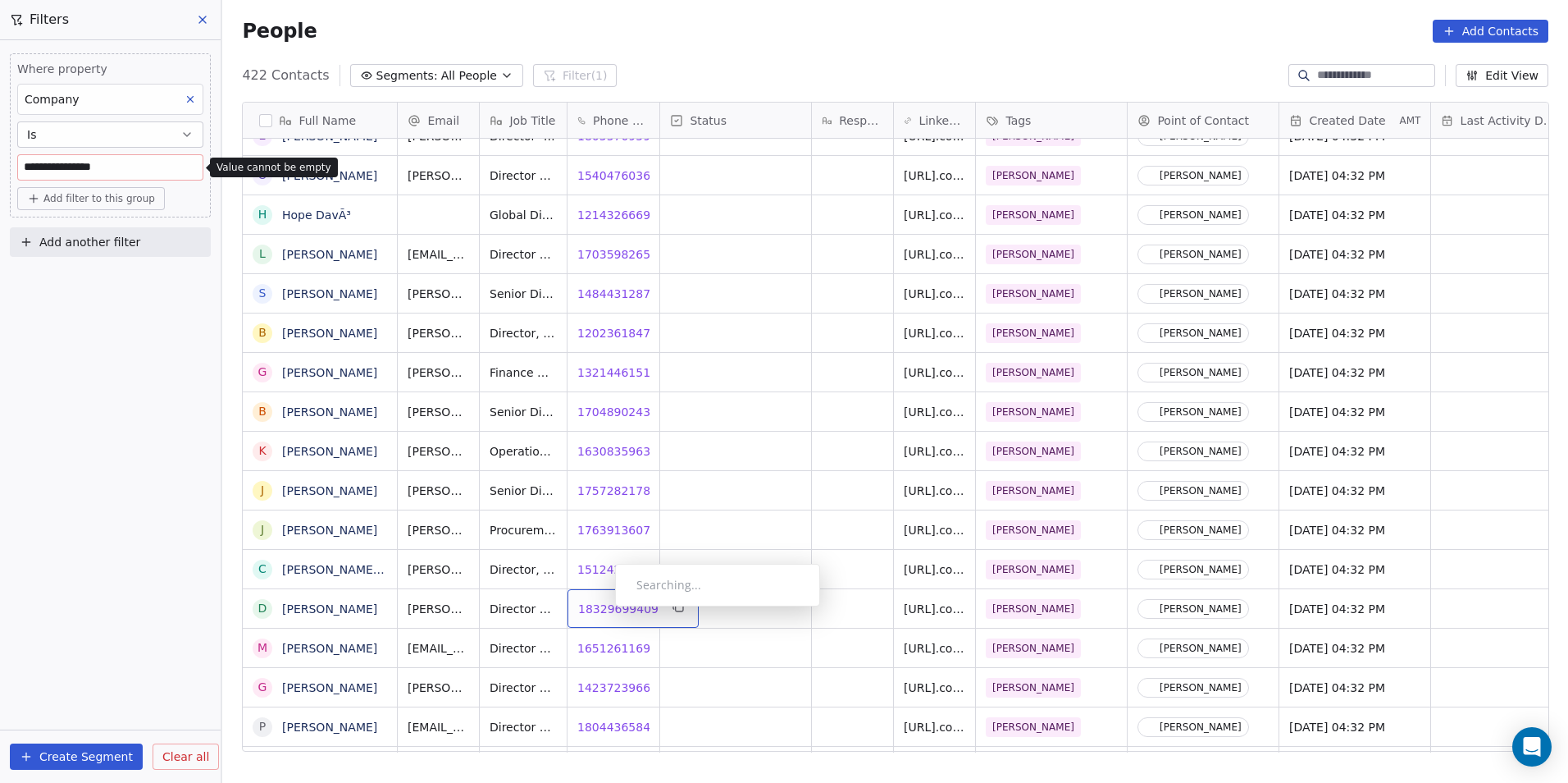
click at [602, 610] on span "18329699409" at bounding box center [618, 609] width 81 height 17
click at [652, 620] on div "18329699409 18329699409" at bounding box center [633, 609] width 131 height 39
click at [574, 608] on input "**********" at bounding box center [628, 609] width 115 height 33
drag, startPoint x: 766, startPoint y: 603, endPoint x: 664, endPoint y: 650, distance: 112.3
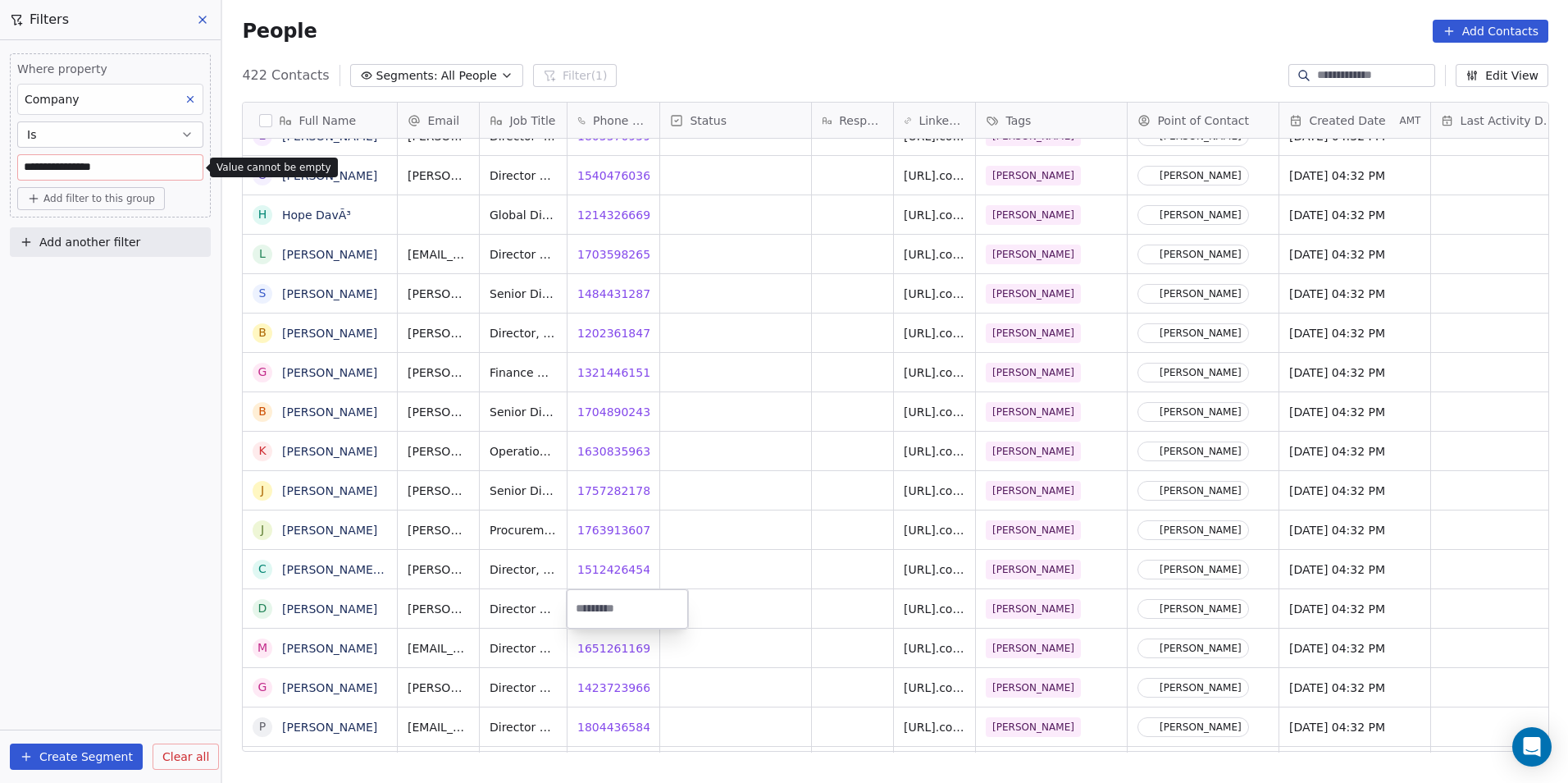
click at [766, 603] on html "**********" at bounding box center [784, 392] width 1568 height 783
click at [611, 647] on span "16512611693" at bounding box center [618, 648] width 81 height 17
click at [615, 684] on html "**********" at bounding box center [784, 392] width 1568 height 783
click at [612, 687] on span "14237239664" at bounding box center [618, 685] width 81 height 17
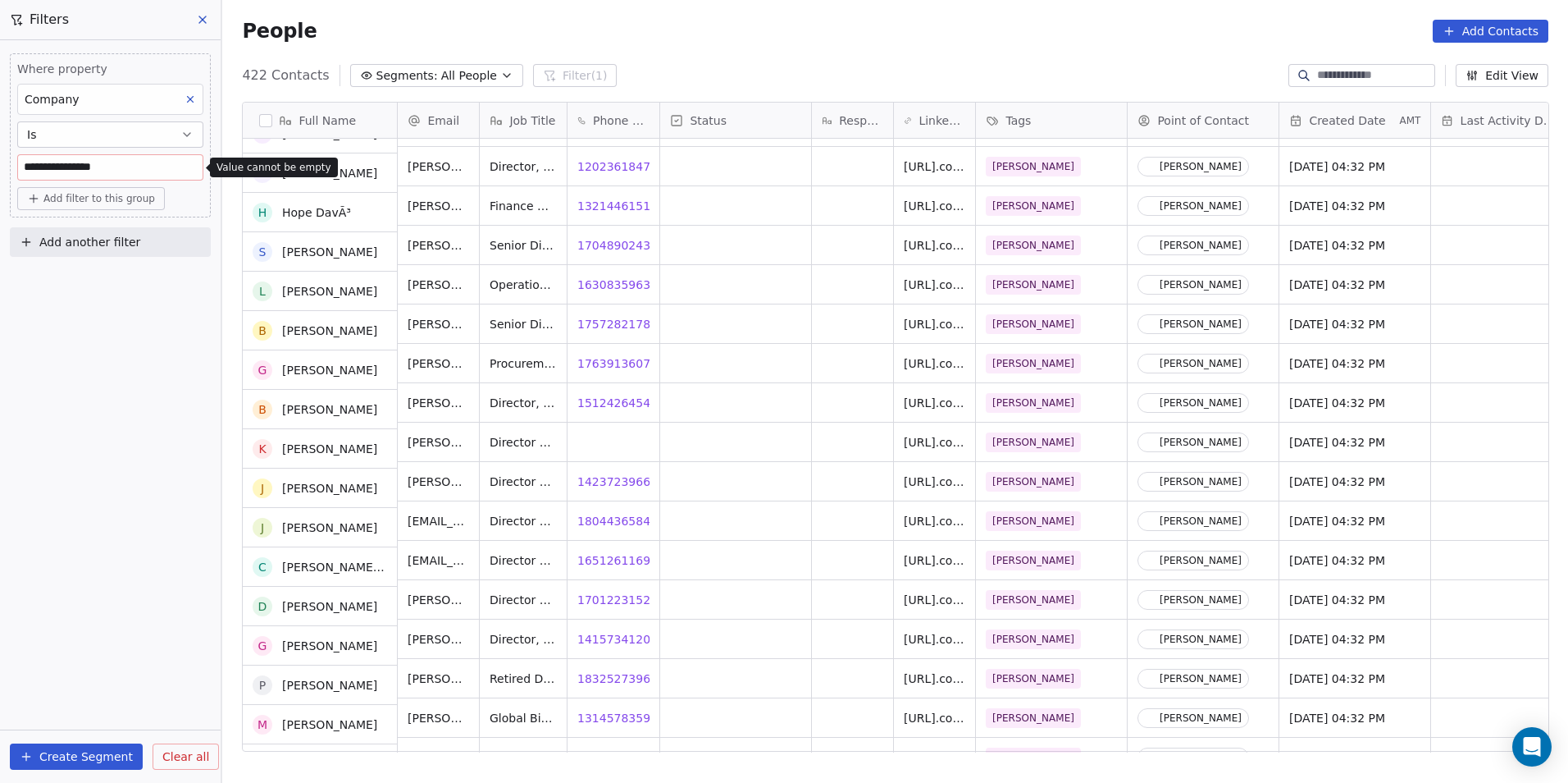
scroll to position [741, 0]
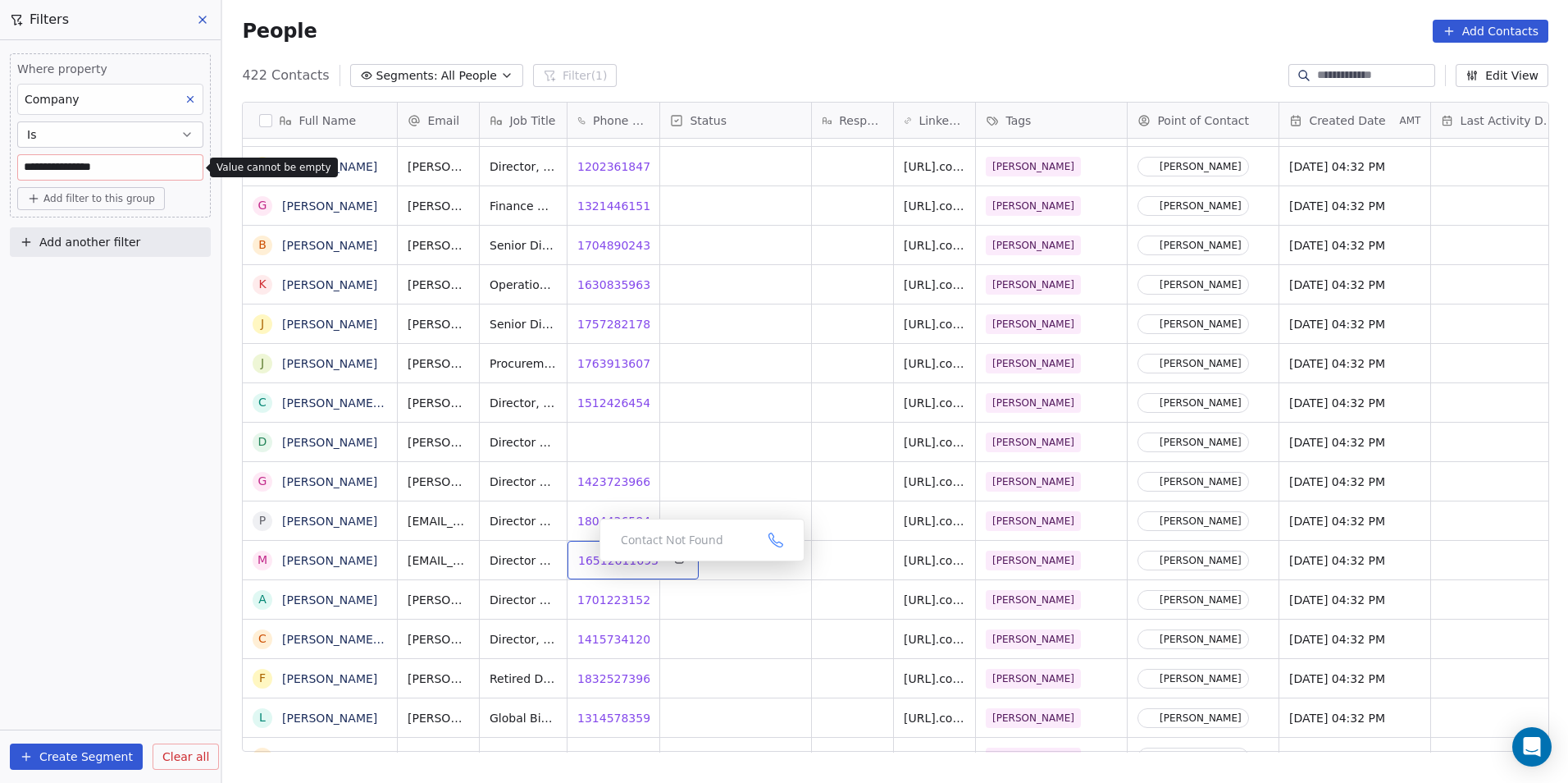
click at [608, 559] on div "Contact Not Found" at bounding box center [702, 539] width 205 height 43
click at [611, 559] on span "16512611693" at bounding box center [618, 560] width 81 height 17
click at [739, 560] on div "grid" at bounding box center [736, 560] width 151 height 39
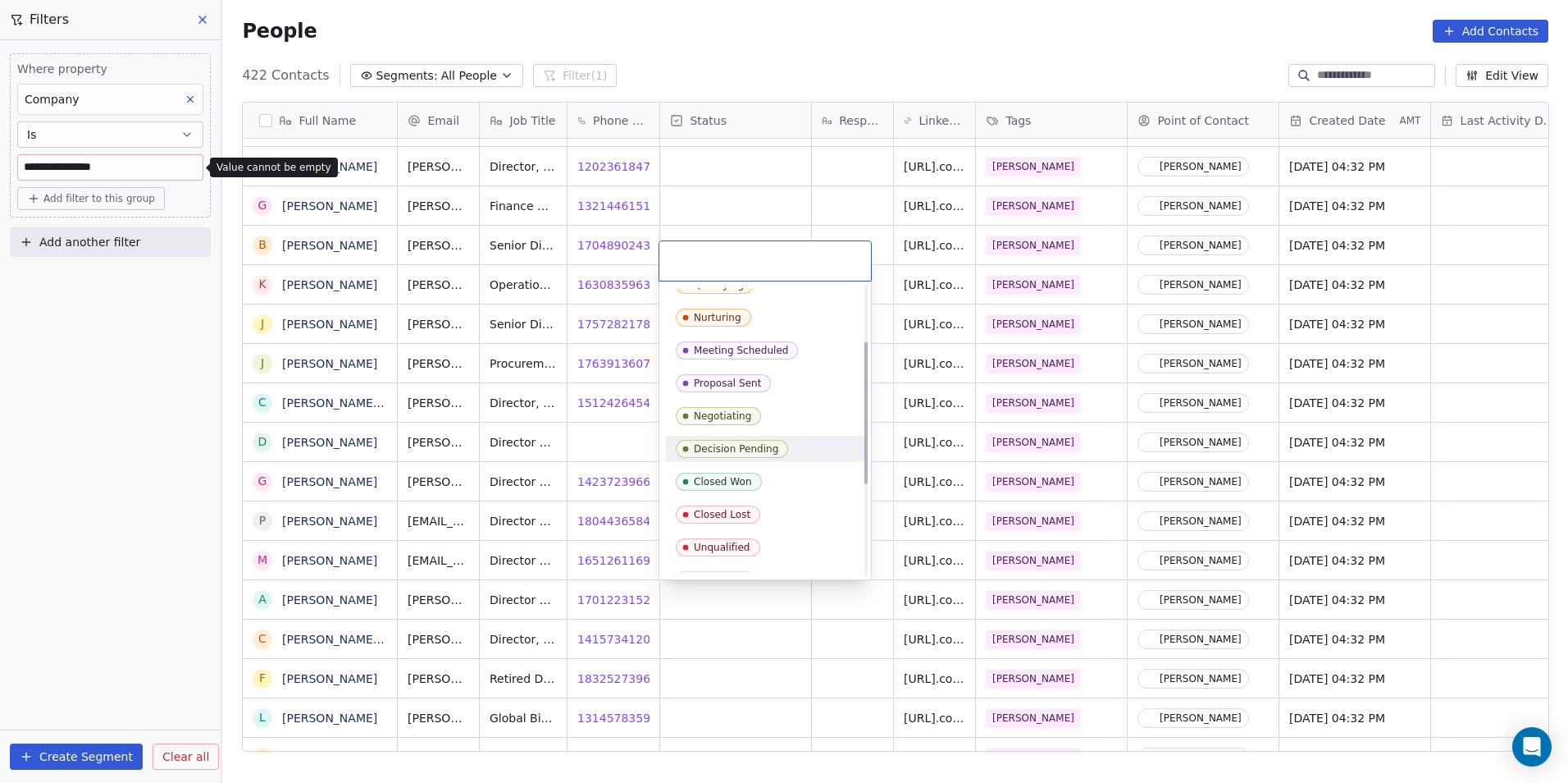
scroll to position [164, 0]
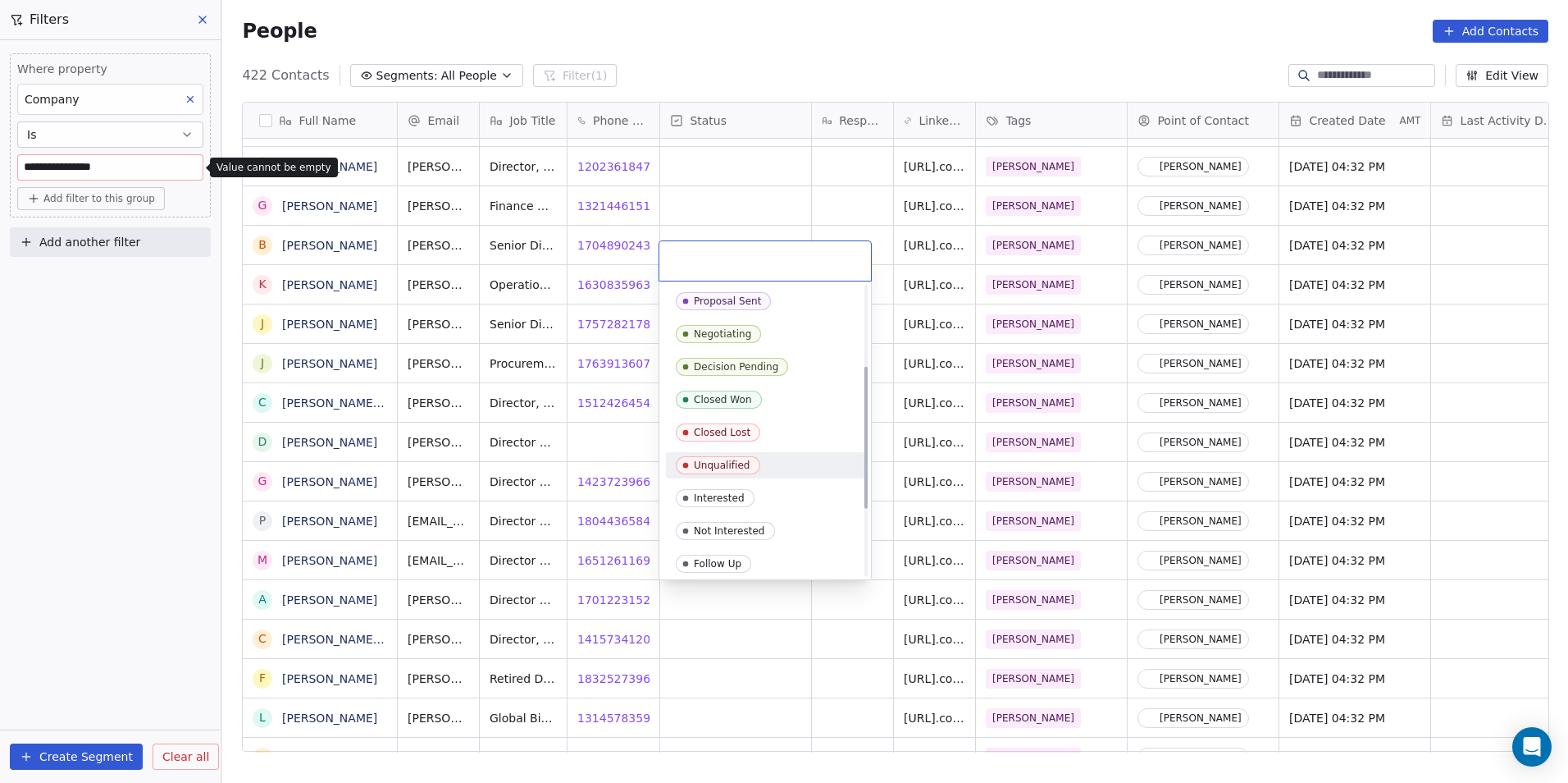
click at [707, 467] on div "Unqualified" at bounding box center [722, 465] width 57 height 12
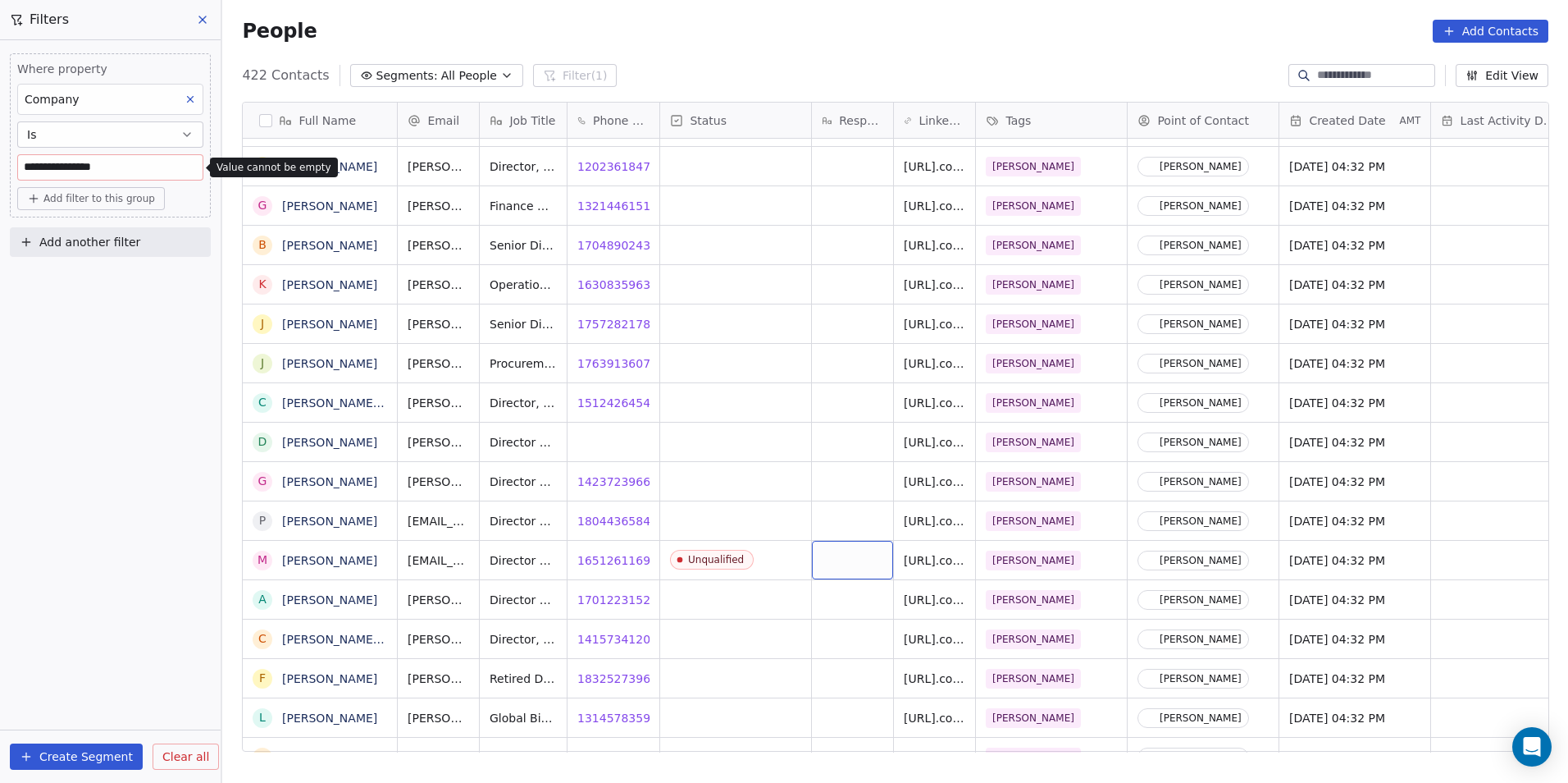
click at [841, 565] on div "grid" at bounding box center [853, 560] width 81 height 39
click at [844, 558] on textarea at bounding box center [852, 565] width 80 height 50
type textarea "***"
click at [823, 662] on html "**********" at bounding box center [784, 392] width 1568 height 783
click at [598, 604] on span "17012231523" at bounding box center [618, 600] width 81 height 17
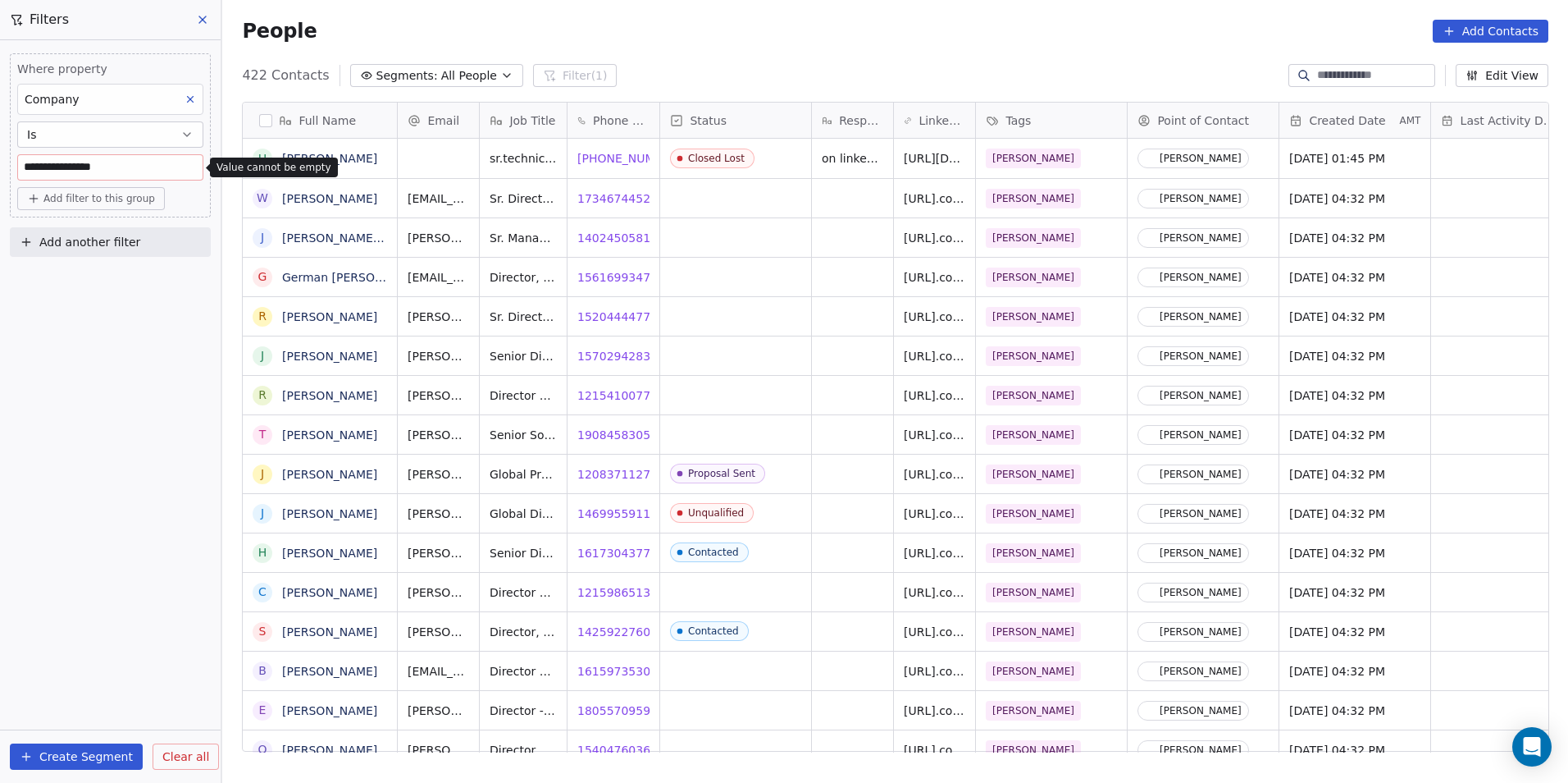
scroll to position [676, 1334]
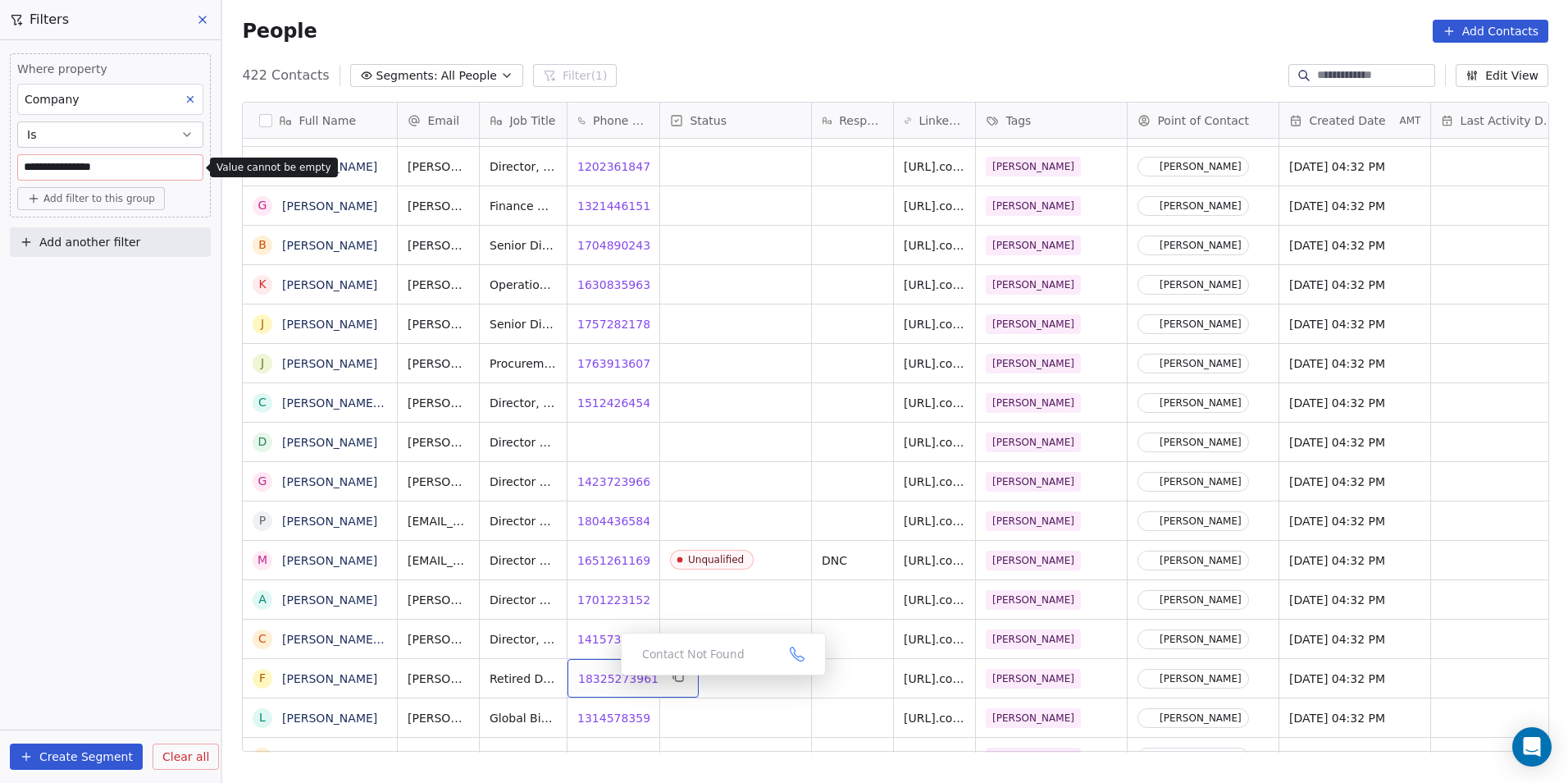
click at [608, 679] on span "18325273961" at bounding box center [618, 678] width 81 height 17
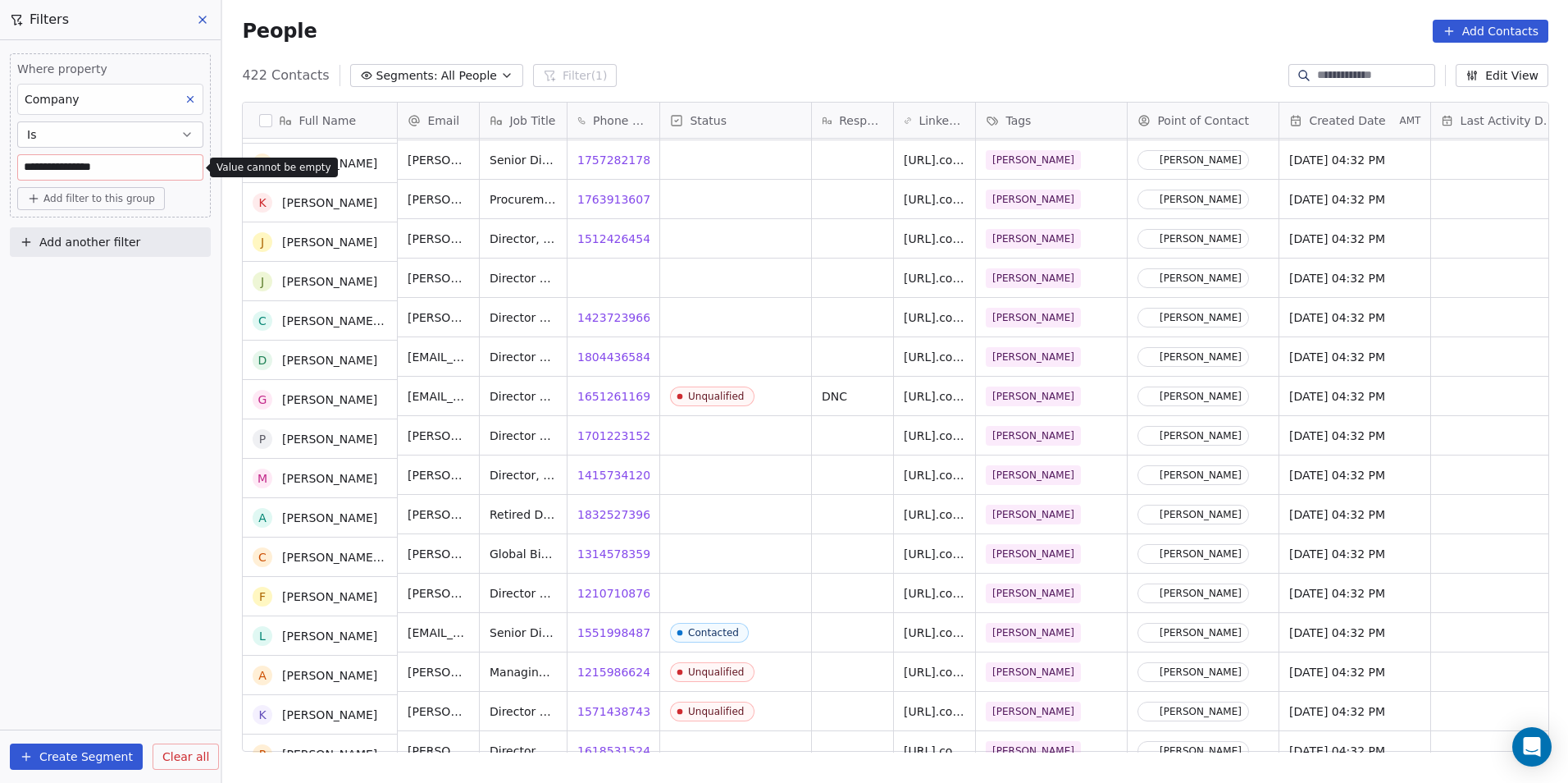
scroll to position [905, 0]
